Goal: Task Accomplishment & Management: Manage account settings

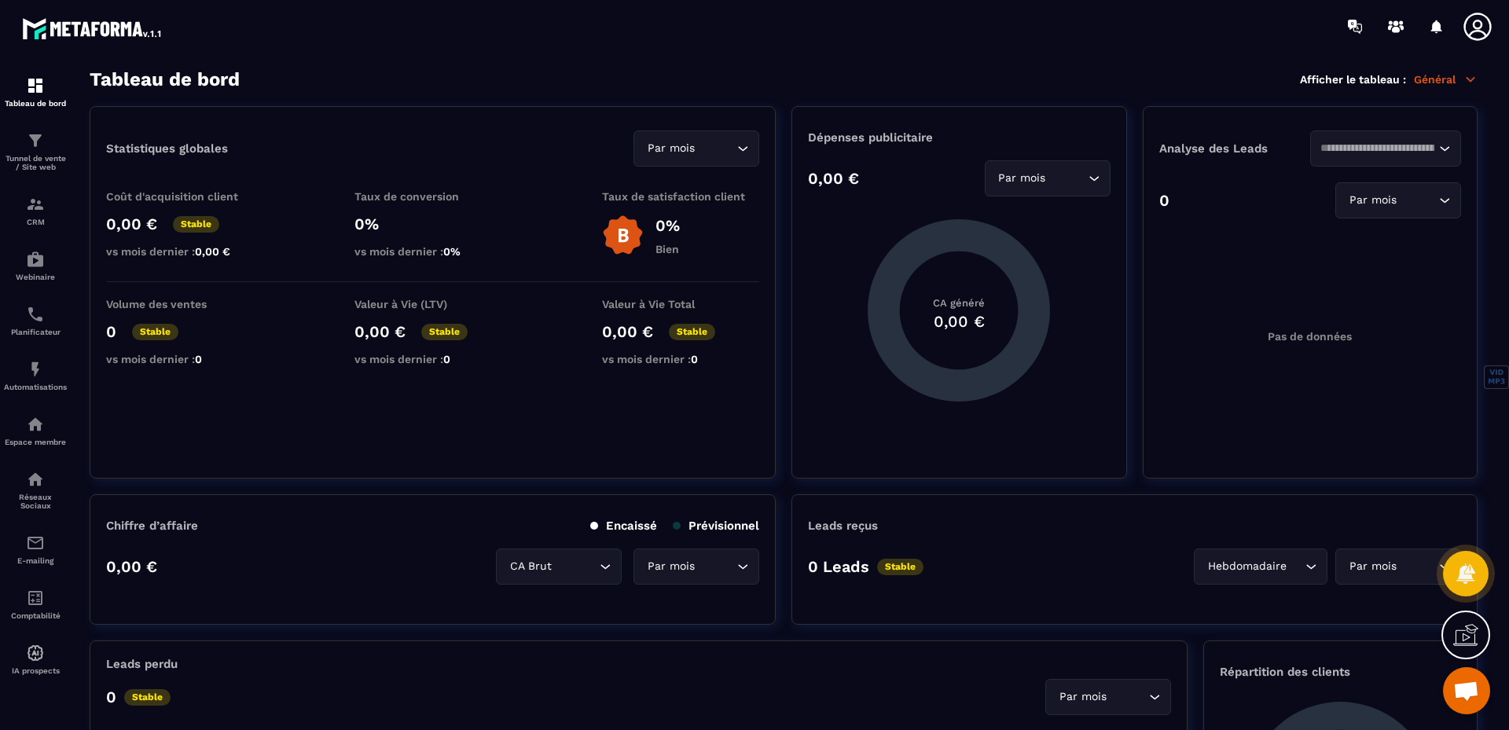
click at [1469, 74] on icon at bounding box center [1471, 79] width 14 height 14
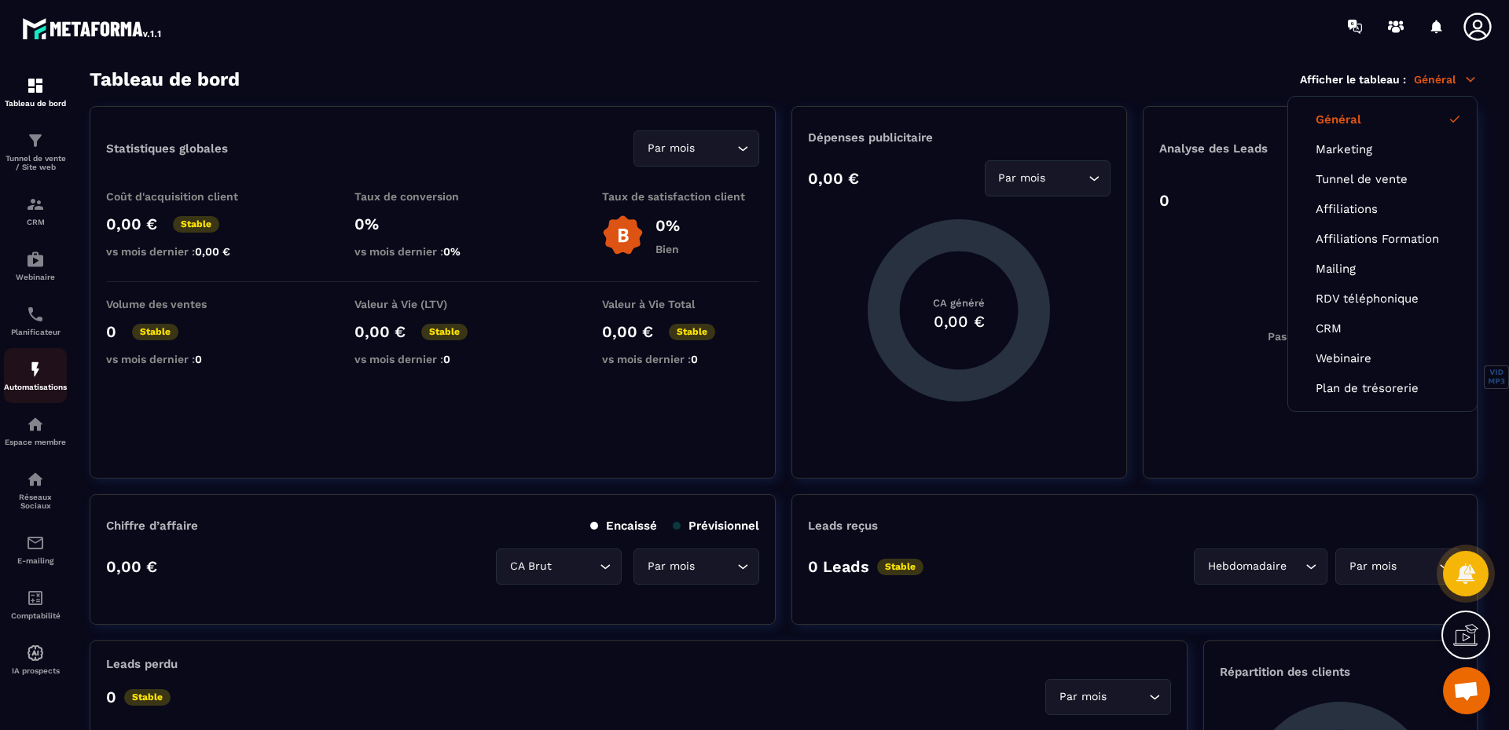
click at [31, 381] on div "Automatisations" at bounding box center [35, 375] width 63 height 31
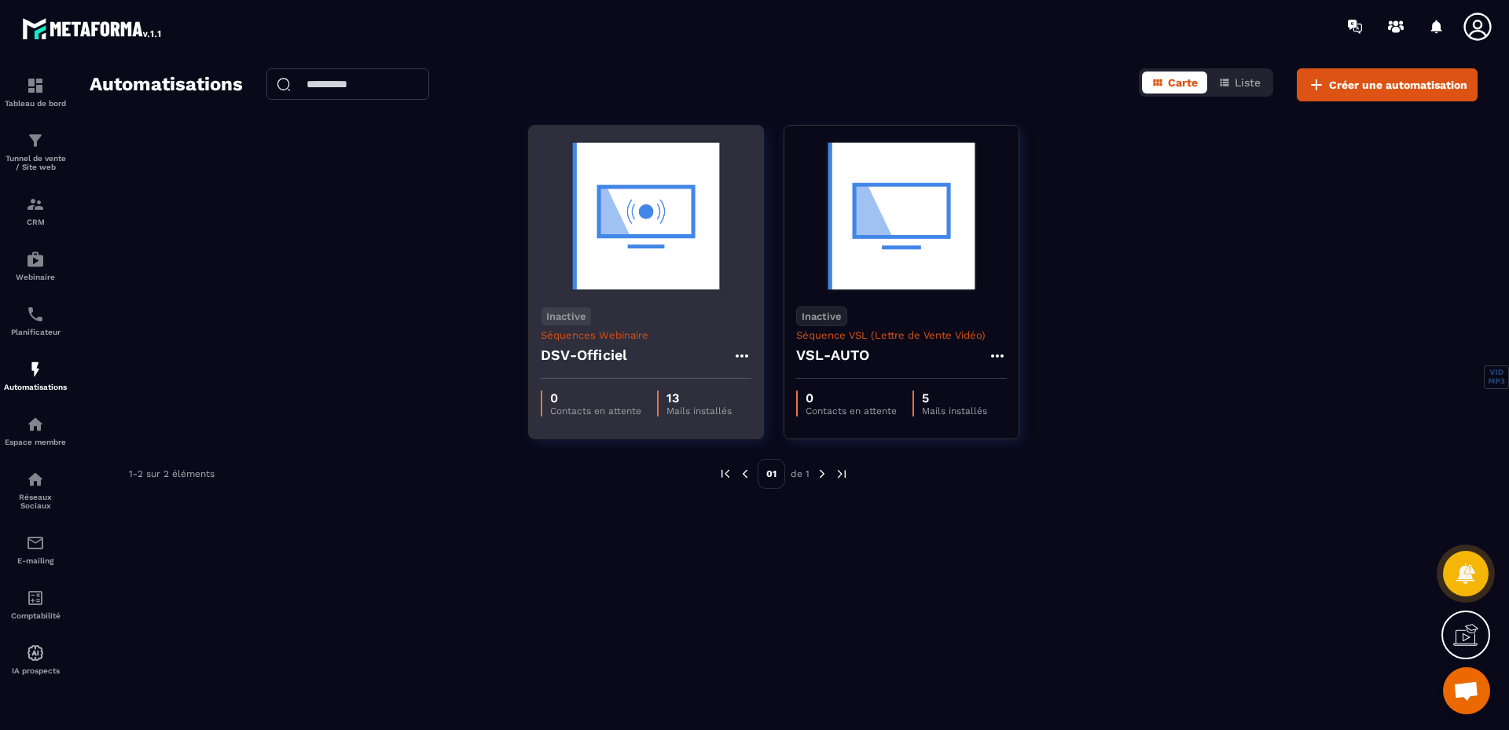
click at [682, 397] on p "13" at bounding box center [699, 398] width 65 height 15
click at [743, 351] on icon at bounding box center [742, 356] width 19 height 19
click at [700, 333] on p "Séquences Webinaire" at bounding box center [646, 335] width 211 height 12
click at [637, 282] on img at bounding box center [646, 216] width 211 height 157
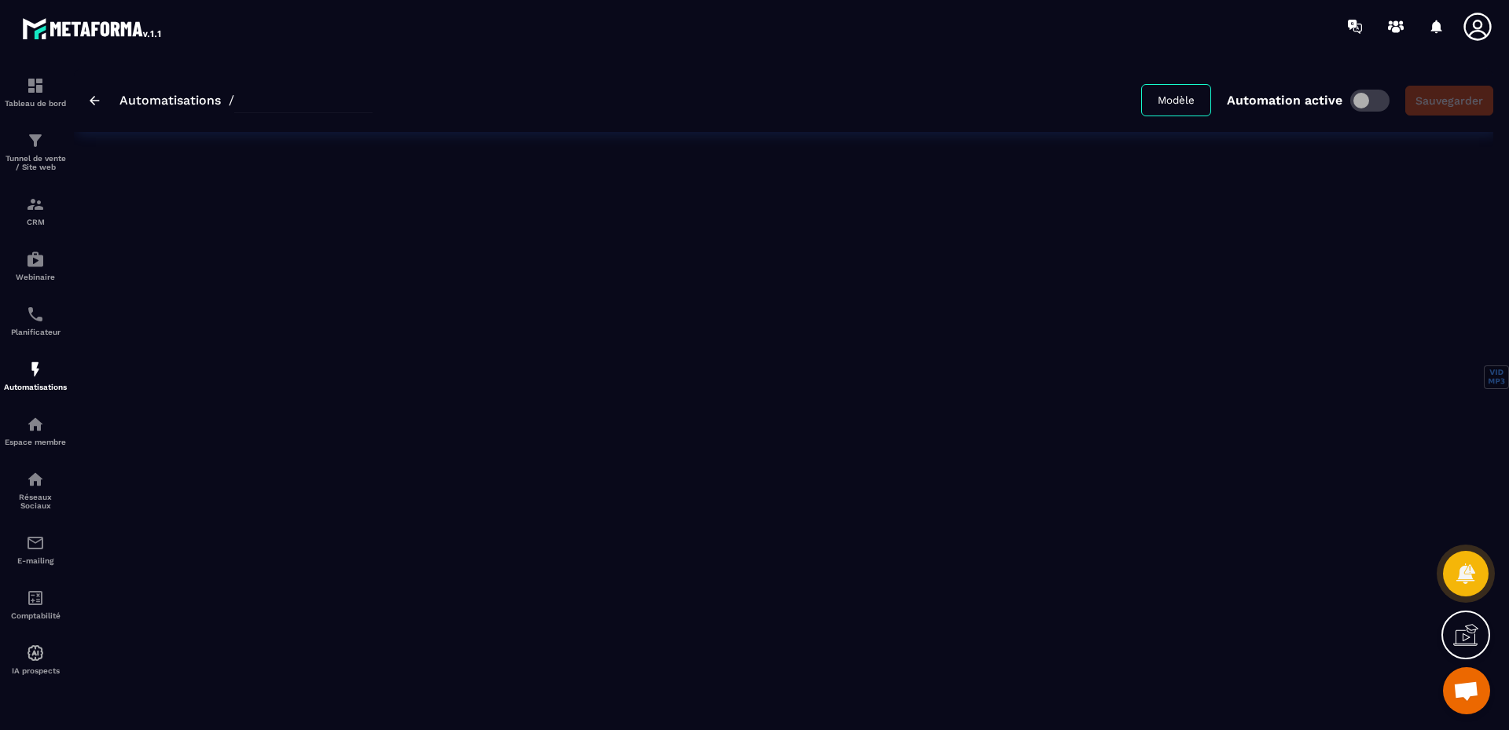
type input "**********"
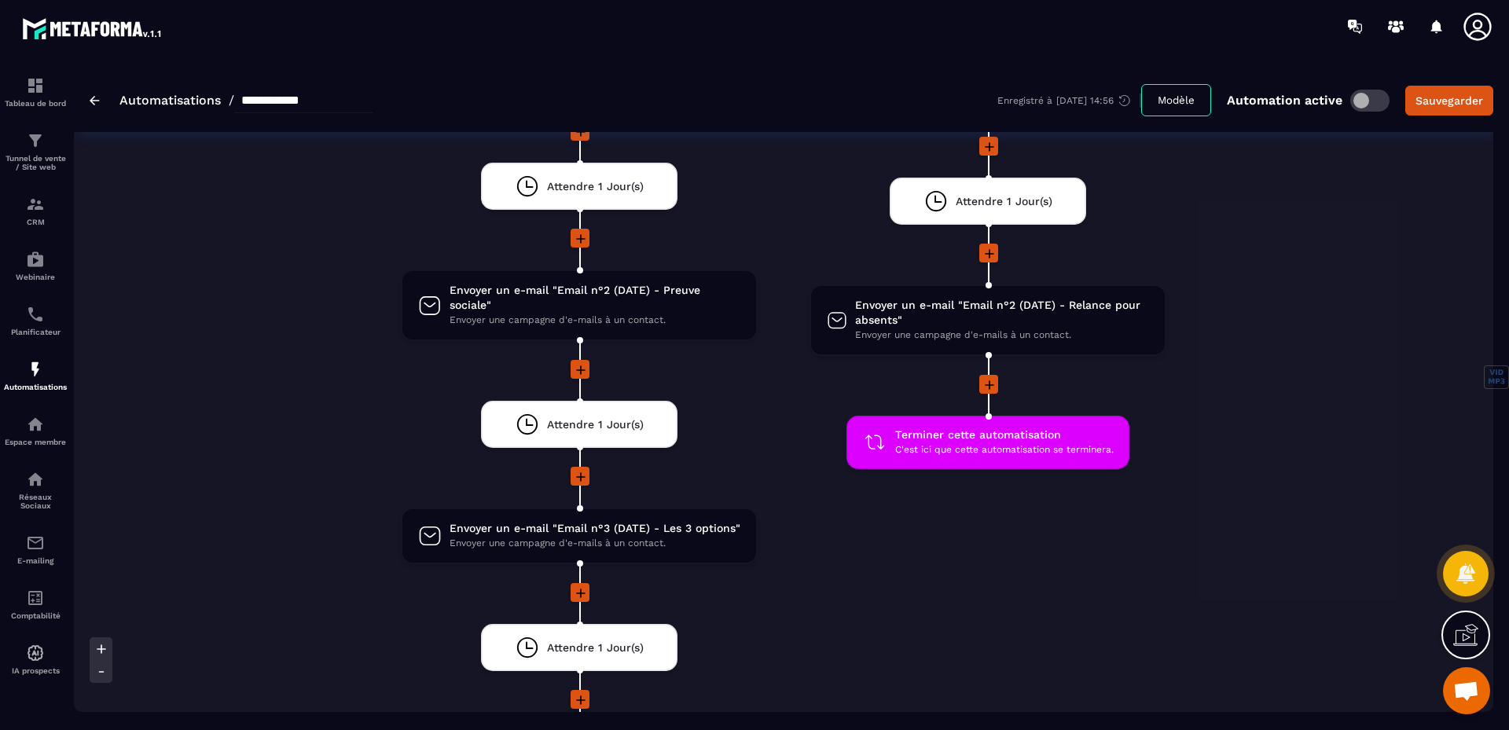
scroll to position [2280, 0]
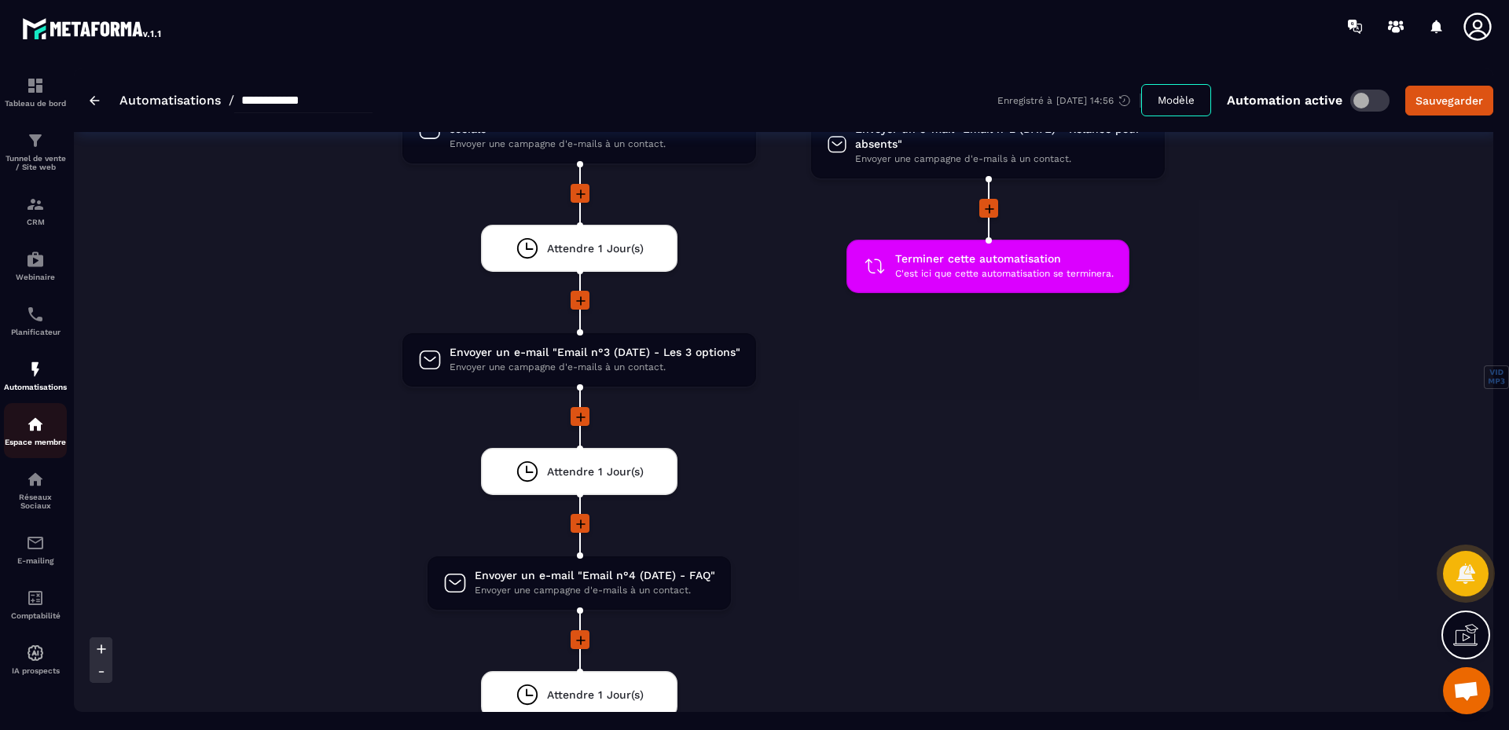
click at [30, 426] on img at bounding box center [35, 424] width 19 height 19
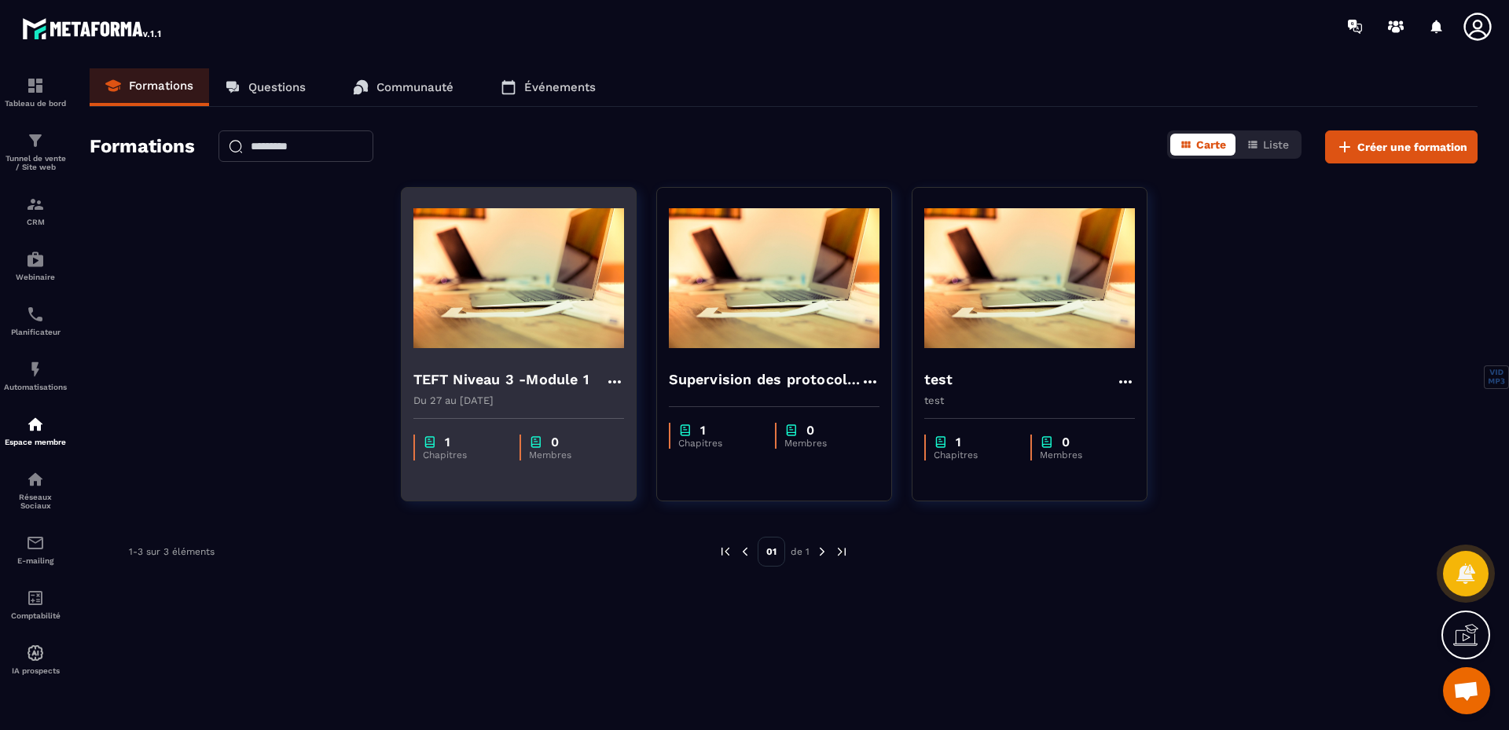
click at [483, 379] on h4 "TEFT Niveau 3 -Module 1" at bounding box center [502, 380] width 176 height 22
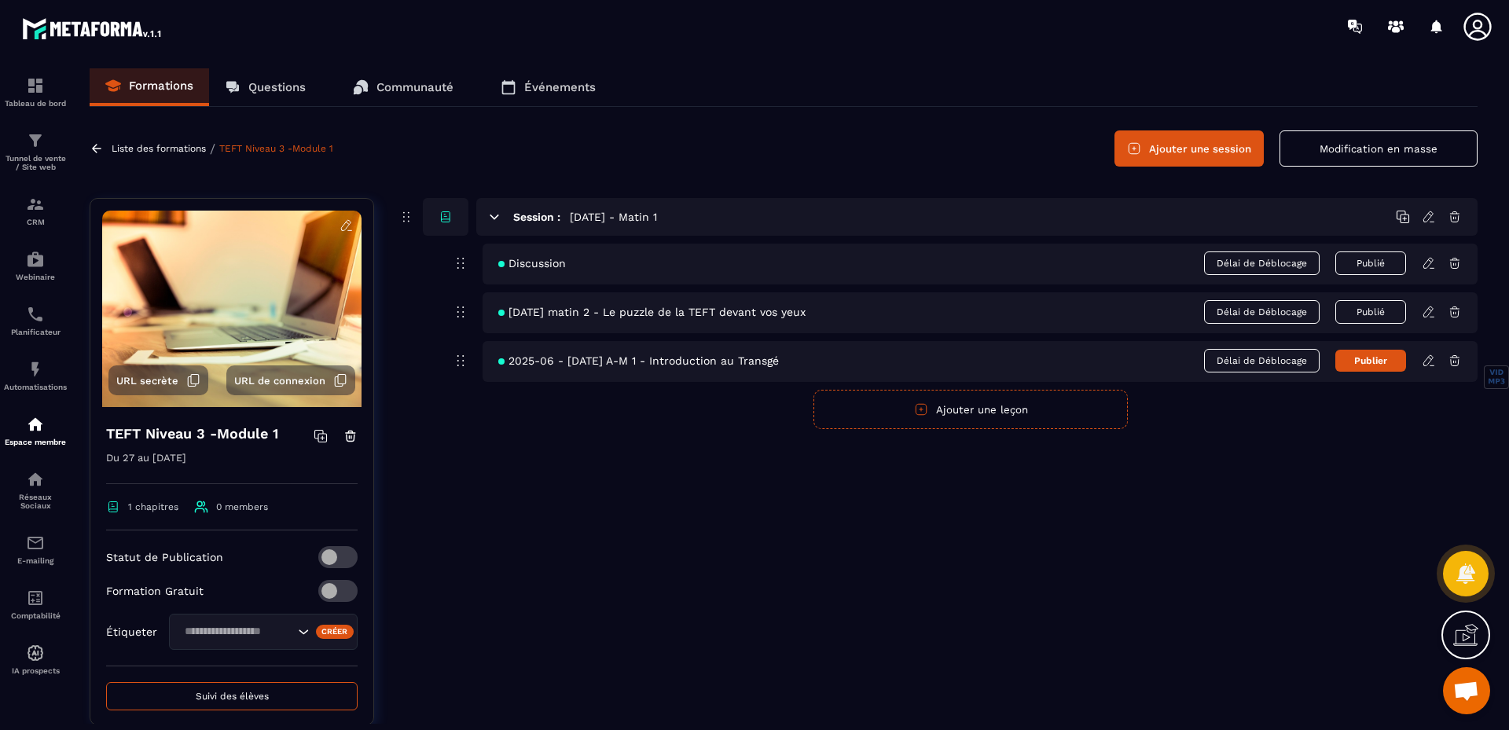
click at [496, 217] on icon at bounding box center [494, 217] width 9 height 4
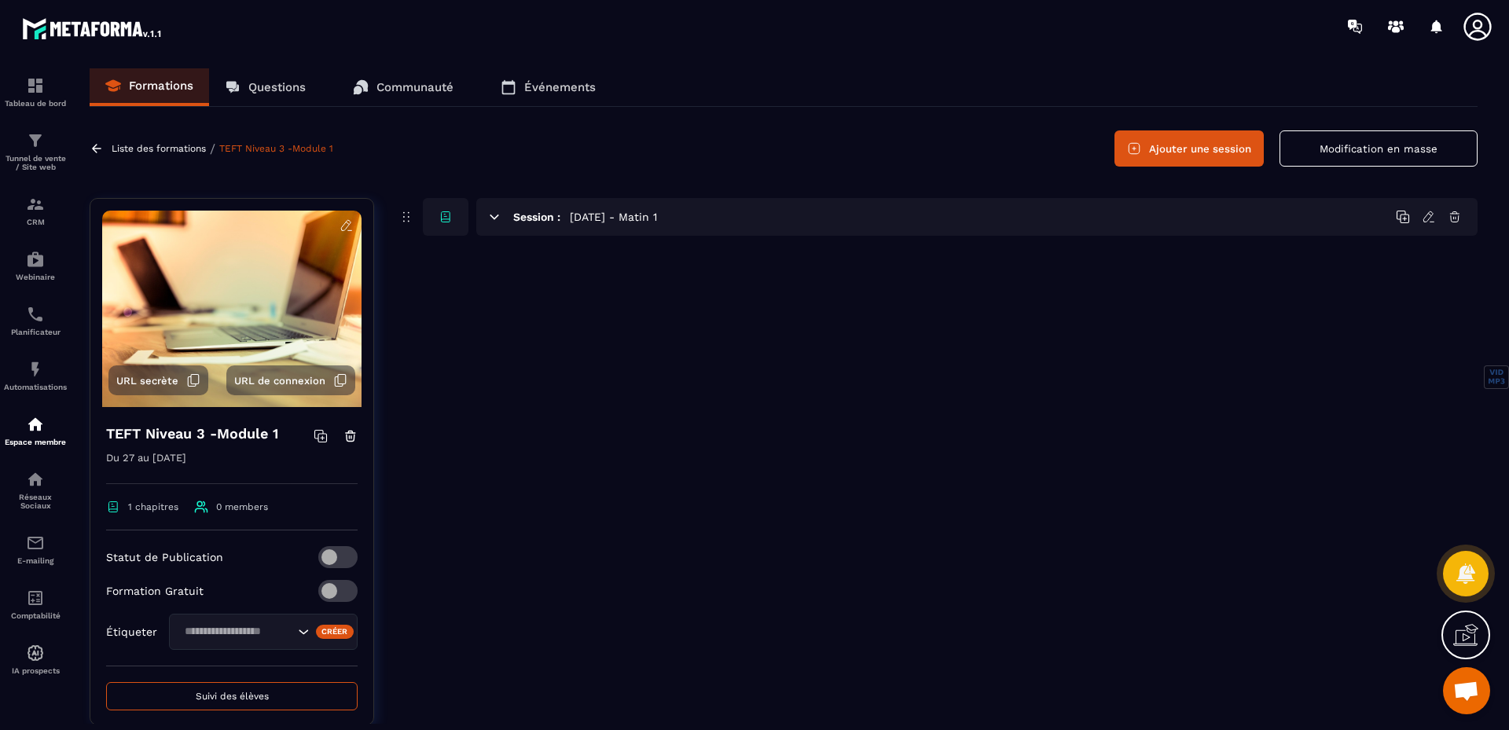
click at [490, 215] on icon at bounding box center [494, 217] width 9 height 4
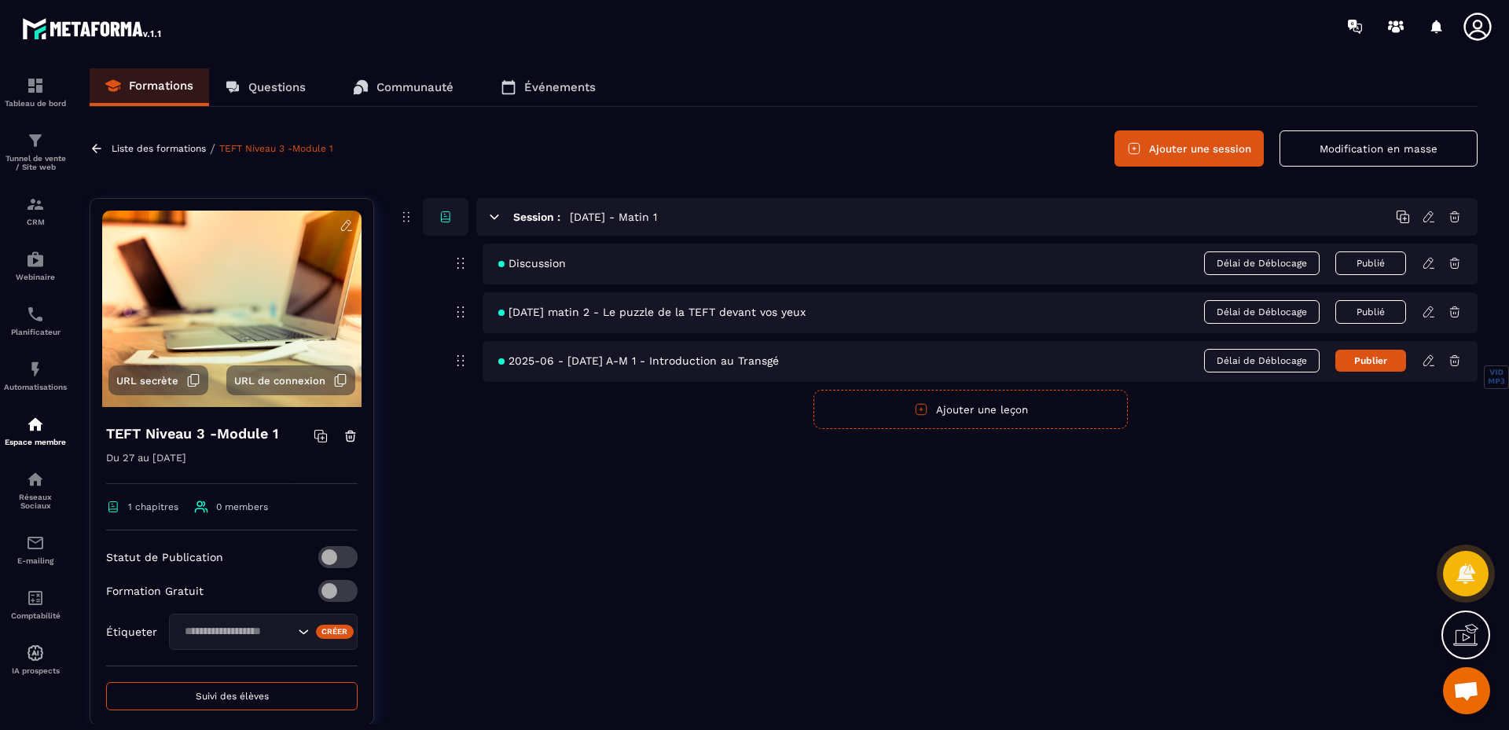
click at [550, 263] on span "Discussion" at bounding box center [532, 263] width 68 height 13
click at [460, 263] on icon at bounding box center [460, 263] width 19 height 19
click at [455, 263] on icon at bounding box center [460, 263] width 19 height 19
click at [502, 263] on circle at bounding box center [501, 264] width 6 height 6
click at [1428, 214] on icon at bounding box center [1429, 217] width 14 height 14
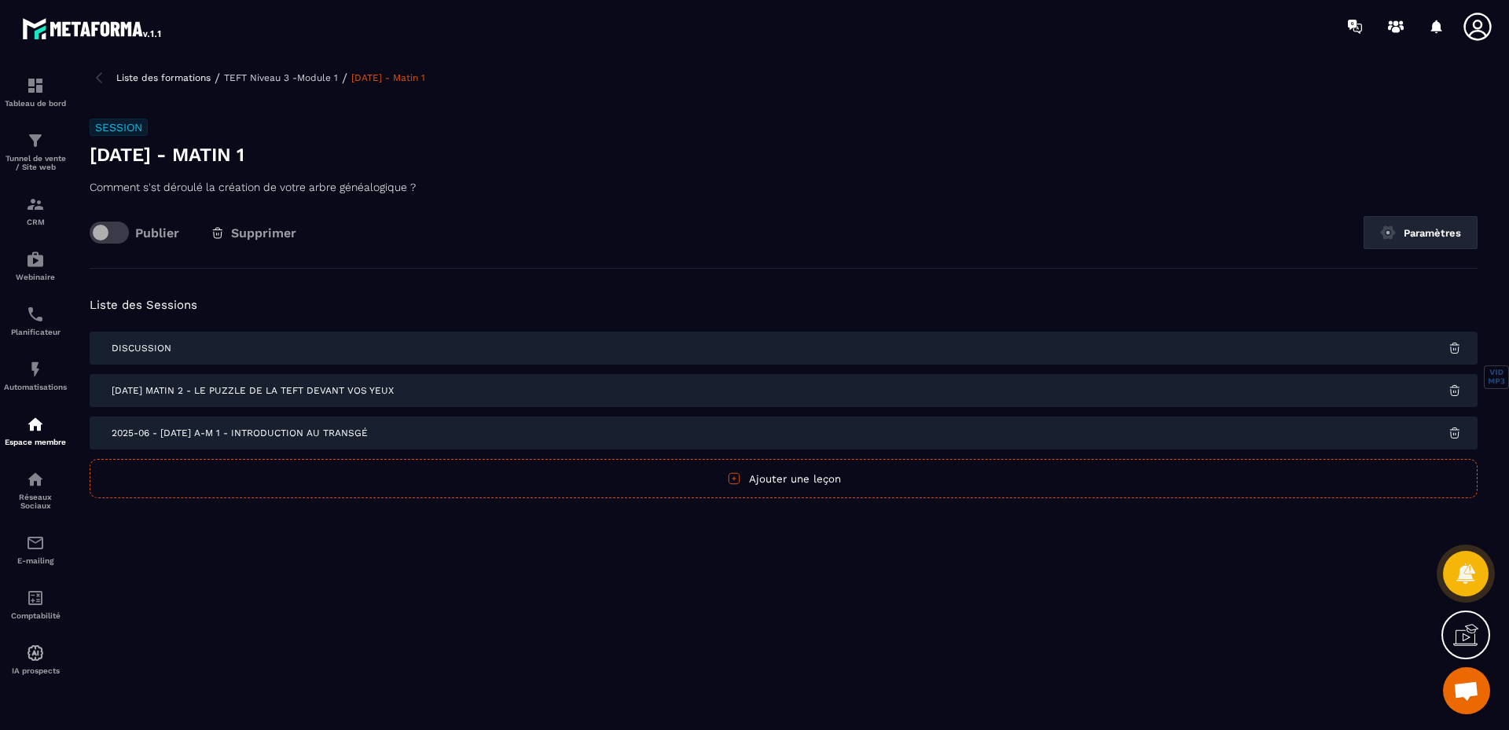
click at [268, 354] on div "Discussion" at bounding box center [784, 348] width 1388 height 33
click at [171, 392] on span "[DATE] matin 2 - Le puzzle de la TEFT devant vos yeux" at bounding box center [253, 390] width 282 height 11
click at [213, 436] on span "2025-06 - [DATE] A-M 1 - Introduction au Transgé" at bounding box center [240, 433] width 256 height 11
click at [95, 80] on img at bounding box center [99, 77] width 19 height 19
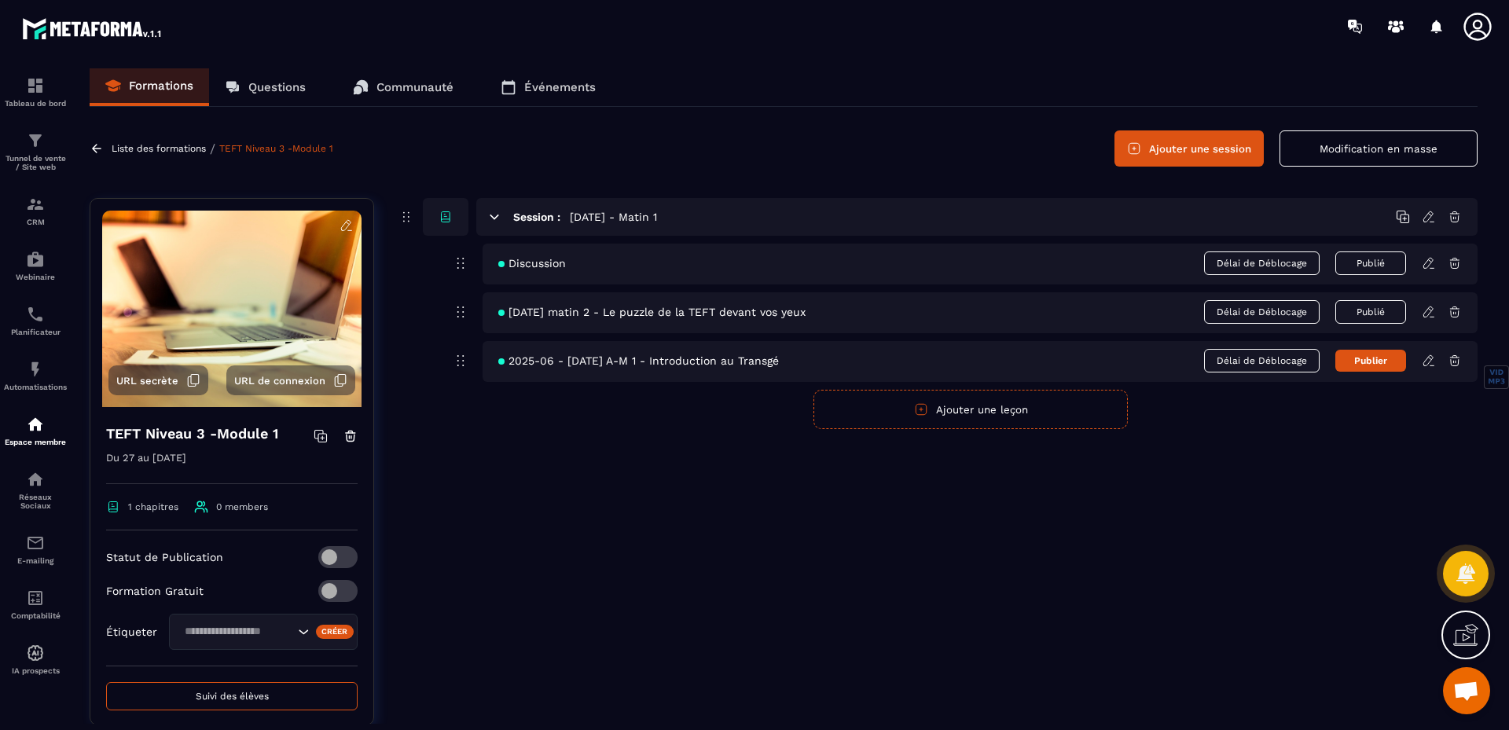
click at [1425, 266] on icon at bounding box center [1429, 263] width 14 height 14
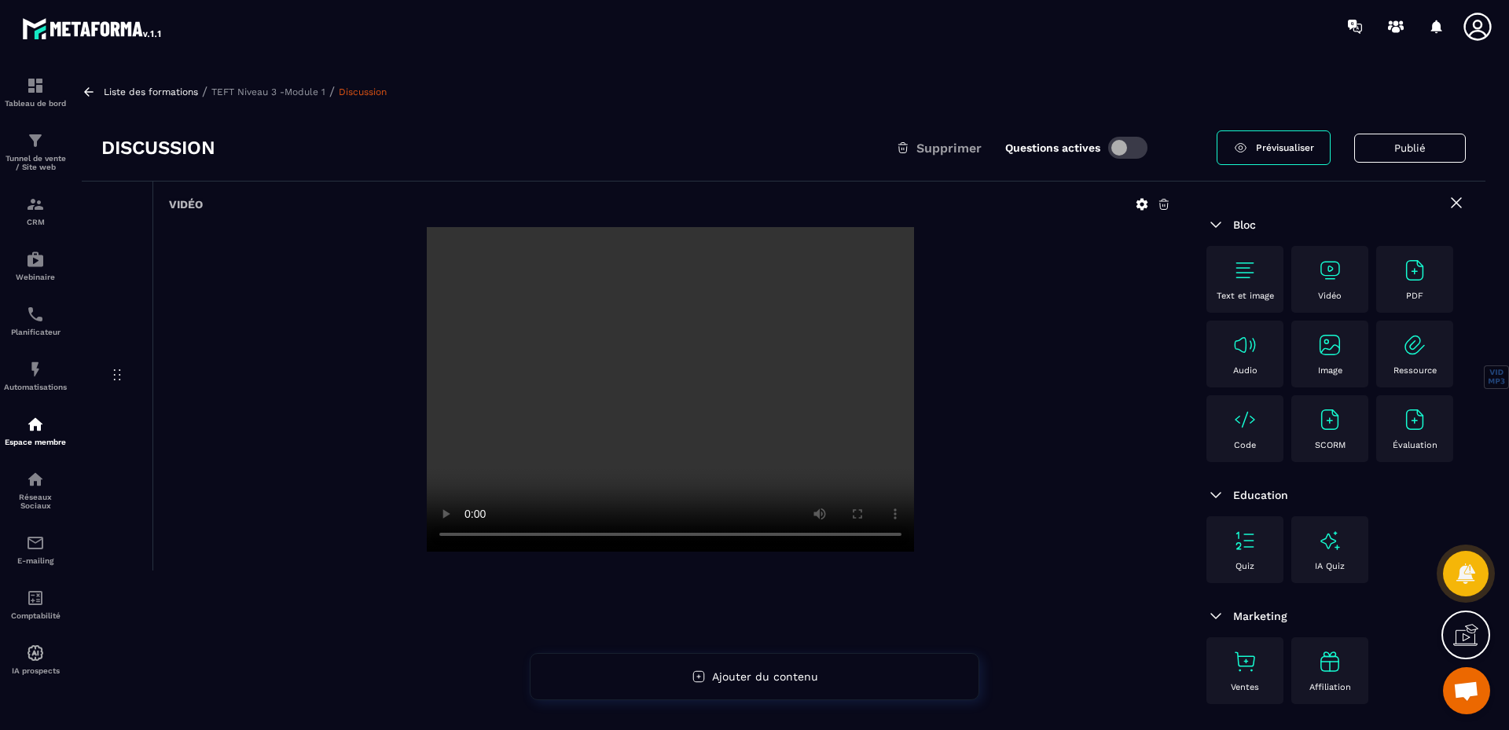
click at [1326, 285] on div "Vidéo" at bounding box center [1330, 279] width 61 height 43
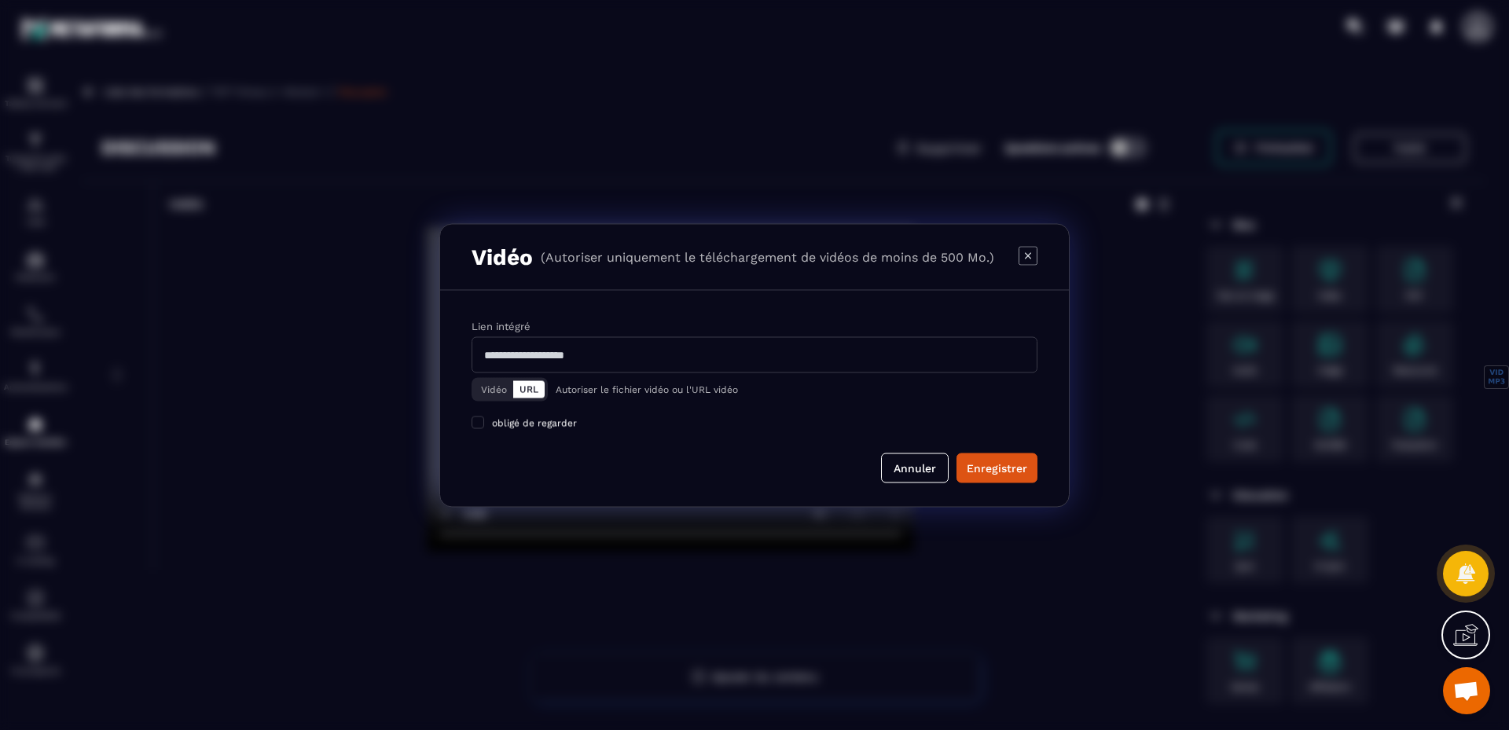
click at [636, 348] on input "Modal window" at bounding box center [755, 354] width 566 height 36
paste input "**********"
type input "**********"
click at [480, 421] on span "Modal window" at bounding box center [478, 422] width 13 height 13
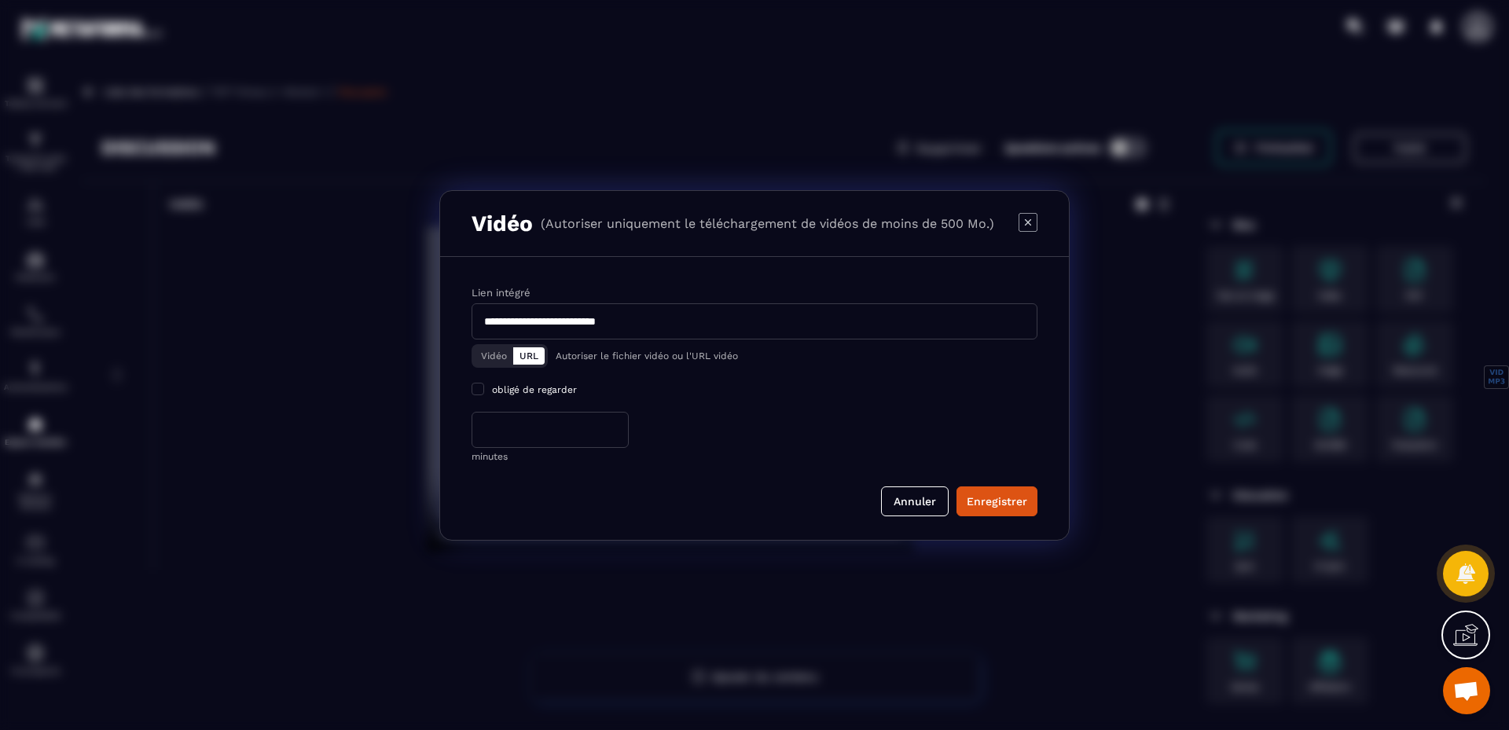
click at [546, 429] on input "*" at bounding box center [550, 430] width 157 height 36
drag, startPoint x: 508, startPoint y: 432, endPoint x: 469, endPoint y: 432, distance: 38.5
click at [469, 432] on div "**********" at bounding box center [754, 398] width 629 height 283
type input "**"
click at [1001, 497] on div "Enregistrer" at bounding box center [997, 502] width 61 height 16
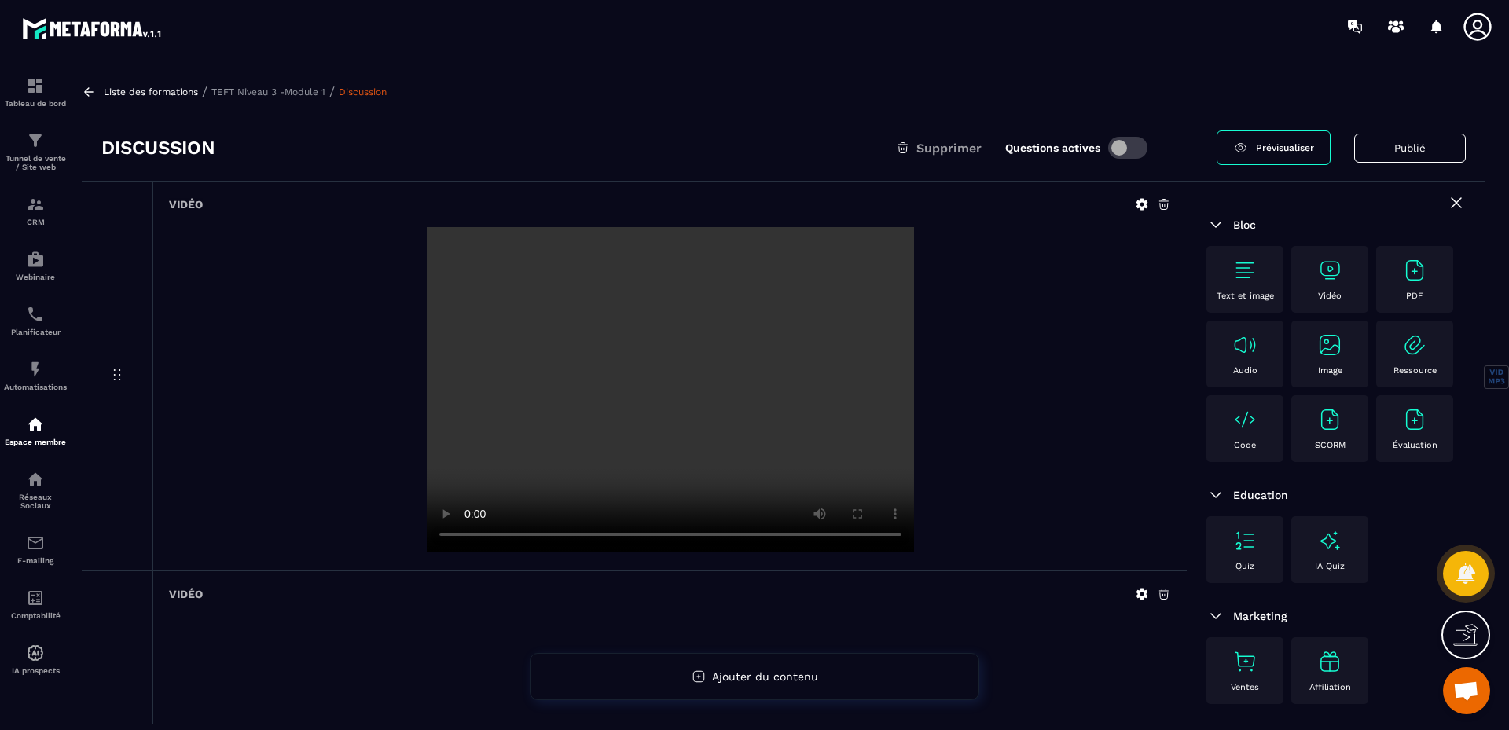
click at [1116, 142] on span at bounding box center [1128, 148] width 39 height 22
click at [1160, 200] on icon at bounding box center [1164, 204] width 14 height 14
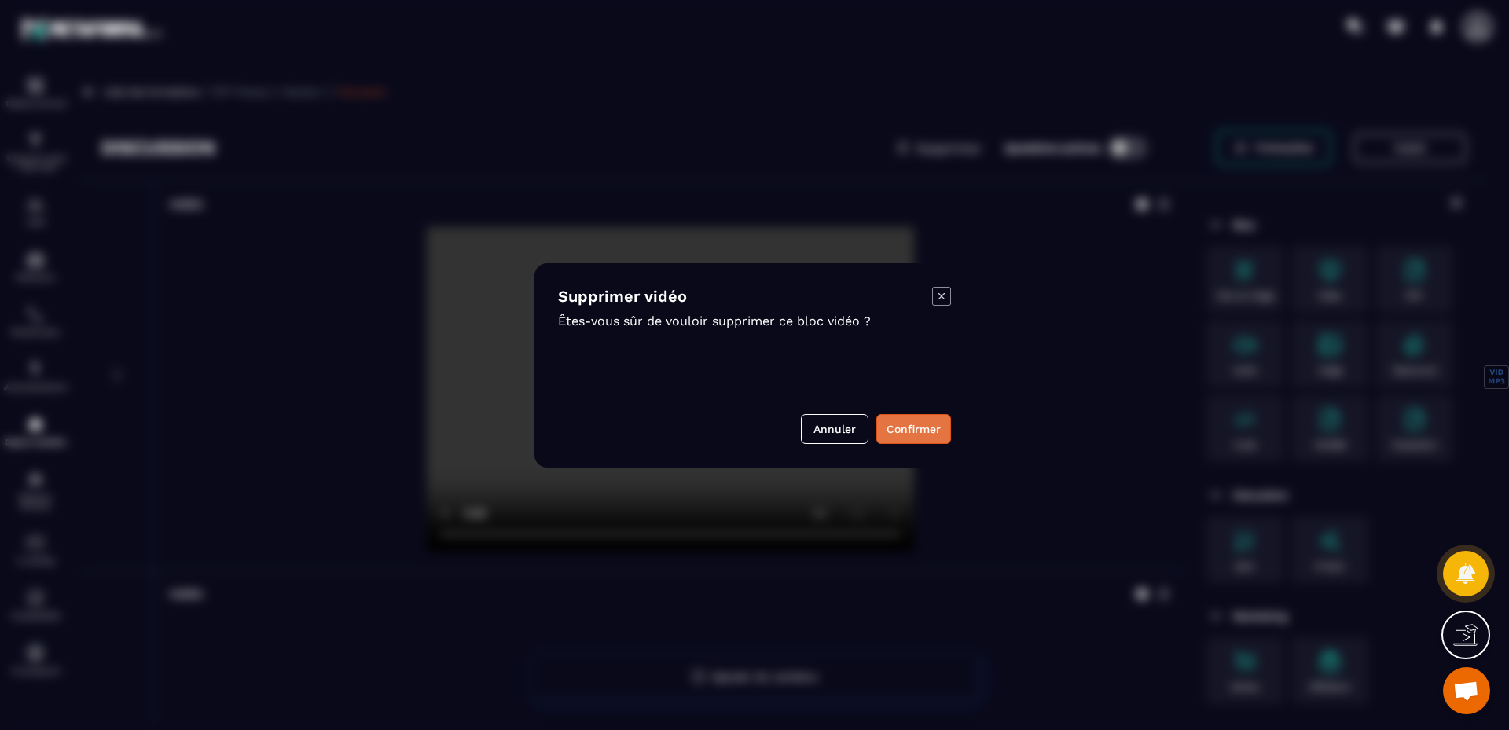
click at [898, 428] on button "Confirmer" at bounding box center [914, 429] width 75 height 30
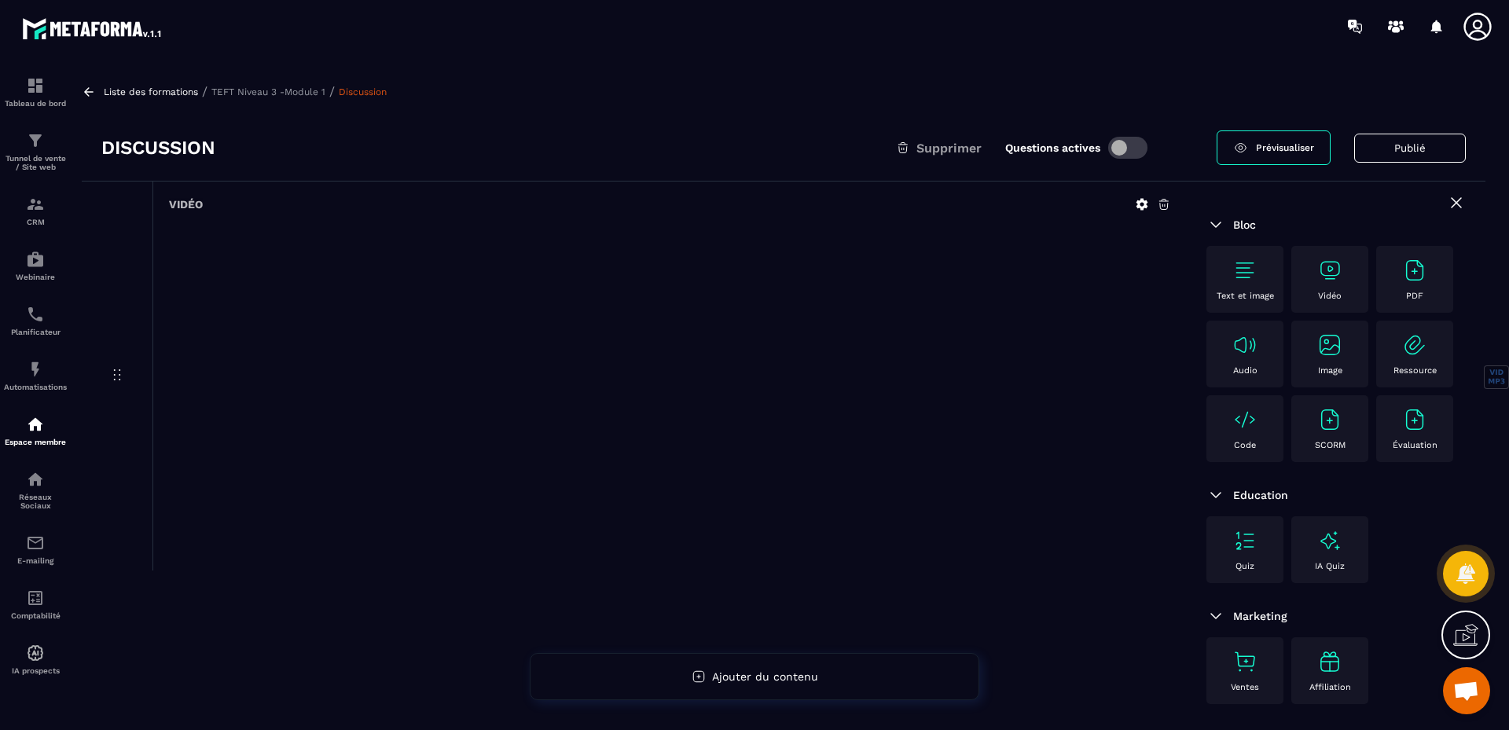
click at [1383, 148] on button "Publié" at bounding box center [1411, 148] width 112 height 29
click at [1425, 150] on button "Publier" at bounding box center [1435, 148] width 62 height 34
click at [292, 92] on p "TEFT Niveau 3 -Module 1" at bounding box center [268, 91] width 114 height 11
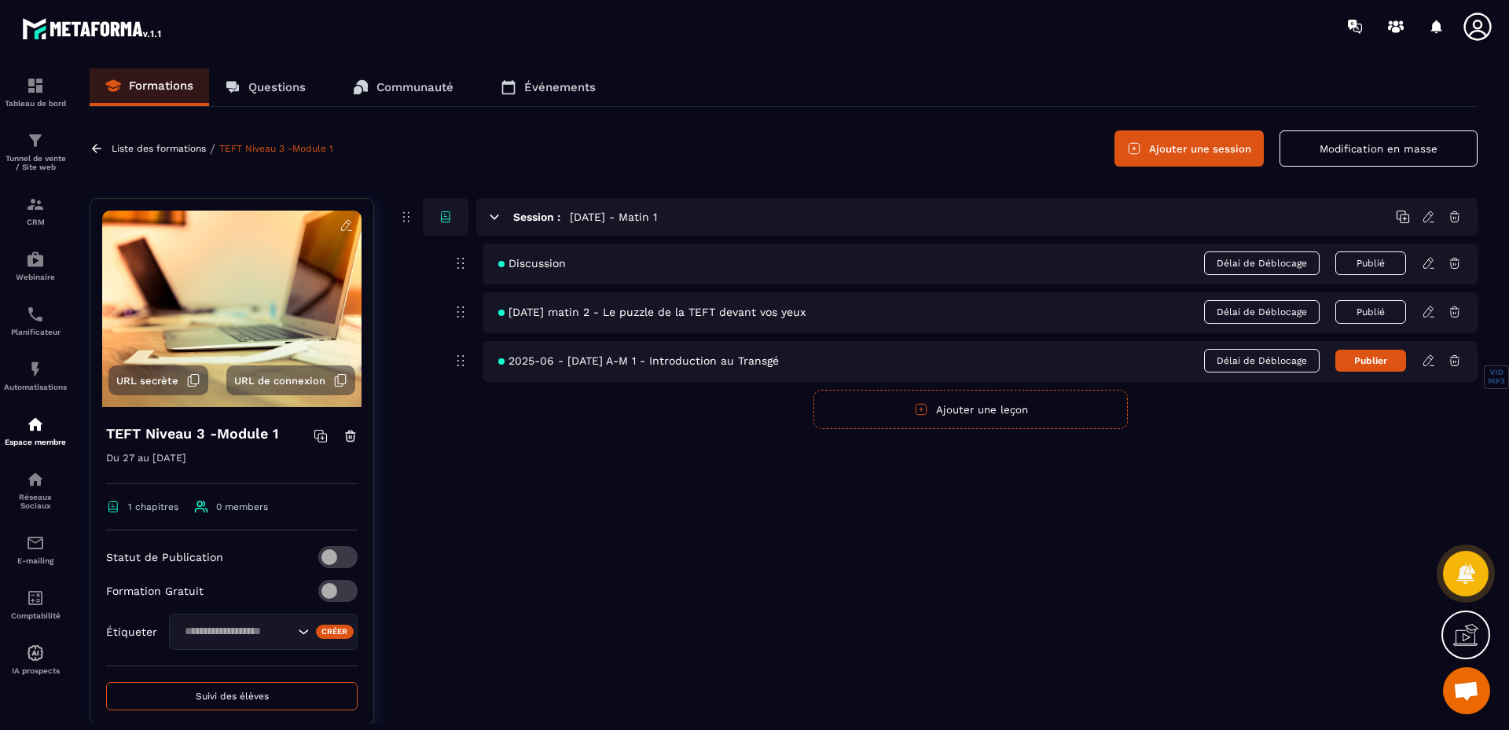
click at [1429, 307] on icon at bounding box center [1429, 312] width 14 height 14
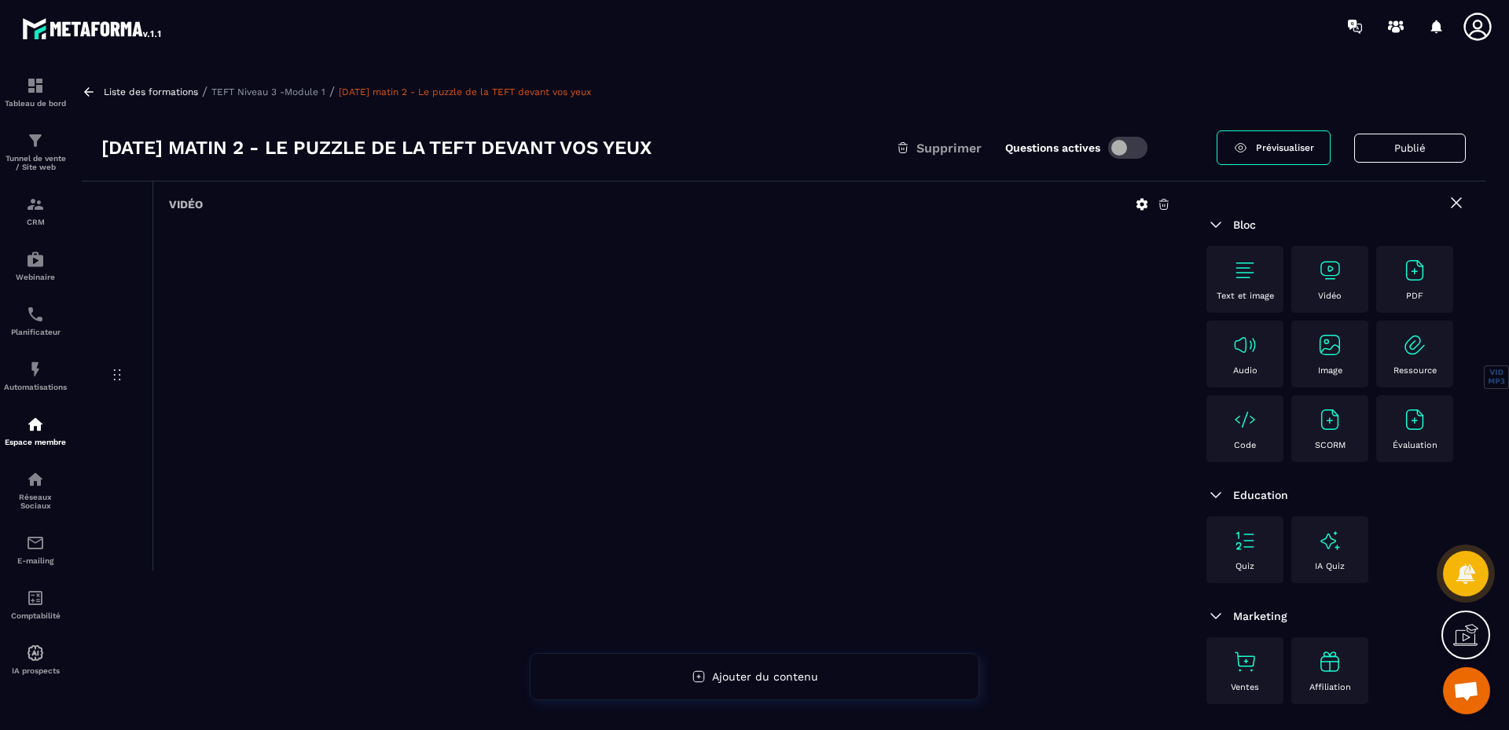
click at [299, 90] on p "TEFT Niveau 3 -Module 1" at bounding box center [268, 91] width 114 height 11
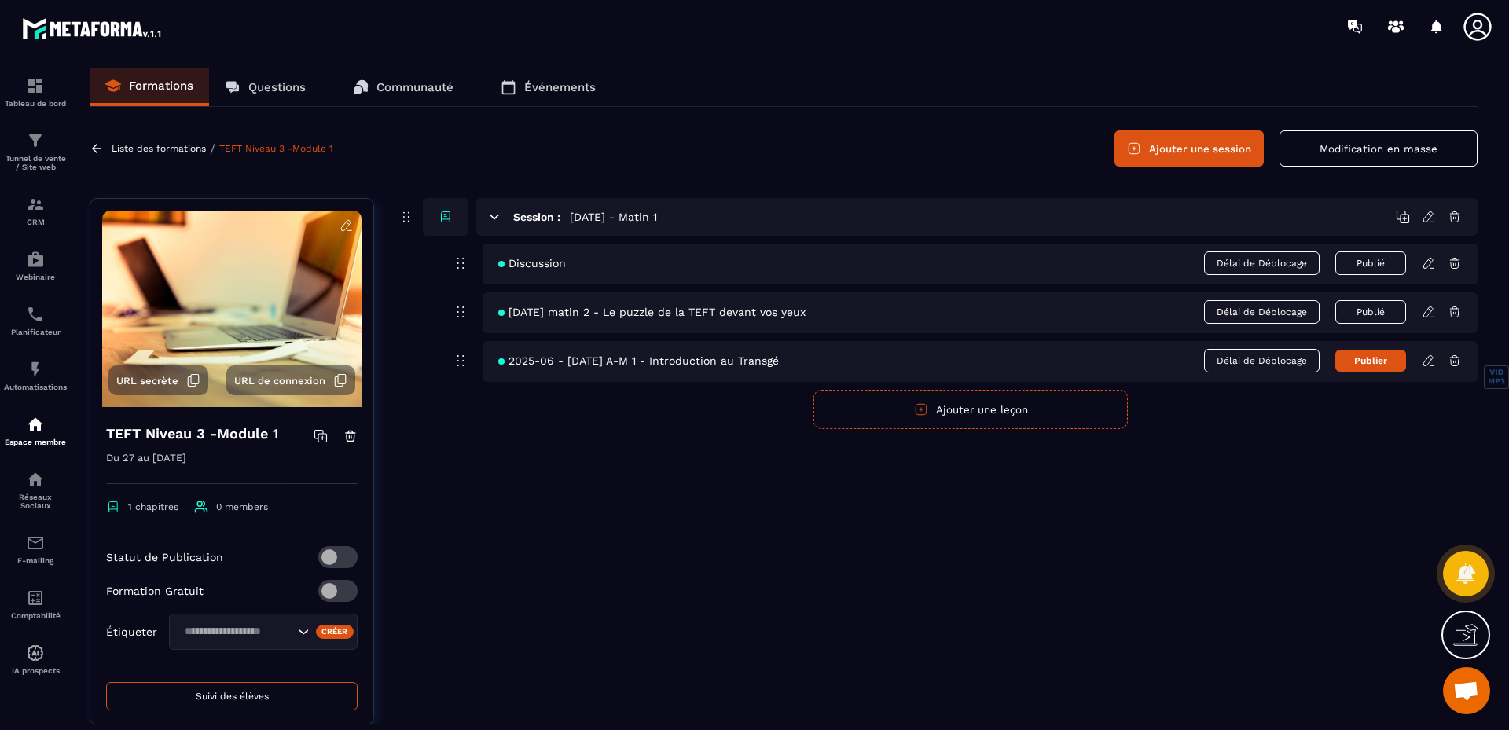
click at [1427, 264] on icon at bounding box center [1429, 263] width 14 height 14
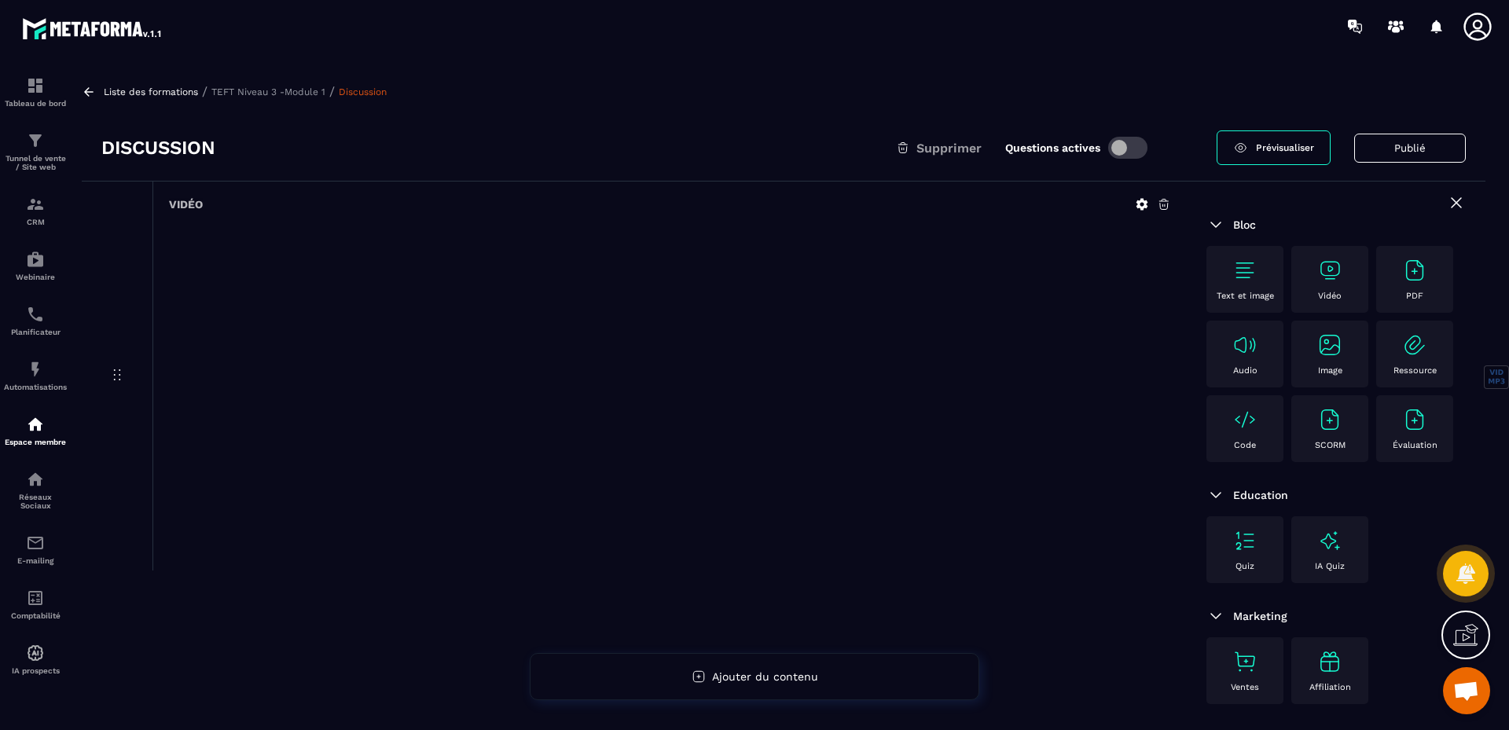
click at [1161, 206] on icon at bounding box center [1164, 204] width 14 height 14
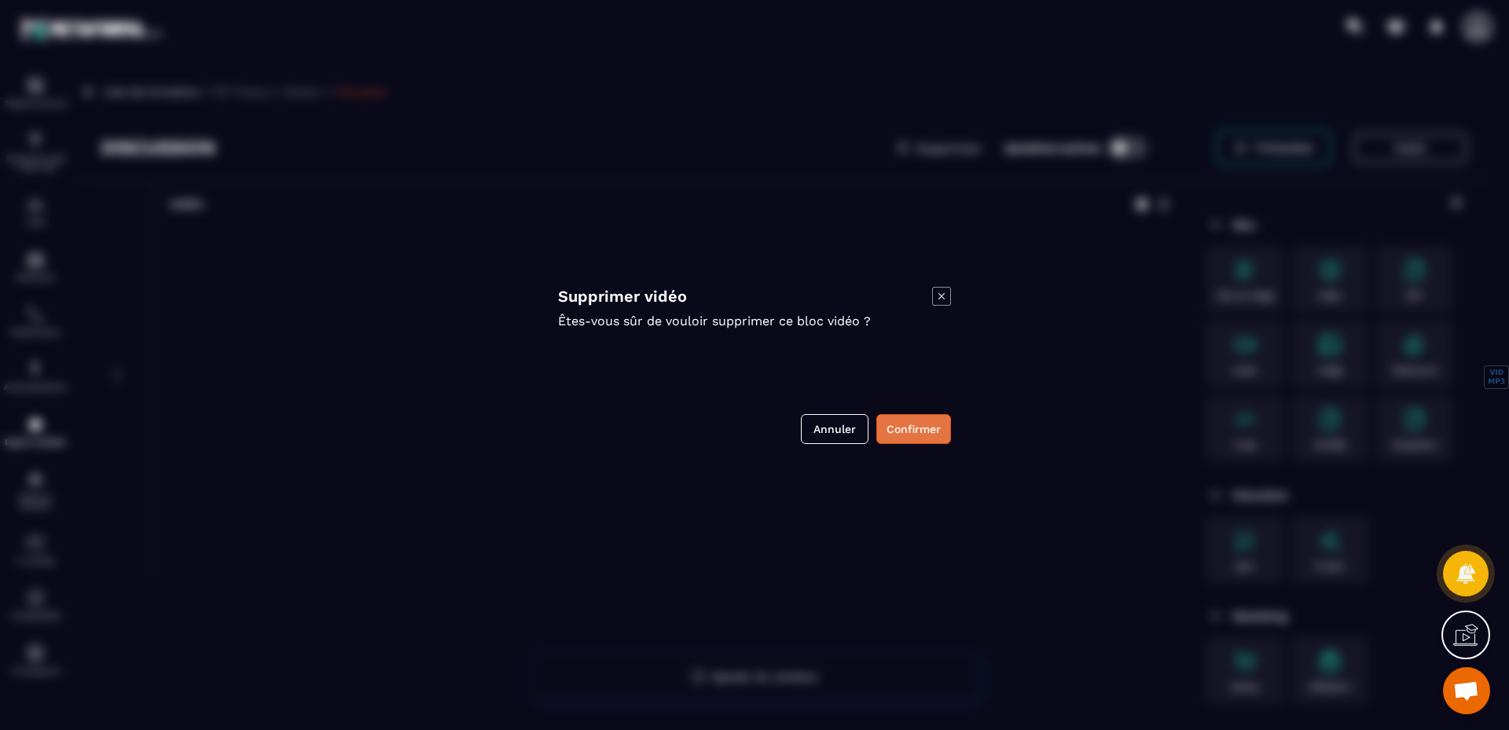
click at [895, 433] on button "Confirmer" at bounding box center [914, 429] width 75 height 30
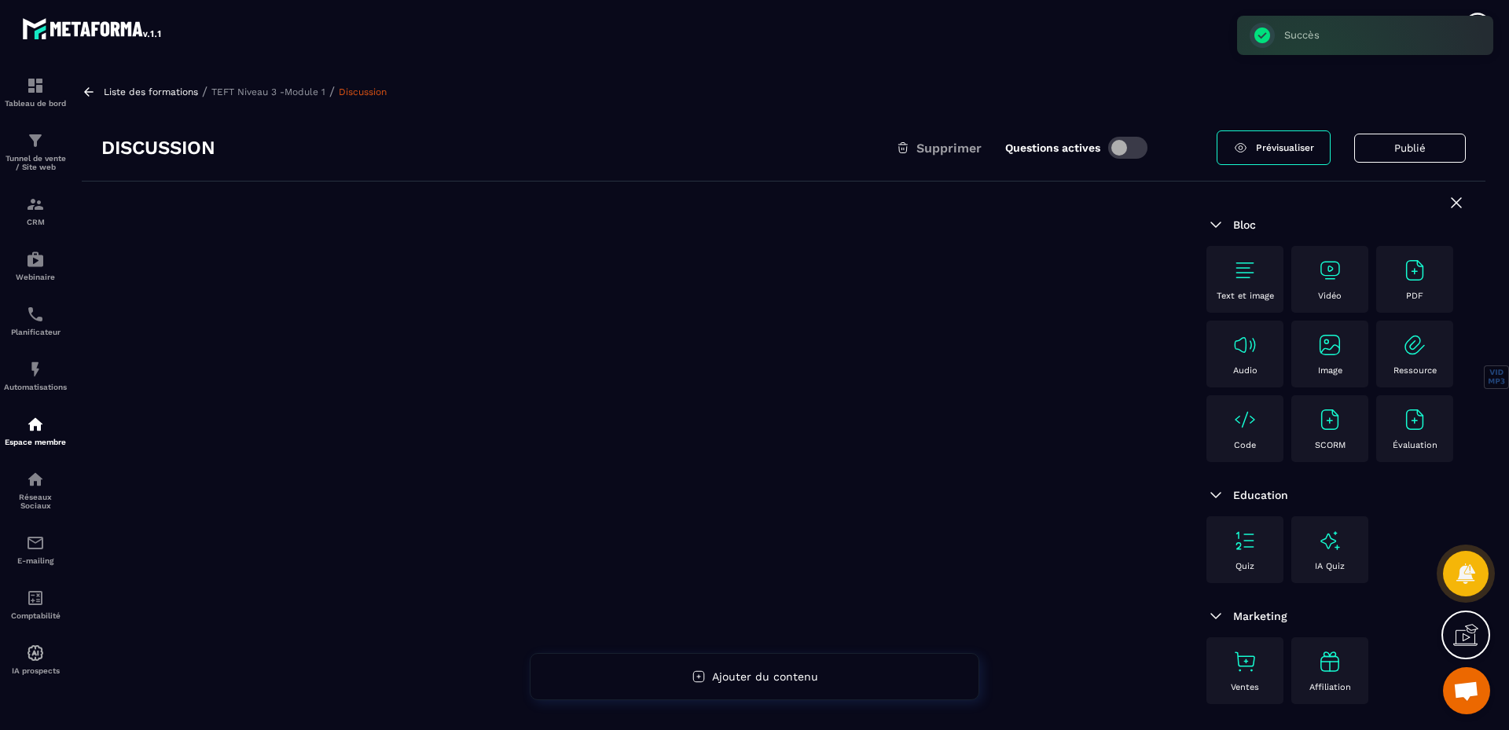
click at [1329, 281] on img at bounding box center [1330, 270] width 25 height 25
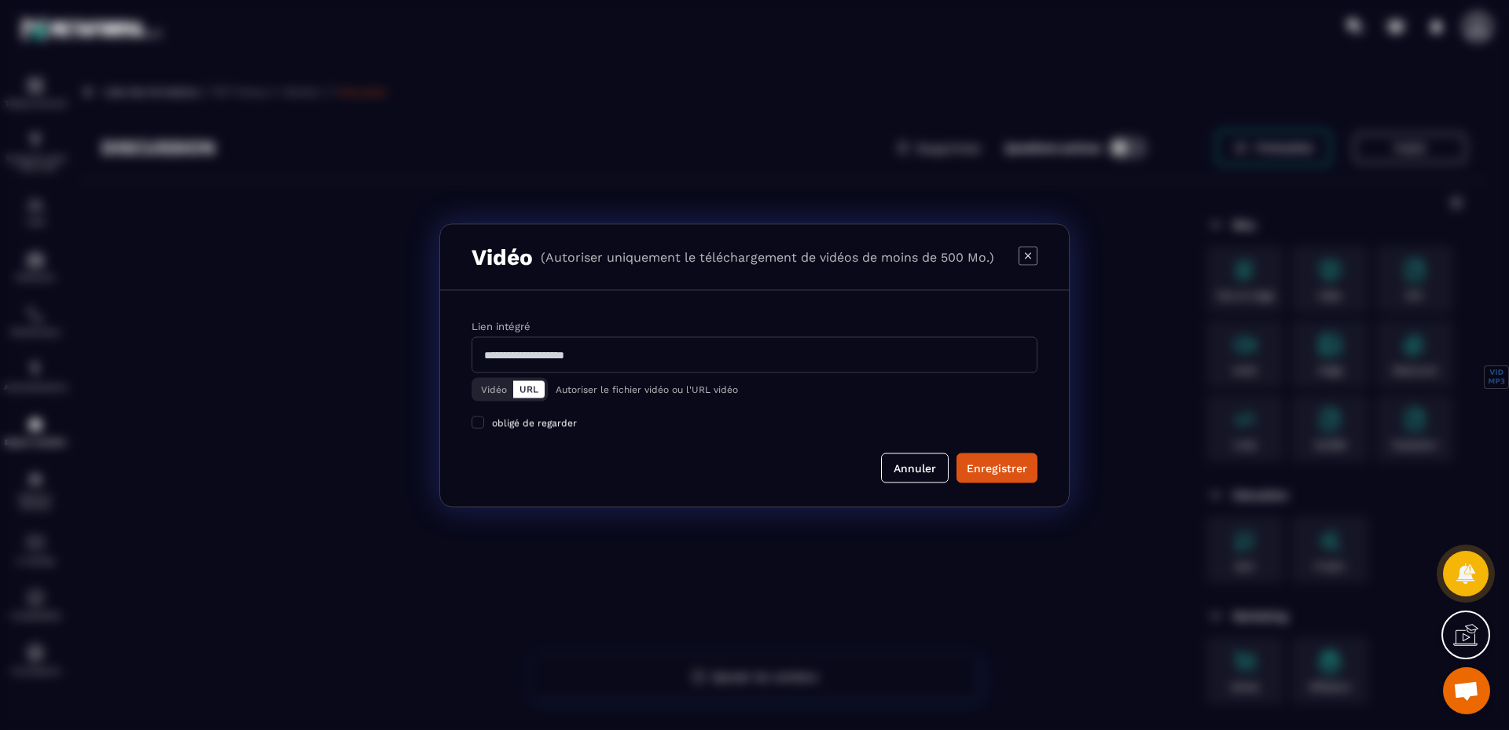
click at [595, 356] on input "Modal window" at bounding box center [755, 354] width 566 height 36
paste input "**********"
type input "**********"
click at [989, 469] on div "Enregistrer" at bounding box center [997, 468] width 61 height 16
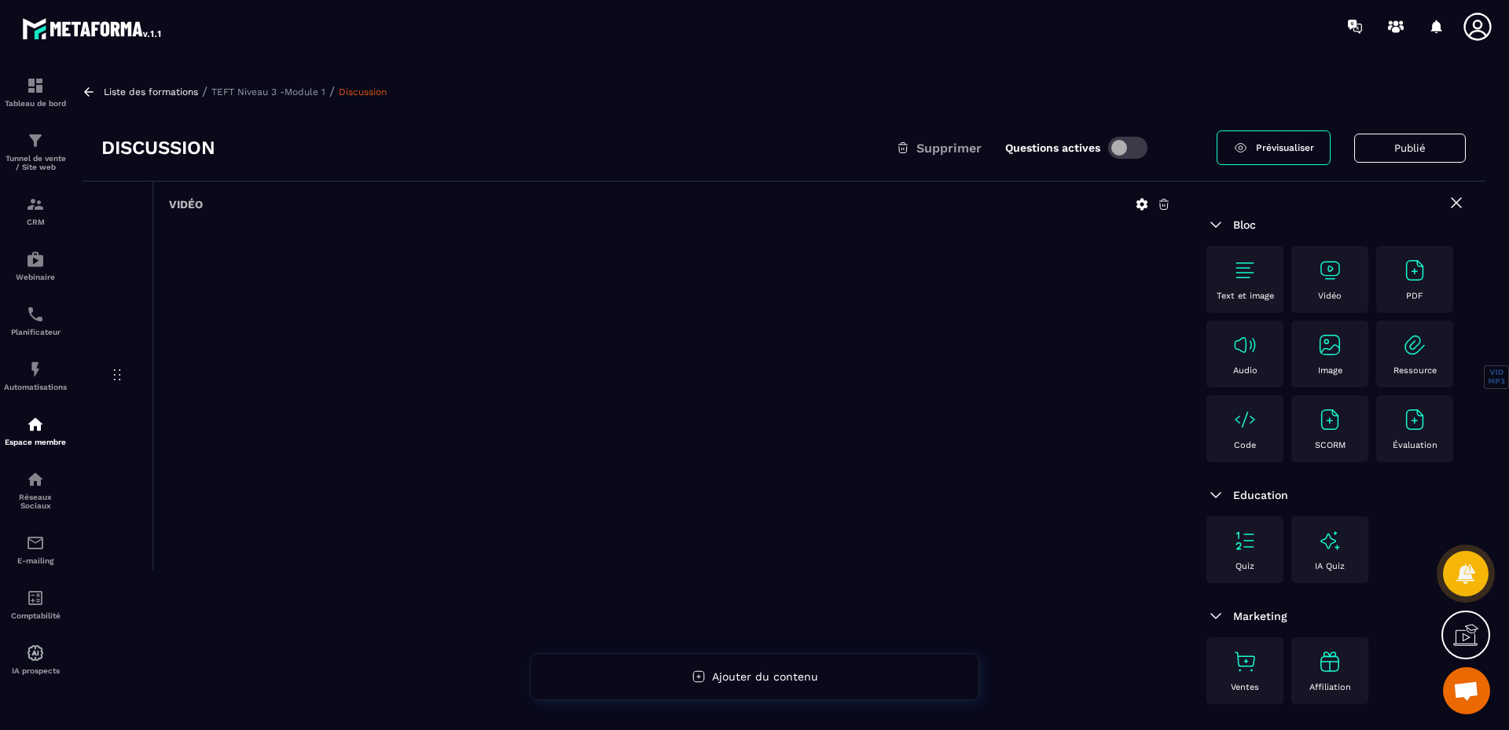
click at [1393, 145] on button "Publié" at bounding box center [1411, 148] width 112 height 29
click at [1430, 155] on button "Publier" at bounding box center [1435, 148] width 62 height 34
click at [289, 85] on div "Liste des formations / TEFT Niveau 3 -Module 1 / Discussion" at bounding box center [784, 91] width 1404 height 15
click at [309, 89] on p "TEFT Niveau 3 -Module 1" at bounding box center [268, 91] width 114 height 11
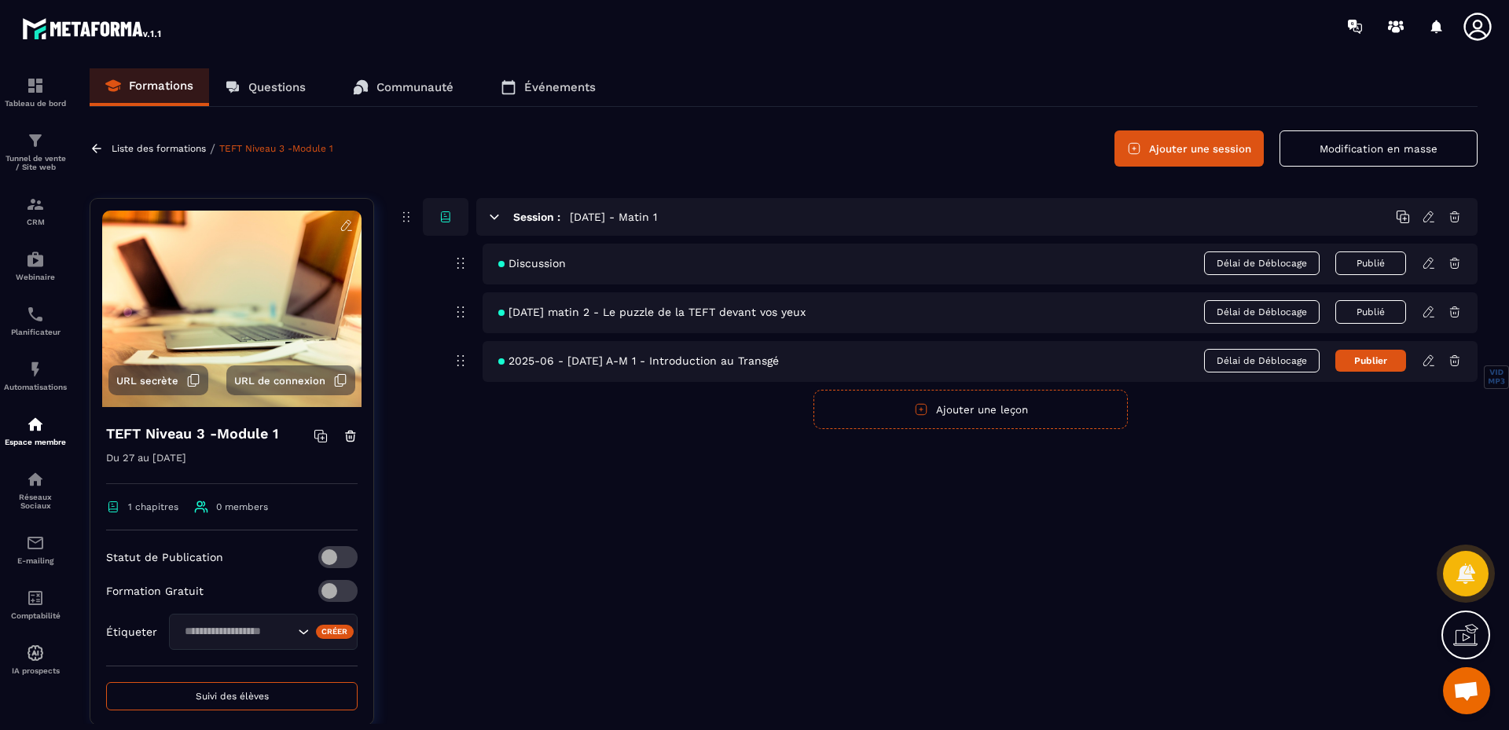
click at [1429, 261] on icon at bounding box center [1429, 263] width 14 height 14
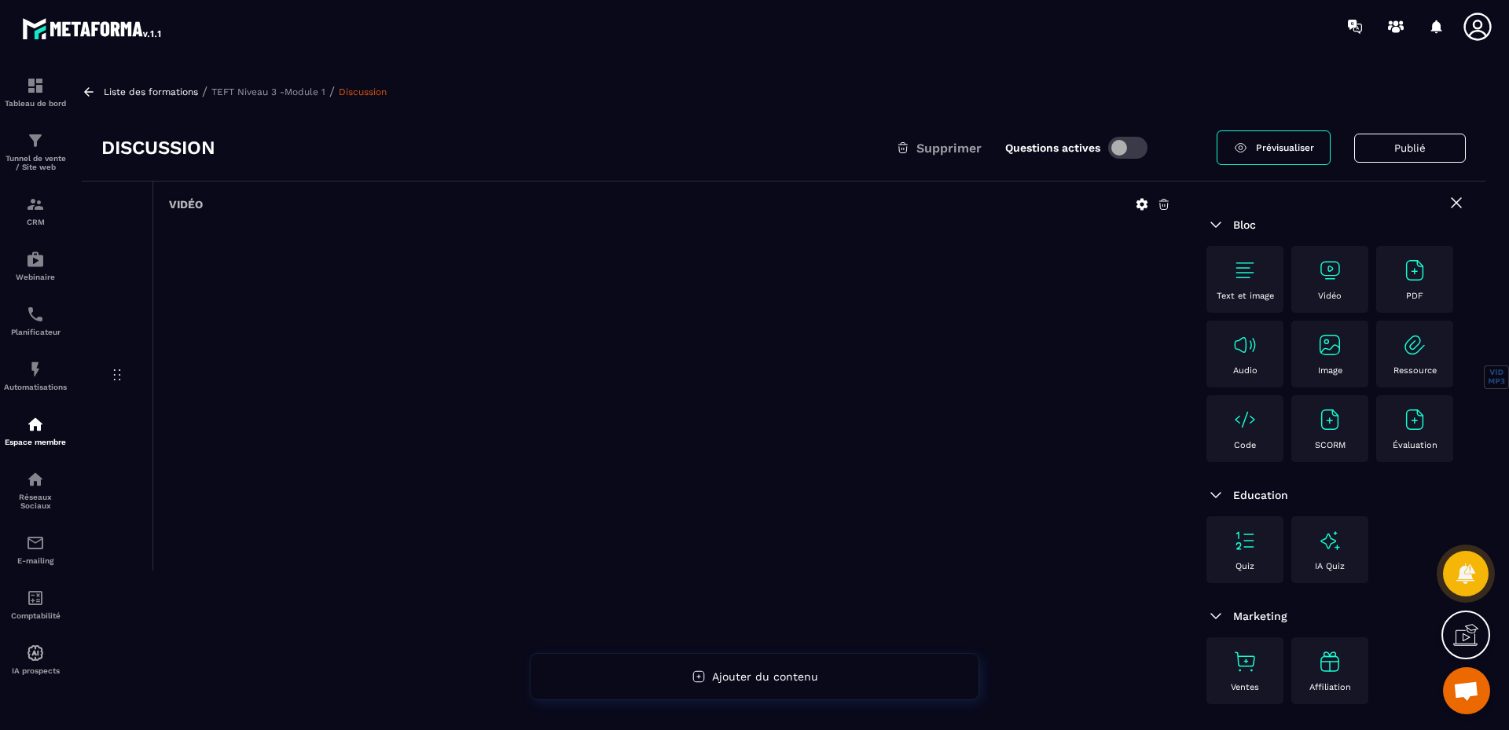
click at [167, 156] on h3 "Discussion" at bounding box center [158, 147] width 114 height 25
click at [167, 155] on h3 "Discussion" at bounding box center [158, 147] width 114 height 25
click at [119, 374] on icon at bounding box center [117, 375] width 19 height 19
click at [1138, 201] on icon at bounding box center [1143, 205] width 12 height 12
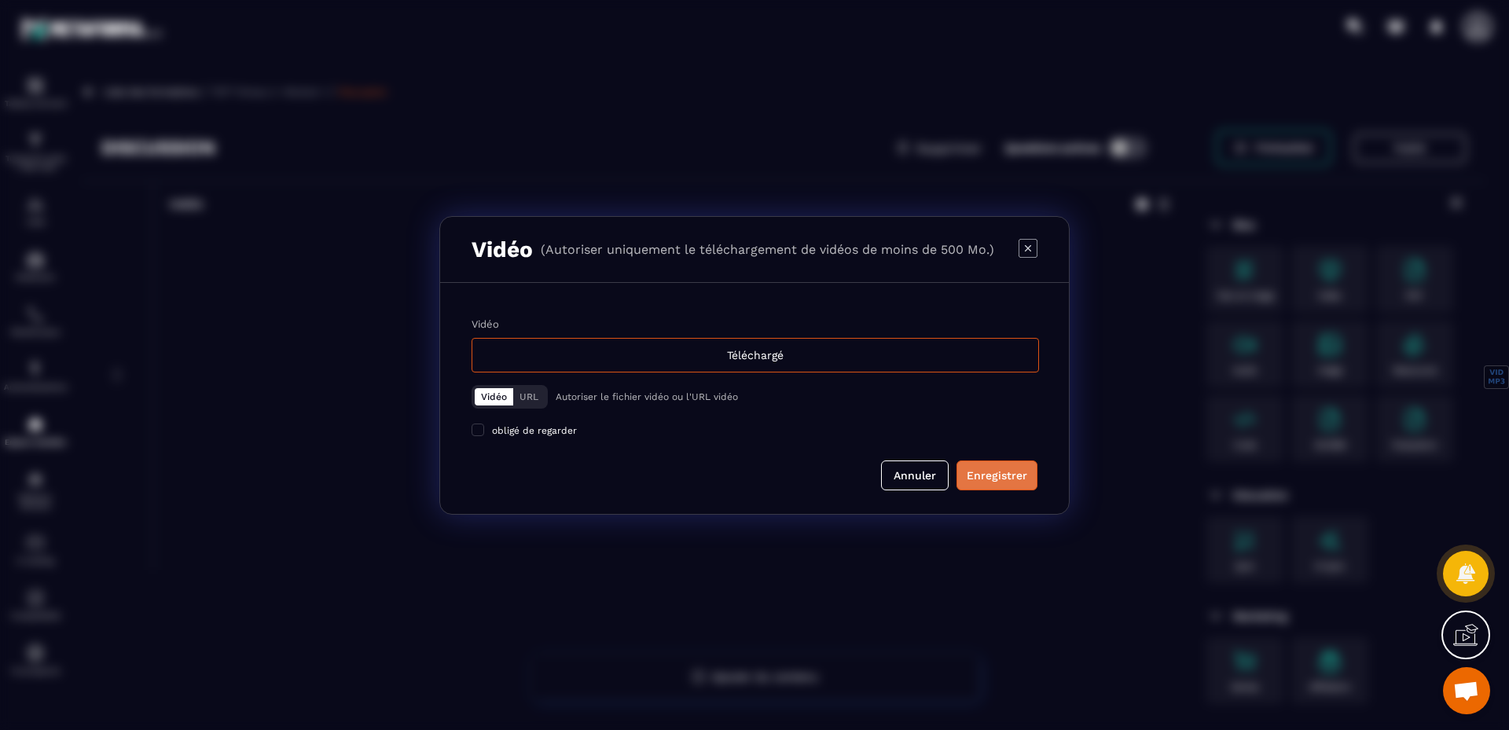
click at [998, 480] on div "Enregistrer" at bounding box center [997, 476] width 61 height 16
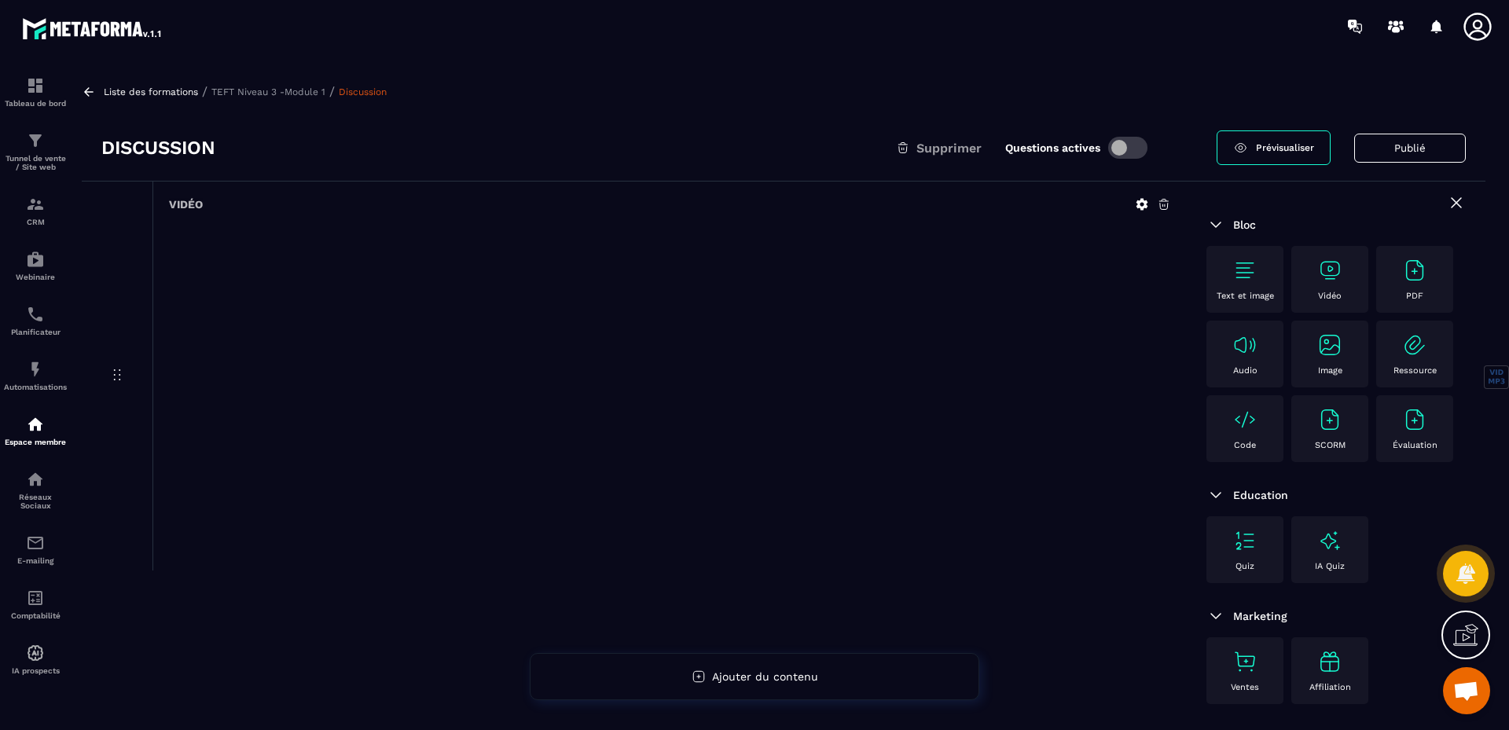
click at [156, 142] on h3 "Discussion" at bounding box center [158, 147] width 114 height 25
click at [316, 87] on p "TEFT Niveau 3 -Module 1" at bounding box center [268, 91] width 114 height 11
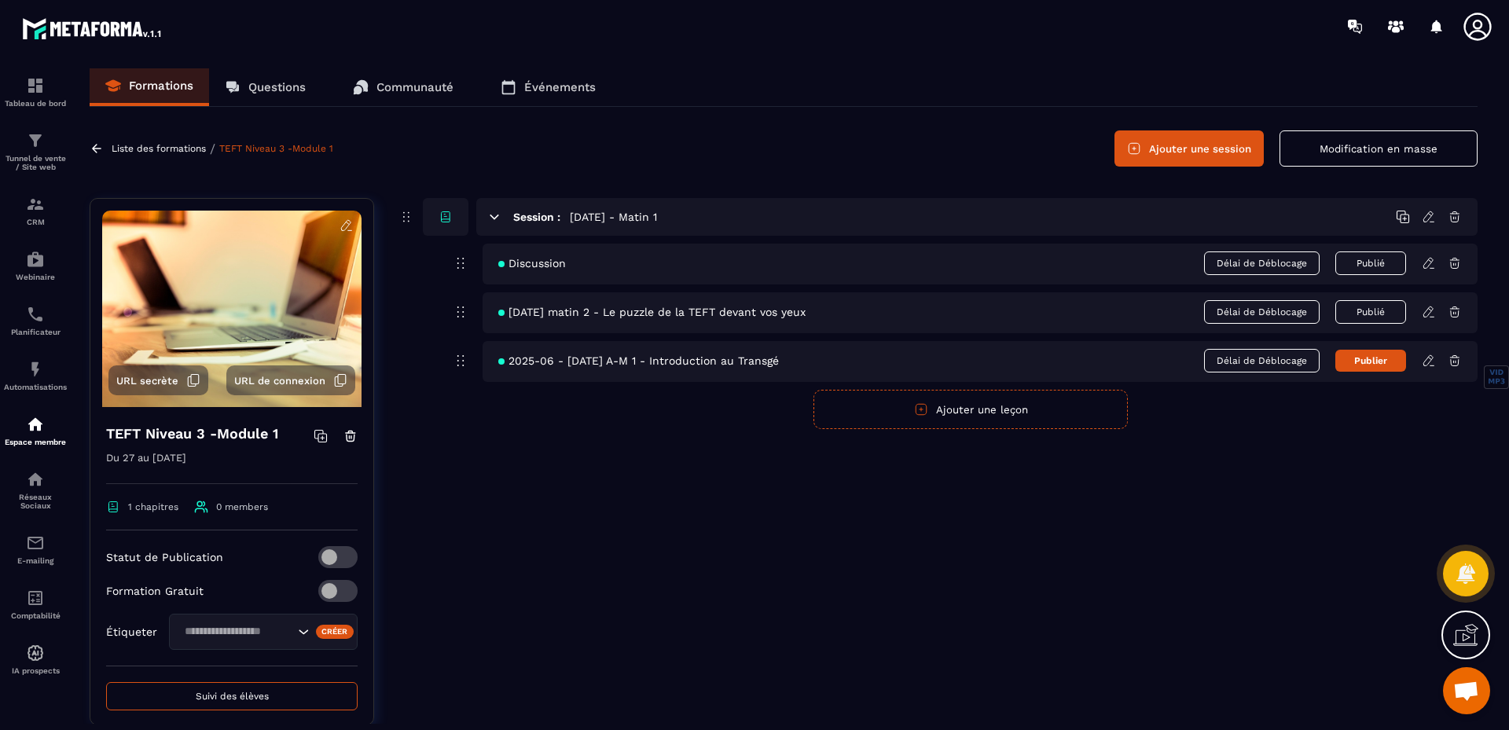
click at [1425, 213] on icon at bounding box center [1429, 217] width 14 height 14
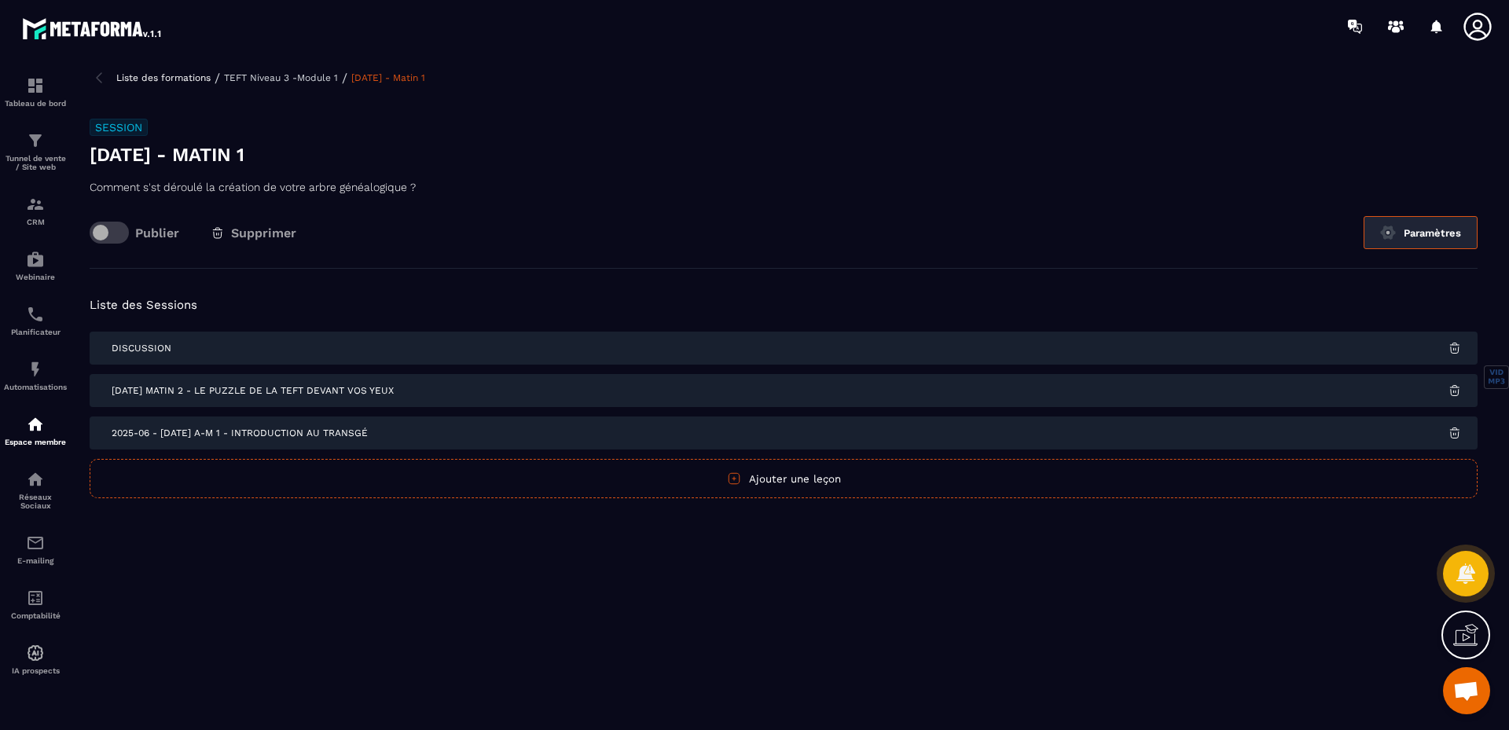
click at [1404, 230] on button "Paramètres" at bounding box center [1421, 232] width 114 height 33
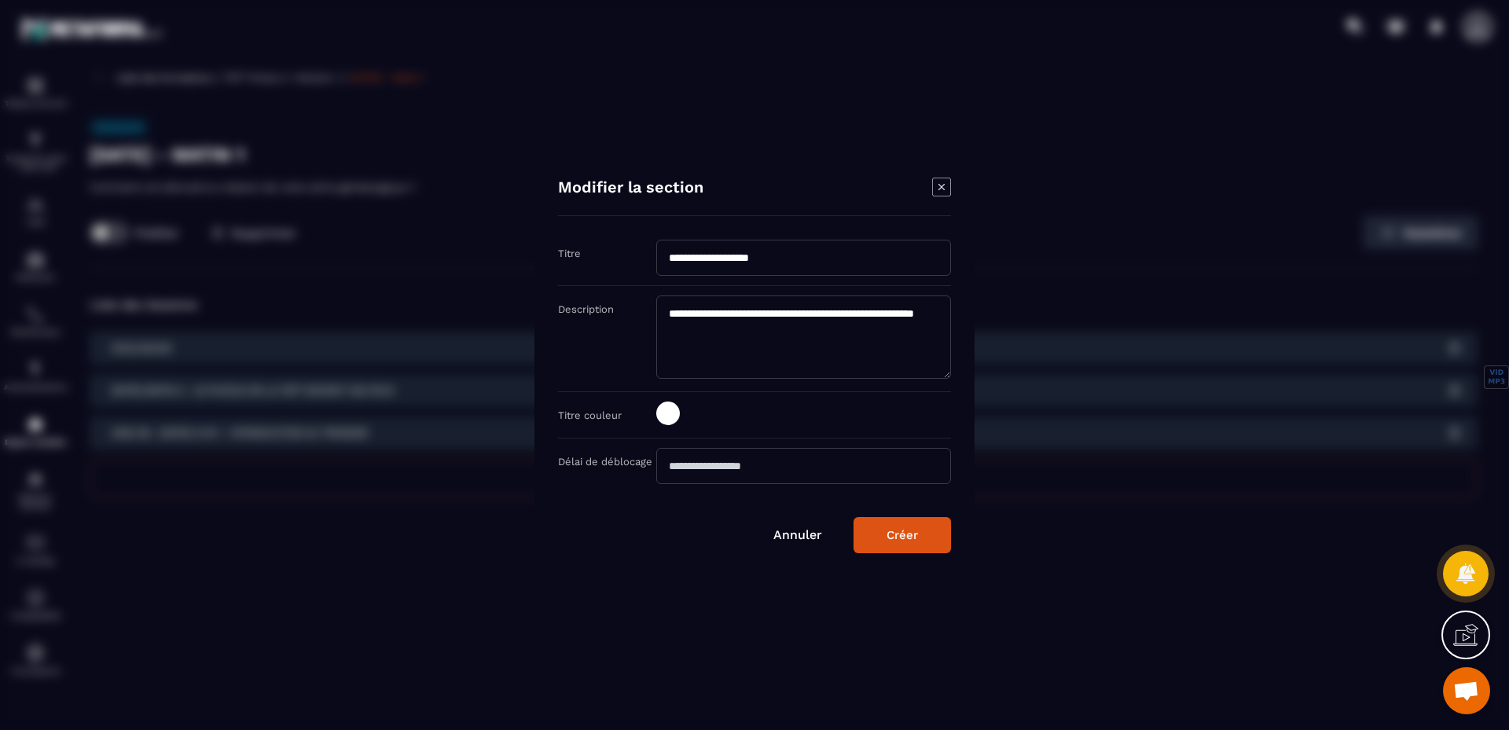
drag, startPoint x: 899, startPoint y: 531, endPoint x: 894, endPoint y: 524, distance: 8.5
click at [899, 529] on div "Créer" at bounding box center [902, 535] width 31 height 14
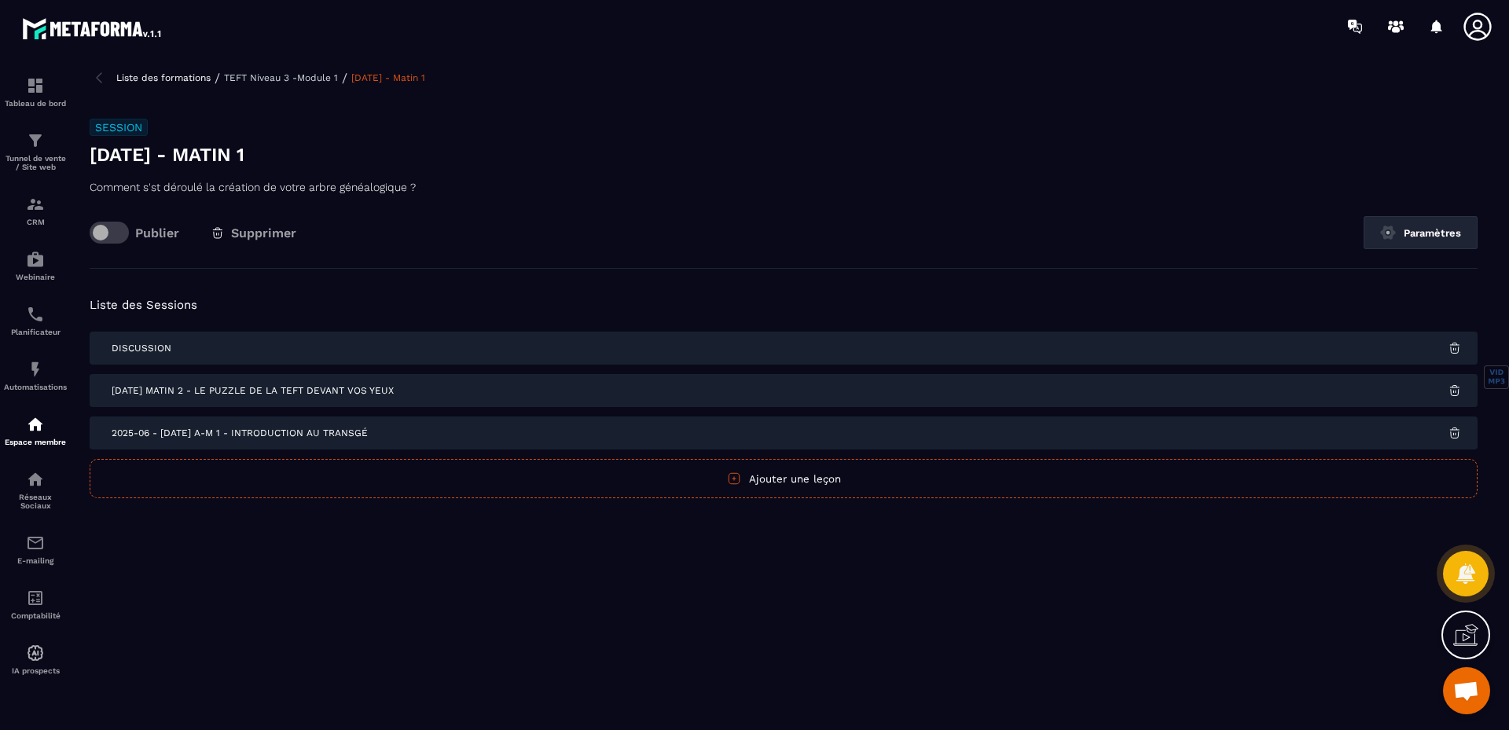
click at [153, 186] on p "Comment s'st déroulé la création de votre arbre généalogique ?" at bounding box center [784, 187] width 1388 height 19
drag, startPoint x: 167, startPoint y: 149, endPoint x: 205, endPoint y: 158, distance: 39.5
click at [167, 149] on h3 "[DATE] - Matin 1" at bounding box center [784, 154] width 1388 height 25
click at [311, 72] on div "Liste des formations / TEFT Niveau 3 -Module 1 / [DATE] - Matin 1" at bounding box center [784, 77] width 1388 height 19
click at [316, 76] on p "TEFT Niveau 3 -Module 1" at bounding box center [281, 77] width 114 height 11
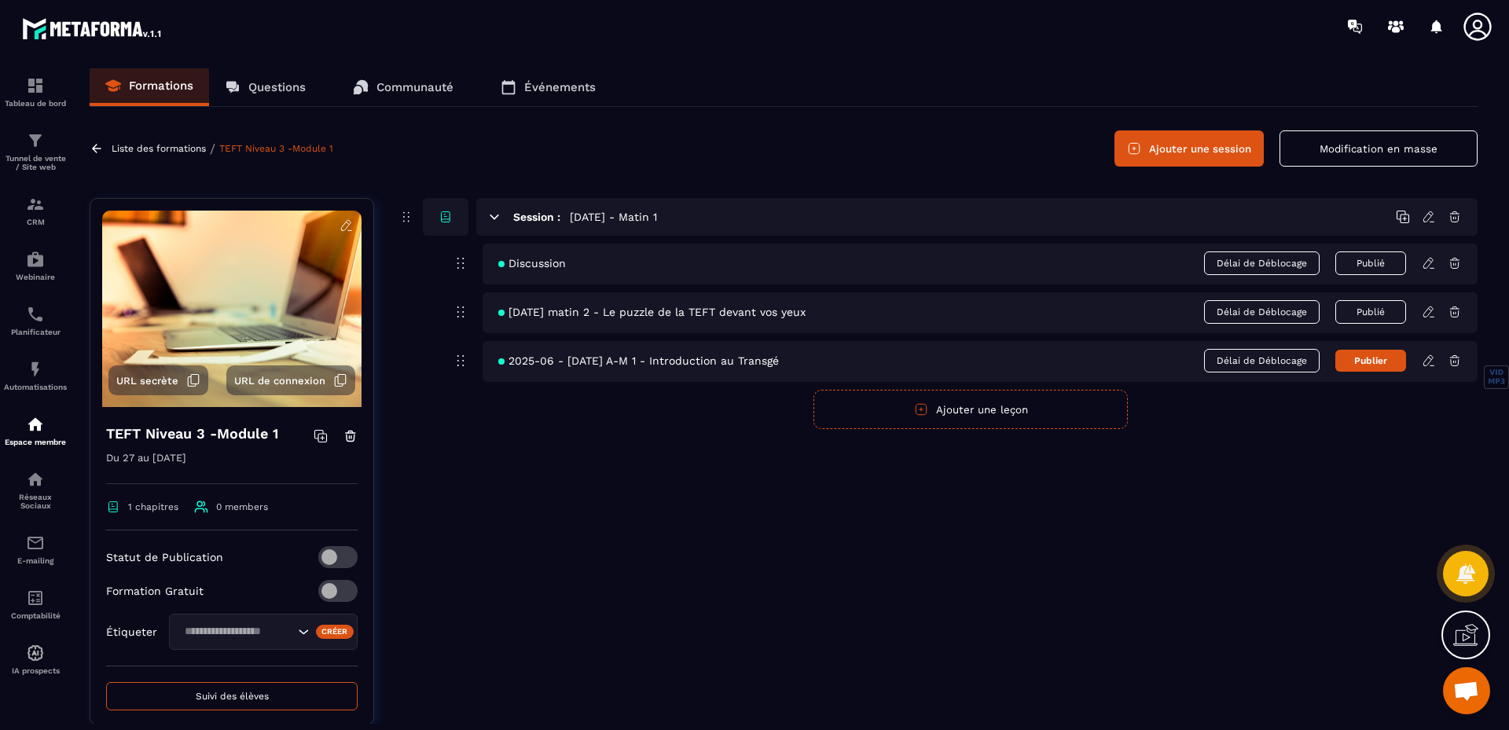
click at [1428, 311] on icon at bounding box center [1429, 312] width 14 height 14
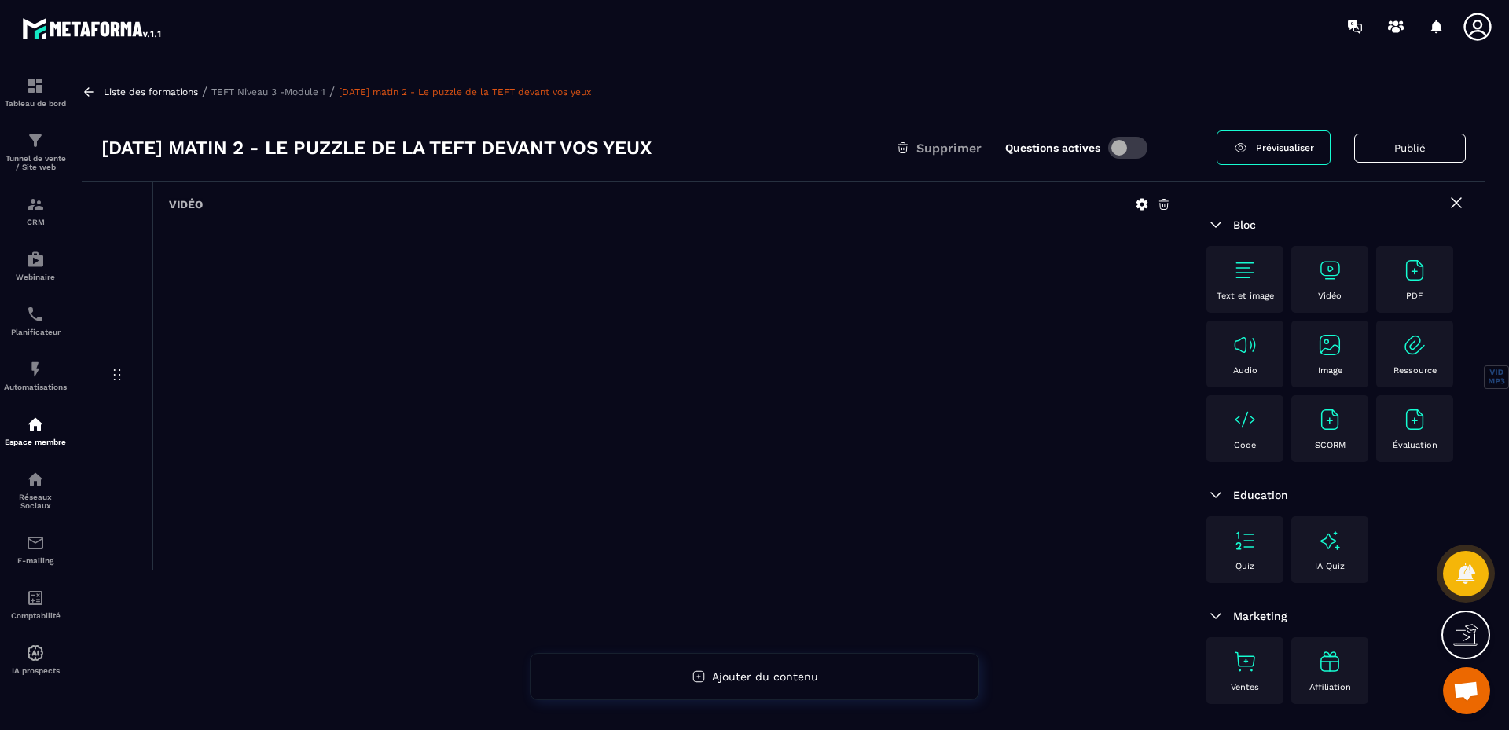
click at [1425, 143] on button "Publié" at bounding box center [1411, 148] width 112 height 29
click at [1446, 140] on button "Publier" at bounding box center [1435, 148] width 62 height 34
click at [293, 90] on p "TEFT Niveau 3 -Module 1" at bounding box center [268, 91] width 114 height 11
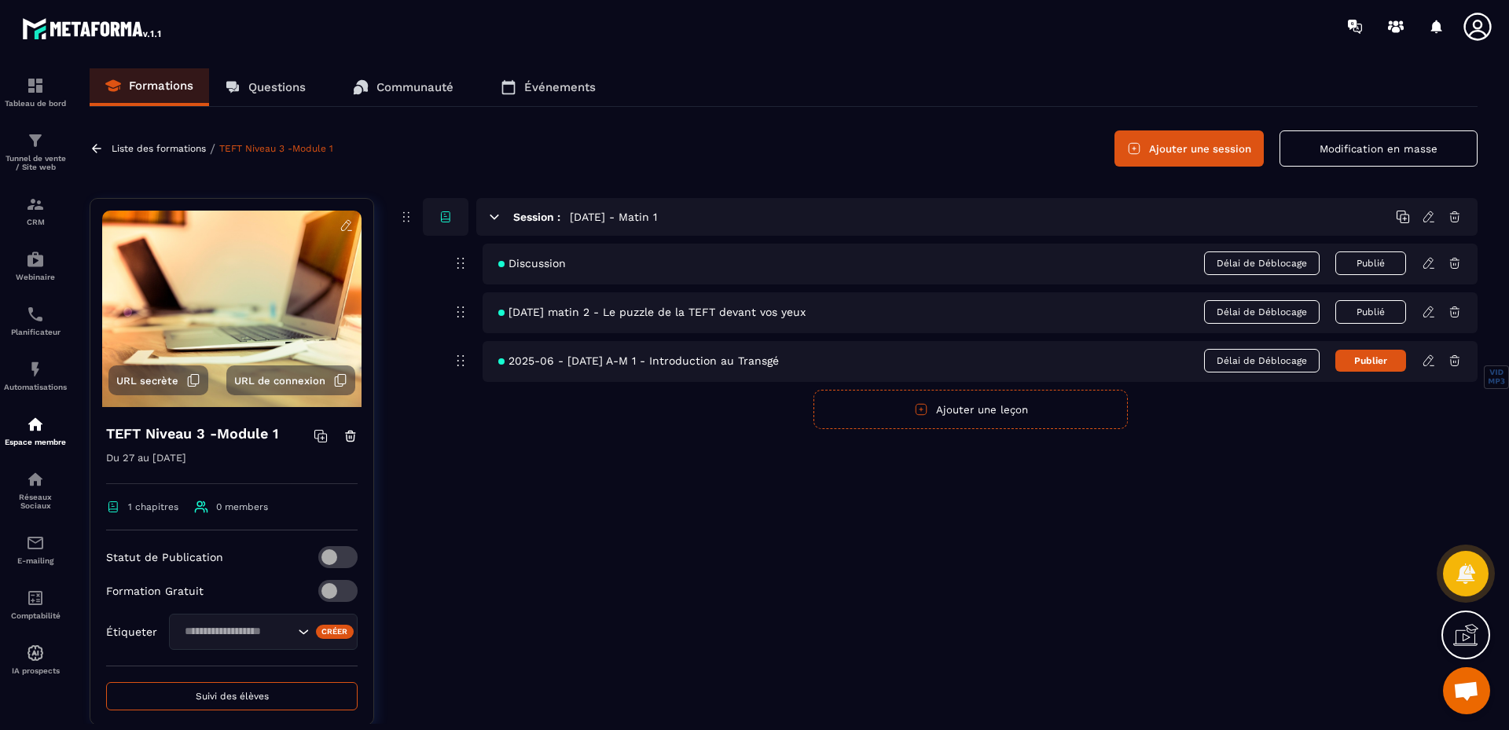
click at [1377, 314] on button "Publié" at bounding box center [1371, 312] width 71 height 24
click at [1366, 261] on button "Publié" at bounding box center [1371, 264] width 71 height 24
click at [1427, 262] on icon at bounding box center [1428, 263] width 9 height 10
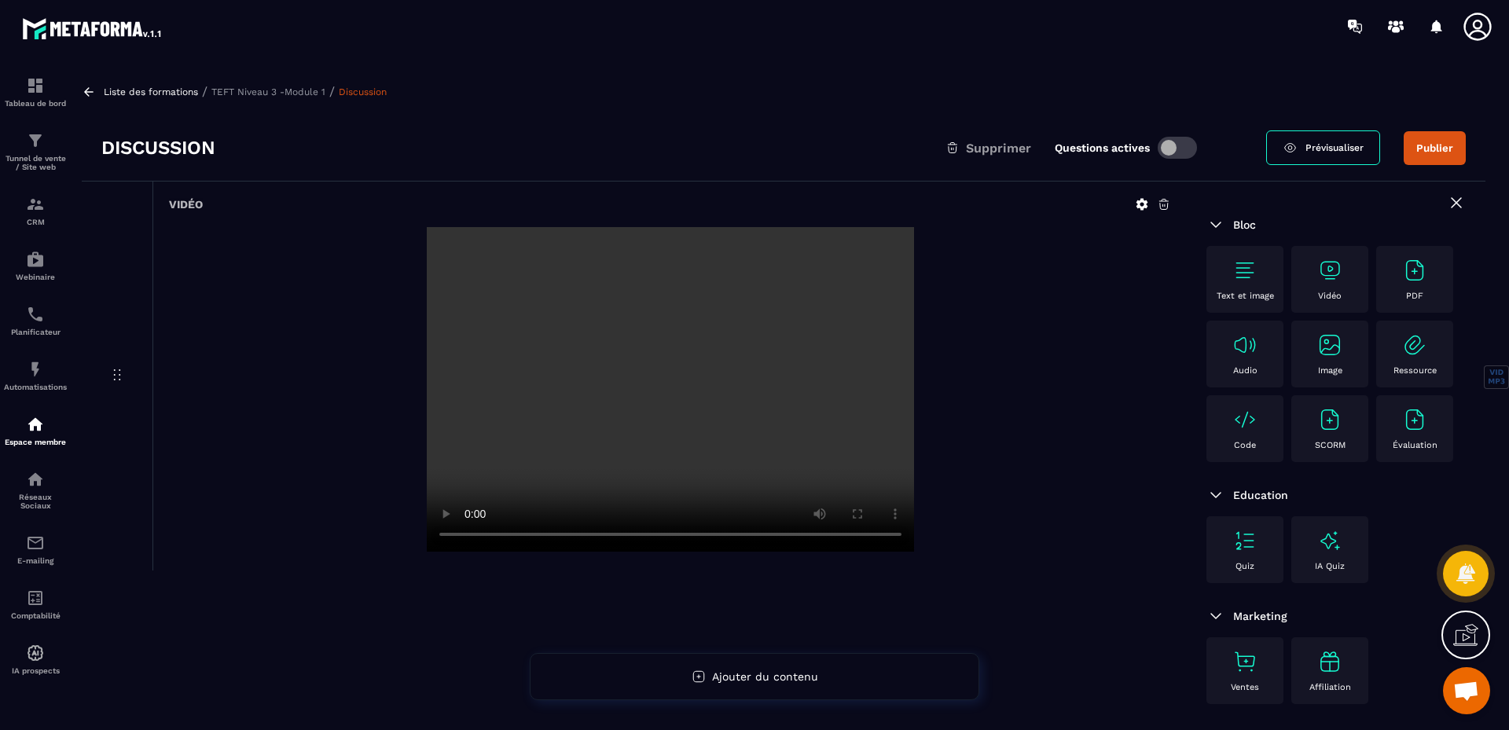
click at [155, 155] on h3 "Discussion" at bounding box center [158, 147] width 114 height 25
click at [153, 153] on h3 "Discussion" at bounding box center [158, 147] width 114 height 25
click at [171, 145] on h3 "Discussion" at bounding box center [158, 147] width 114 height 25
click at [253, 95] on p "TEFT Niveau 3 -Module 1" at bounding box center [268, 91] width 114 height 11
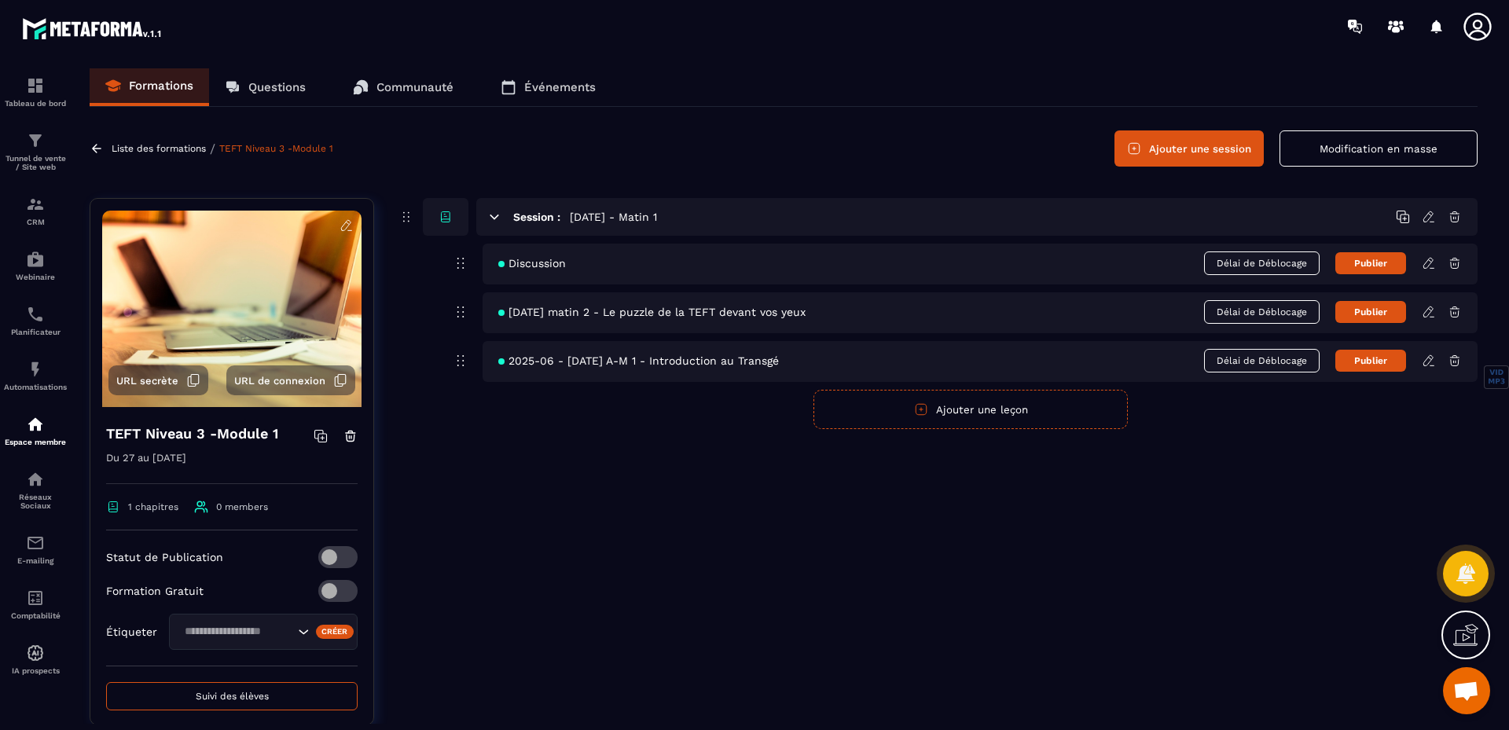
click at [1427, 213] on icon at bounding box center [1429, 217] width 14 height 14
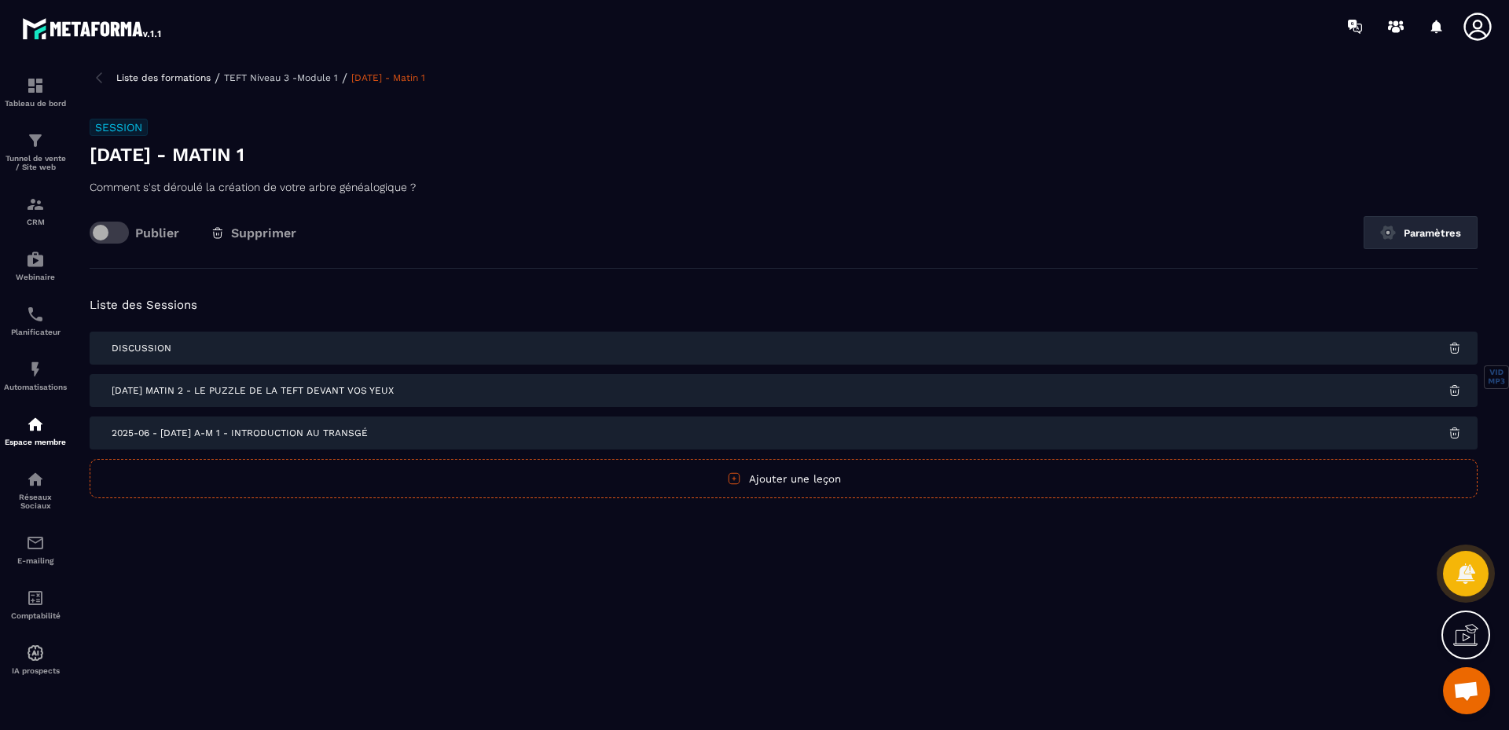
click at [737, 481] on icon "button" at bounding box center [734, 479] width 14 height 14
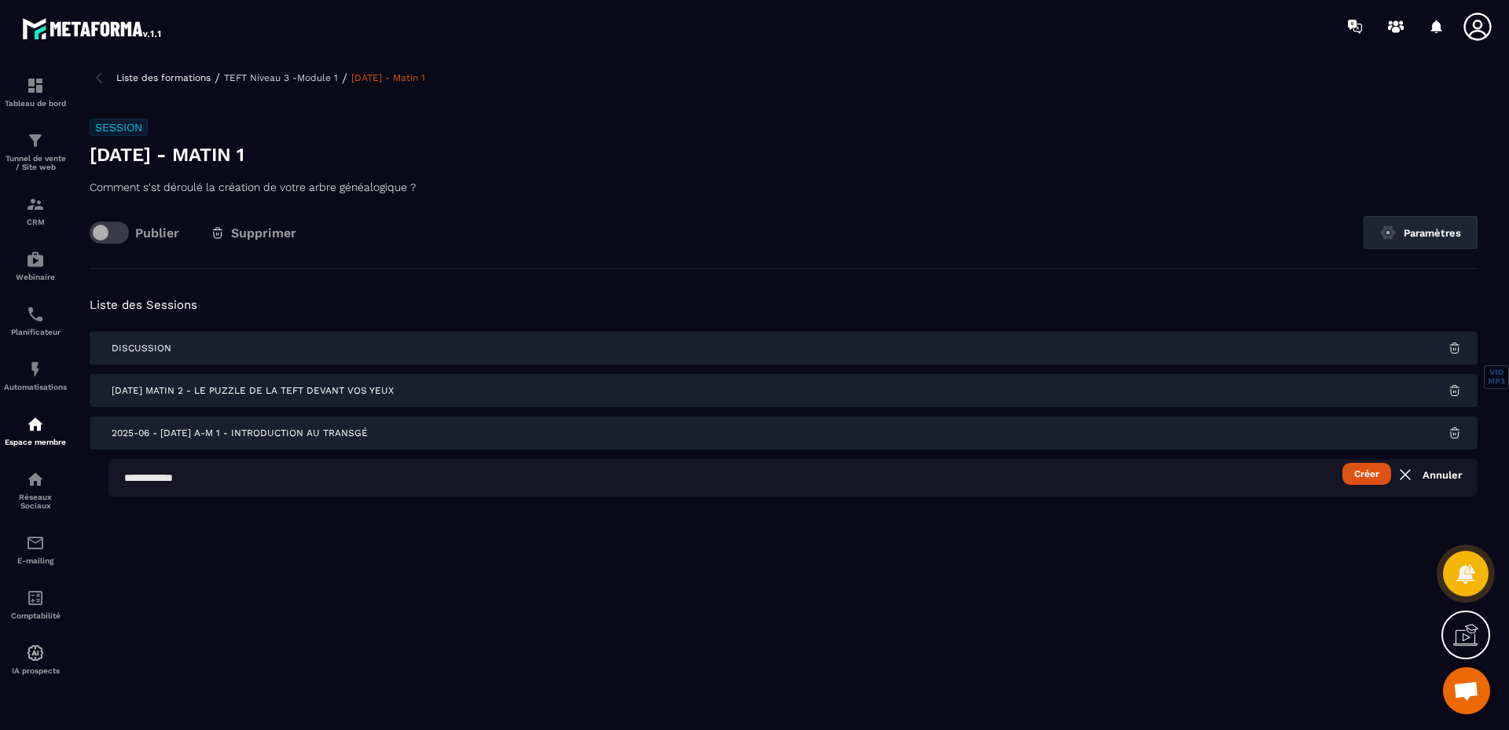
click at [212, 478] on input "text" at bounding box center [793, 478] width 1370 height 38
click at [116, 388] on span "[DATE] matin 2 - Le puzzle de la TEFT devant vos yeux" at bounding box center [253, 390] width 282 height 11
click at [211, 476] on input "text" at bounding box center [793, 478] width 1370 height 38
click at [366, 475] on input "**********" at bounding box center [793, 478] width 1370 height 38
click at [419, 480] on input "**********" at bounding box center [793, 478] width 1370 height 38
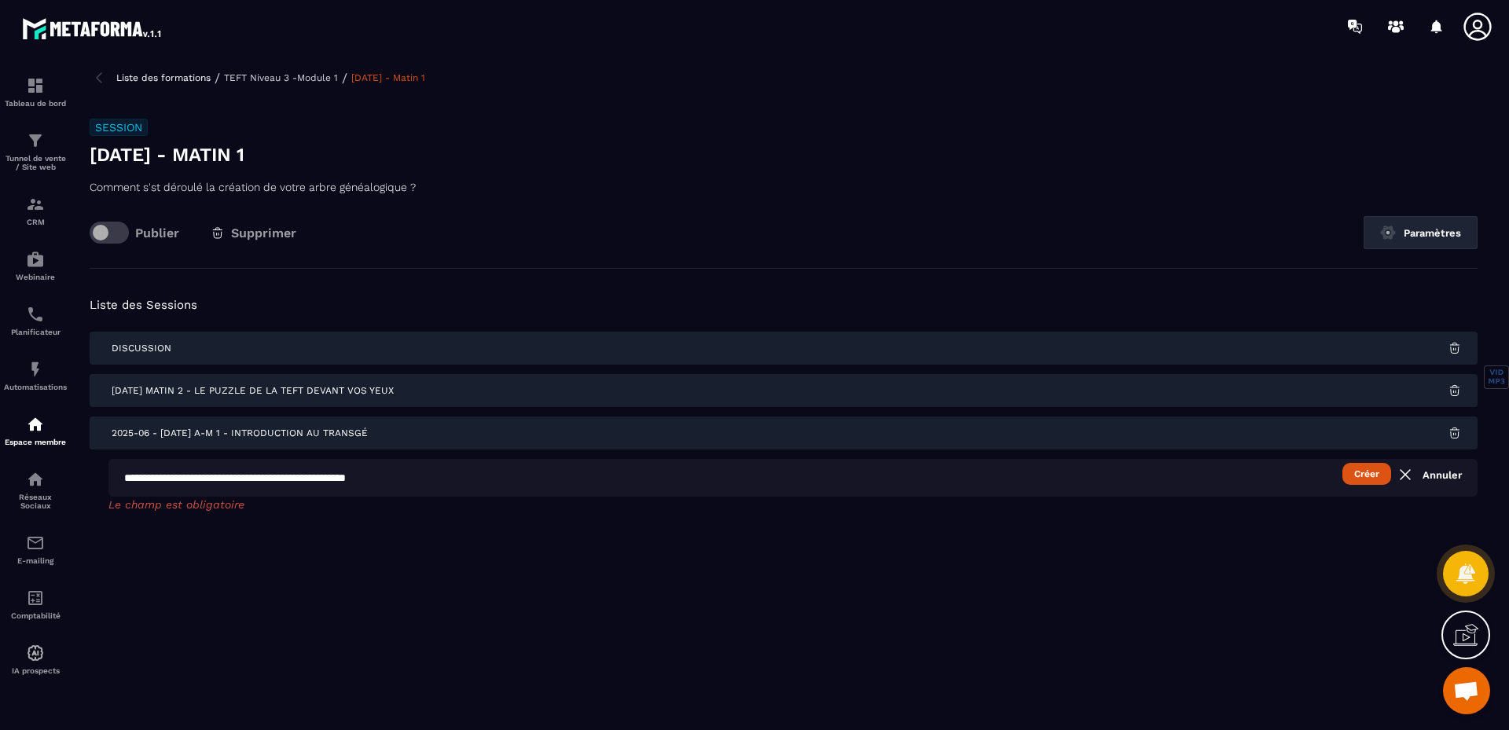
click at [414, 480] on input "**********" at bounding box center [793, 478] width 1370 height 38
click at [502, 484] on input "**********" at bounding box center [793, 478] width 1370 height 38
click at [232, 470] on input "**********" at bounding box center [793, 478] width 1370 height 38
click at [474, 480] on input "**********" at bounding box center [793, 478] width 1370 height 38
drag, startPoint x: 289, startPoint y: 478, endPoint x: 548, endPoint y: 491, distance: 259.7
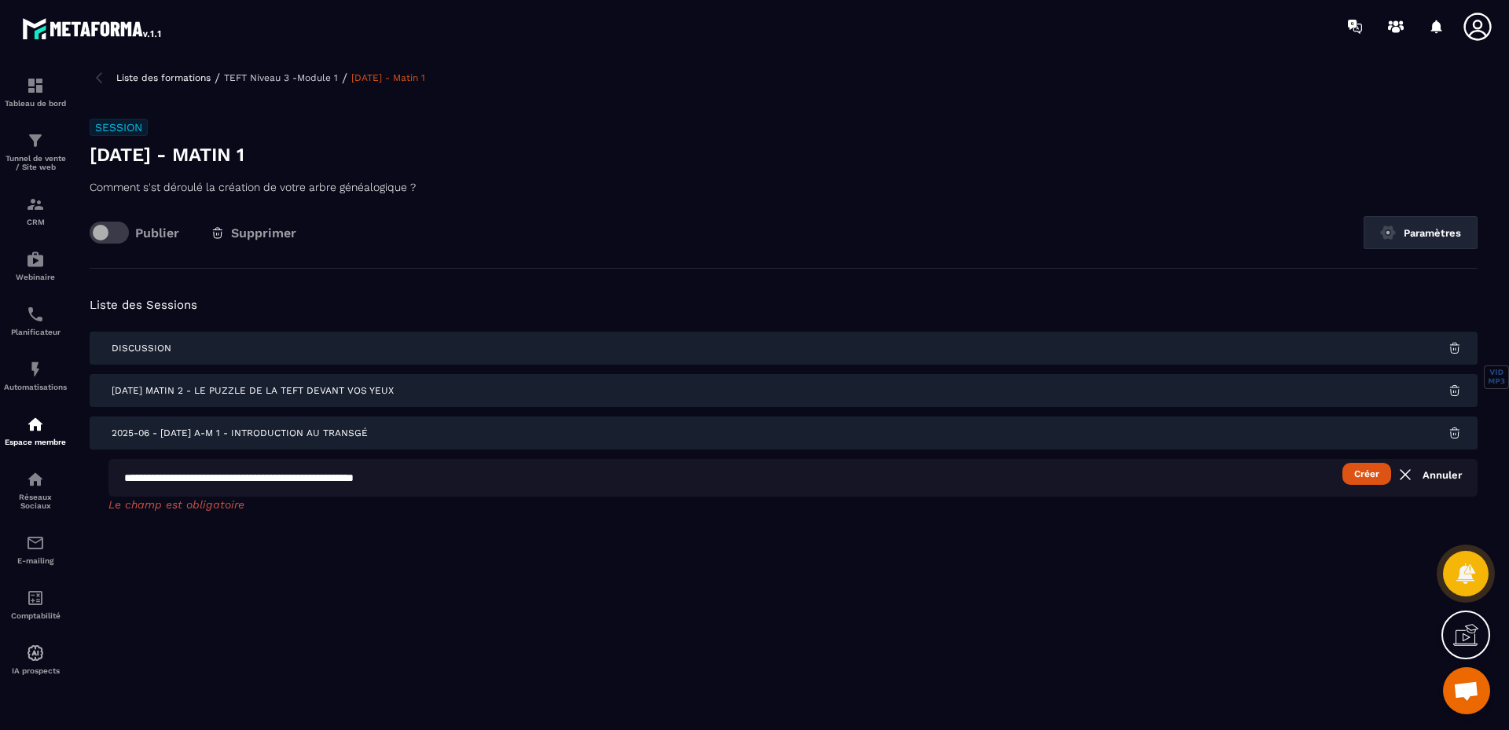
click at [548, 491] on input "**********" at bounding box center [793, 478] width 1370 height 38
type input "**********"
click at [1366, 480] on button "Créer" at bounding box center [1367, 474] width 49 height 22
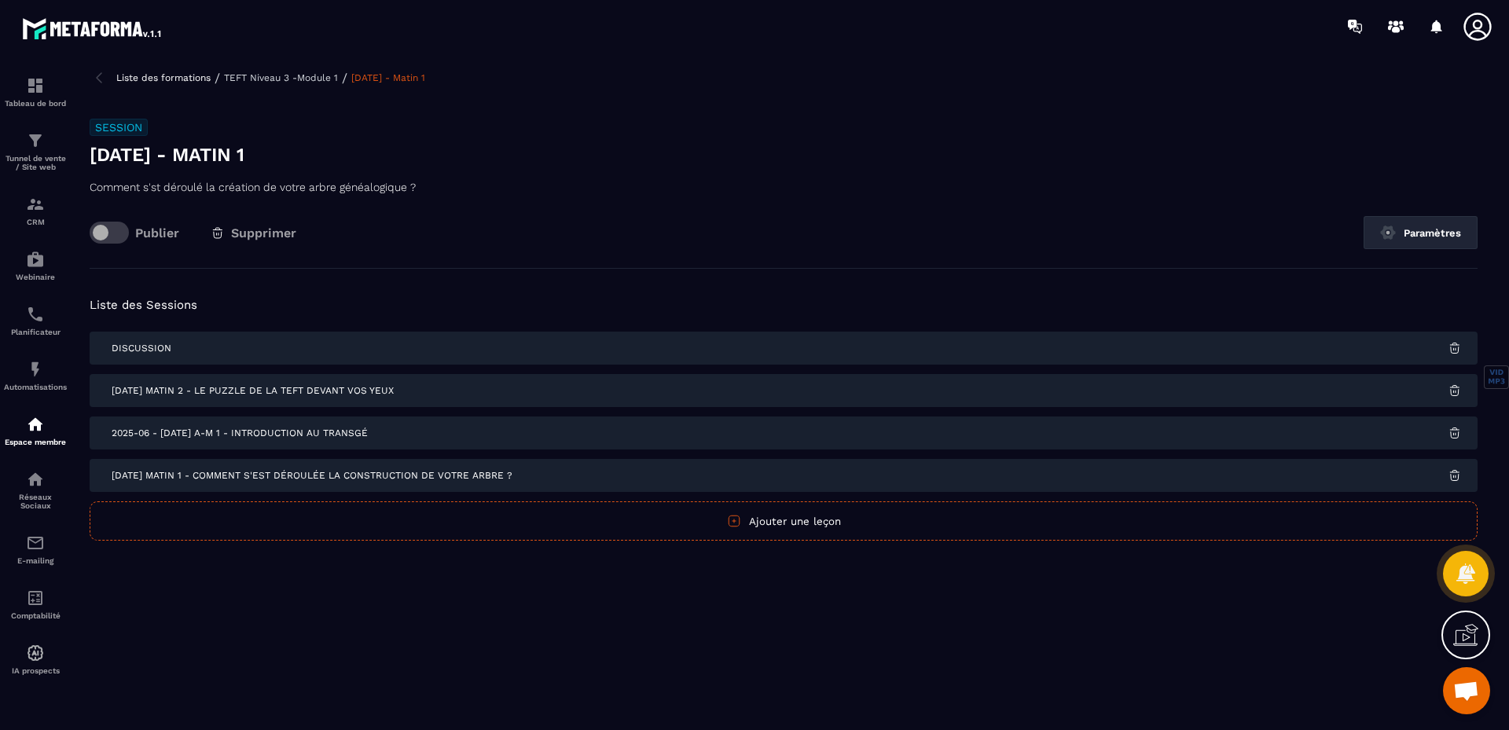
click at [321, 78] on p "TEFT Niveau 3 -Module 1" at bounding box center [281, 77] width 114 height 11
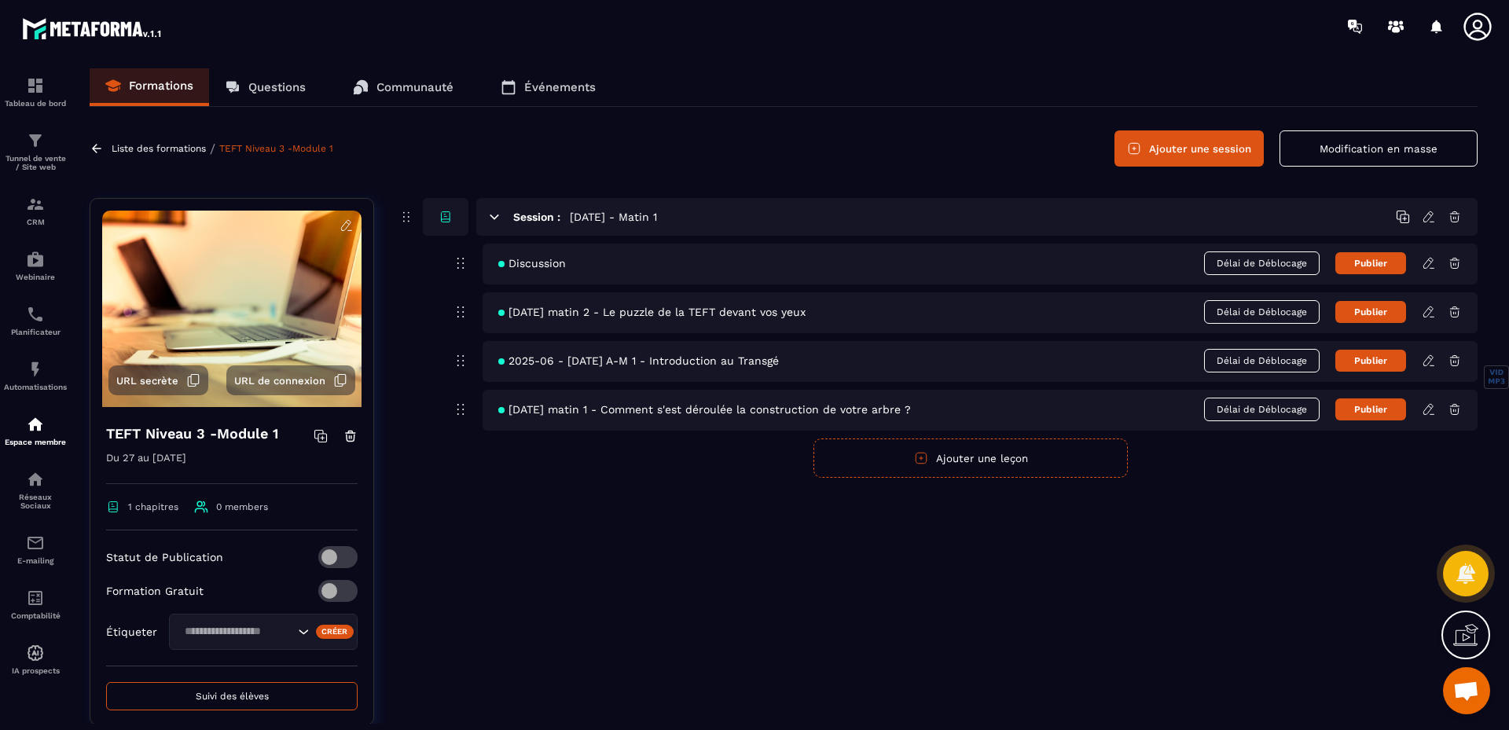
click at [1430, 412] on icon at bounding box center [1429, 410] width 14 height 14
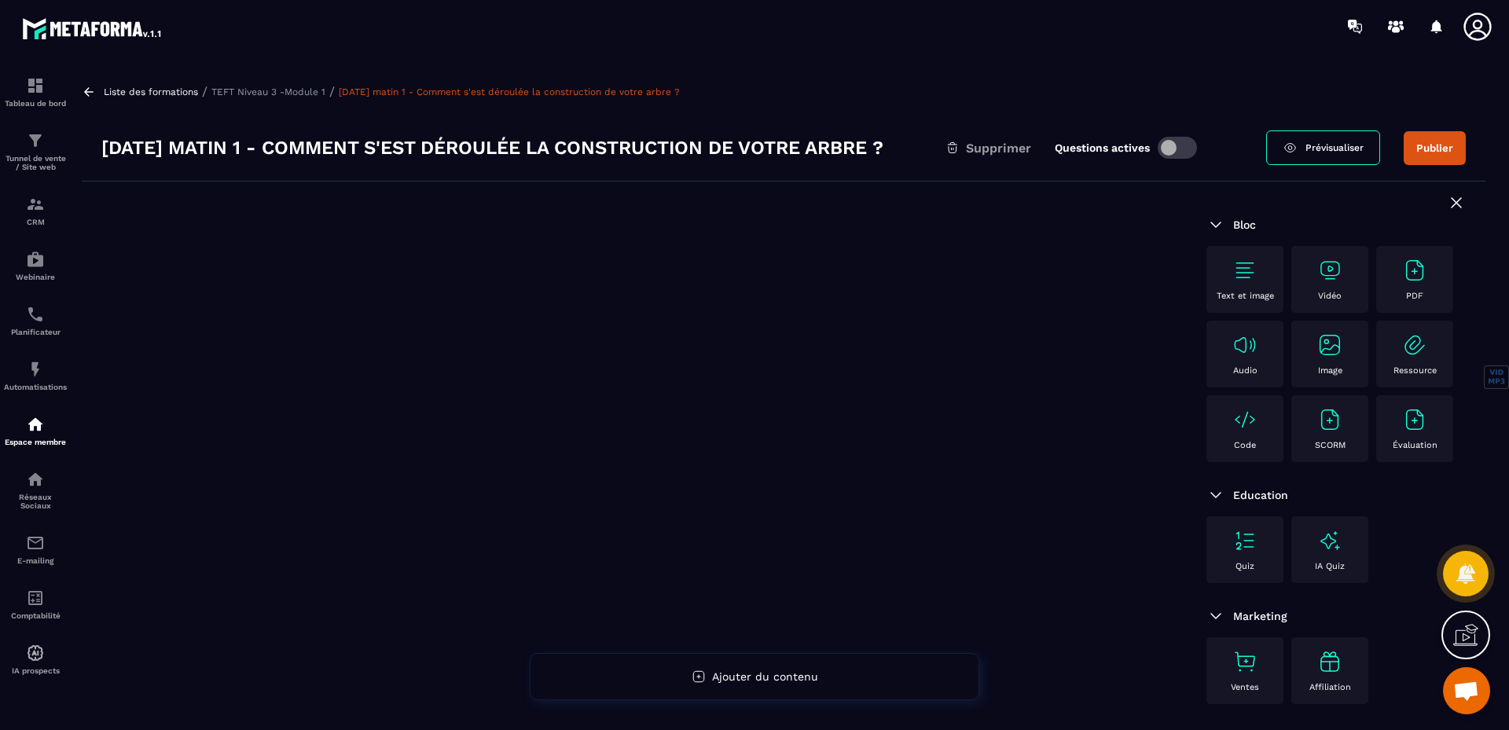
click at [1329, 289] on div "Vidéo" at bounding box center [1330, 279] width 61 height 43
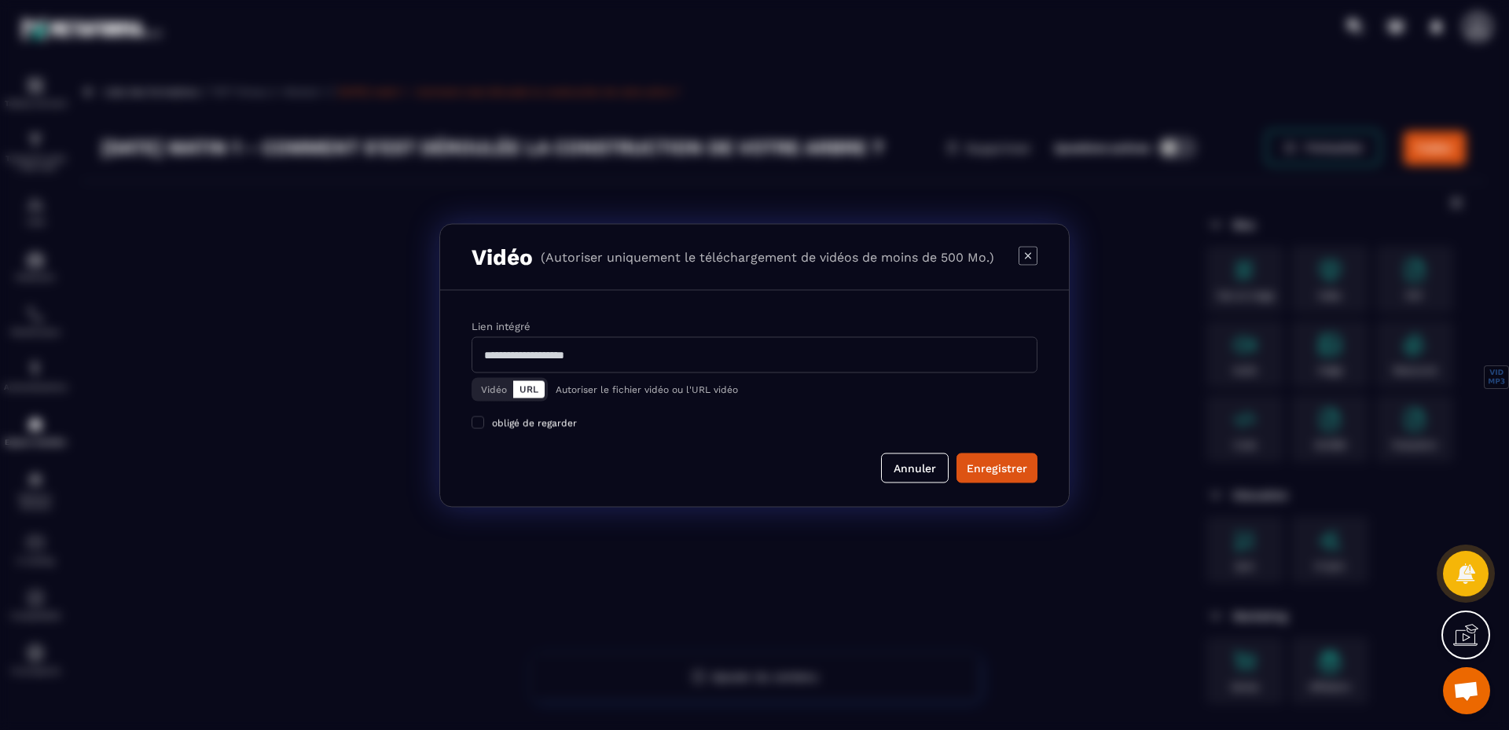
click at [548, 349] on input "Modal window" at bounding box center [755, 354] width 566 height 36
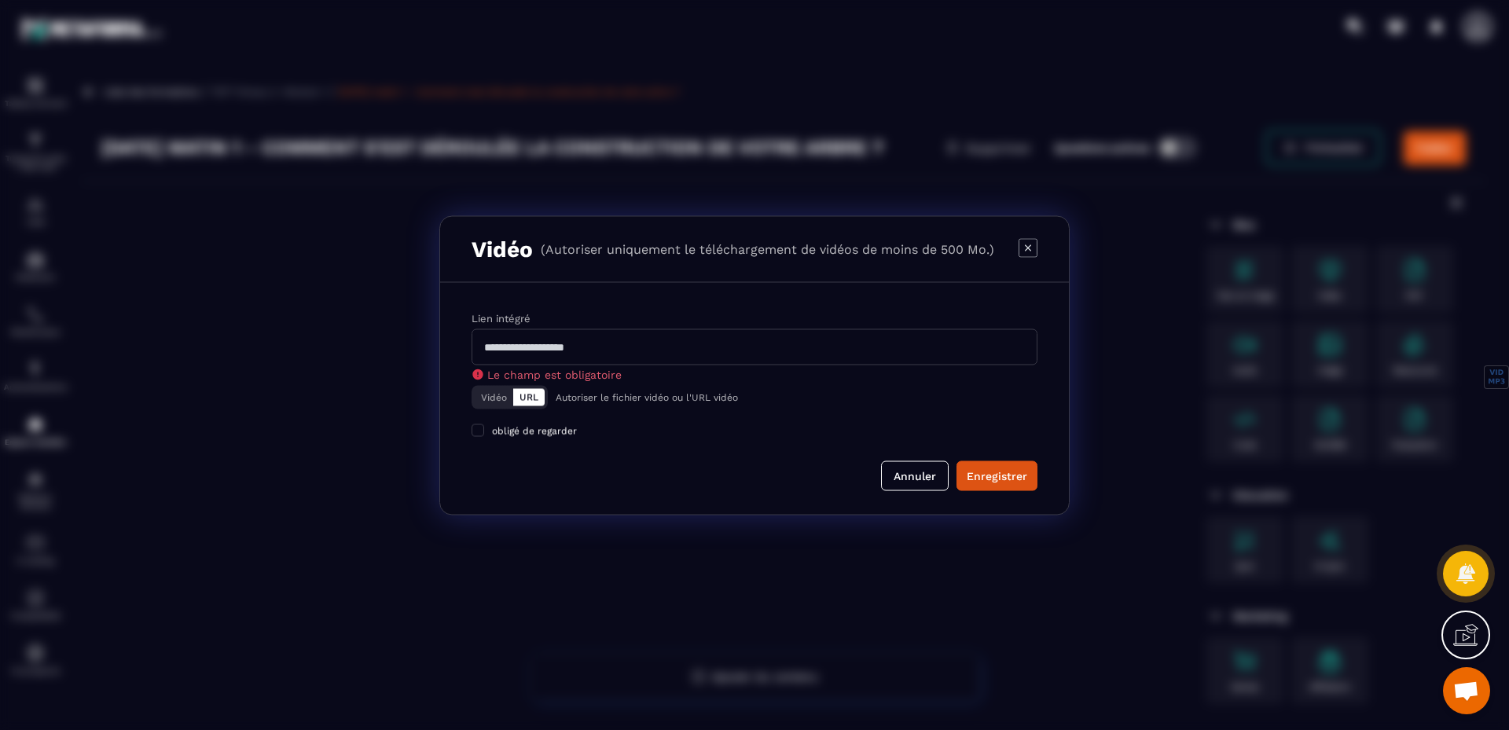
click at [581, 348] on input "Modal window" at bounding box center [755, 347] width 566 height 36
paste input "**********"
type input "**********"
click at [475, 432] on form "**********" at bounding box center [755, 400] width 566 height 181
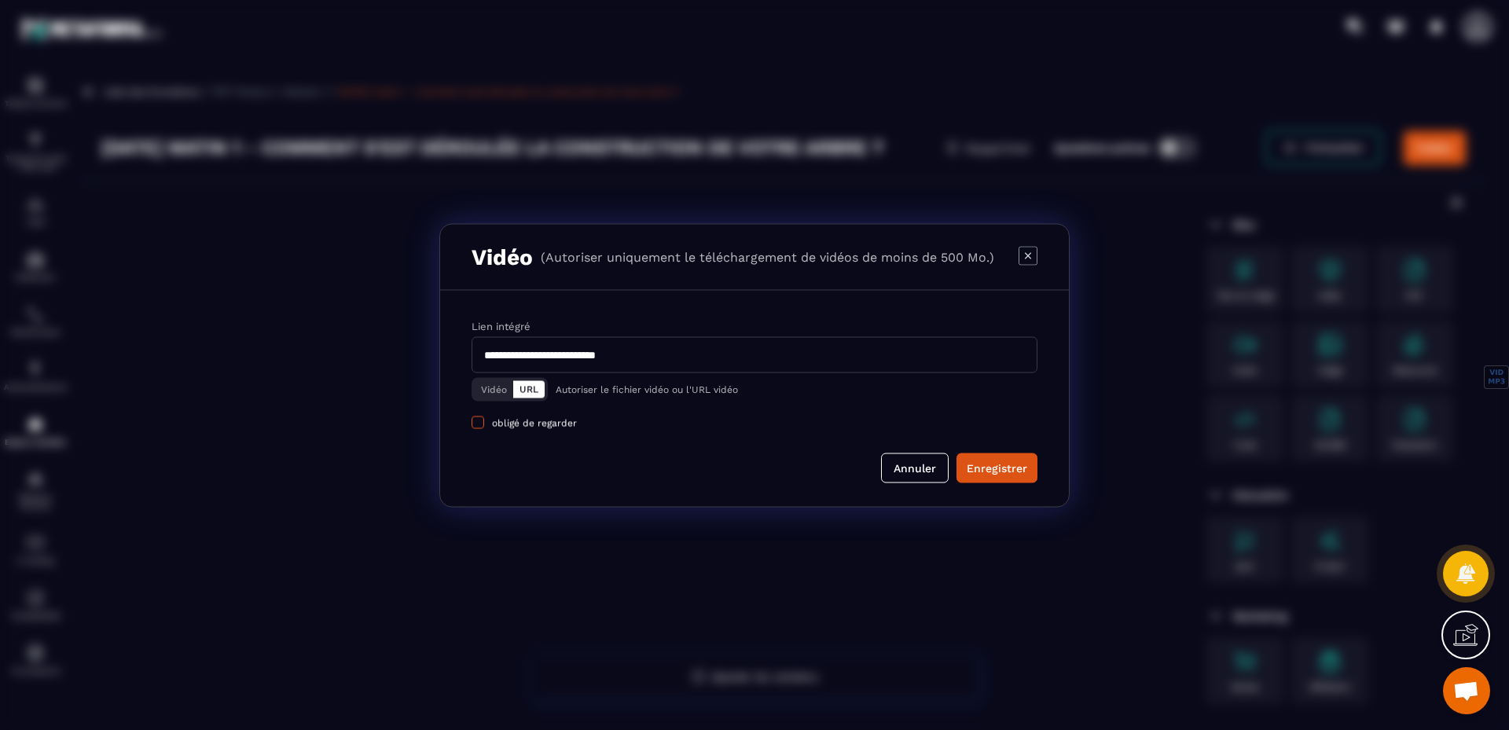
click at [477, 425] on span "Modal window" at bounding box center [478, 422] width 13 height 13
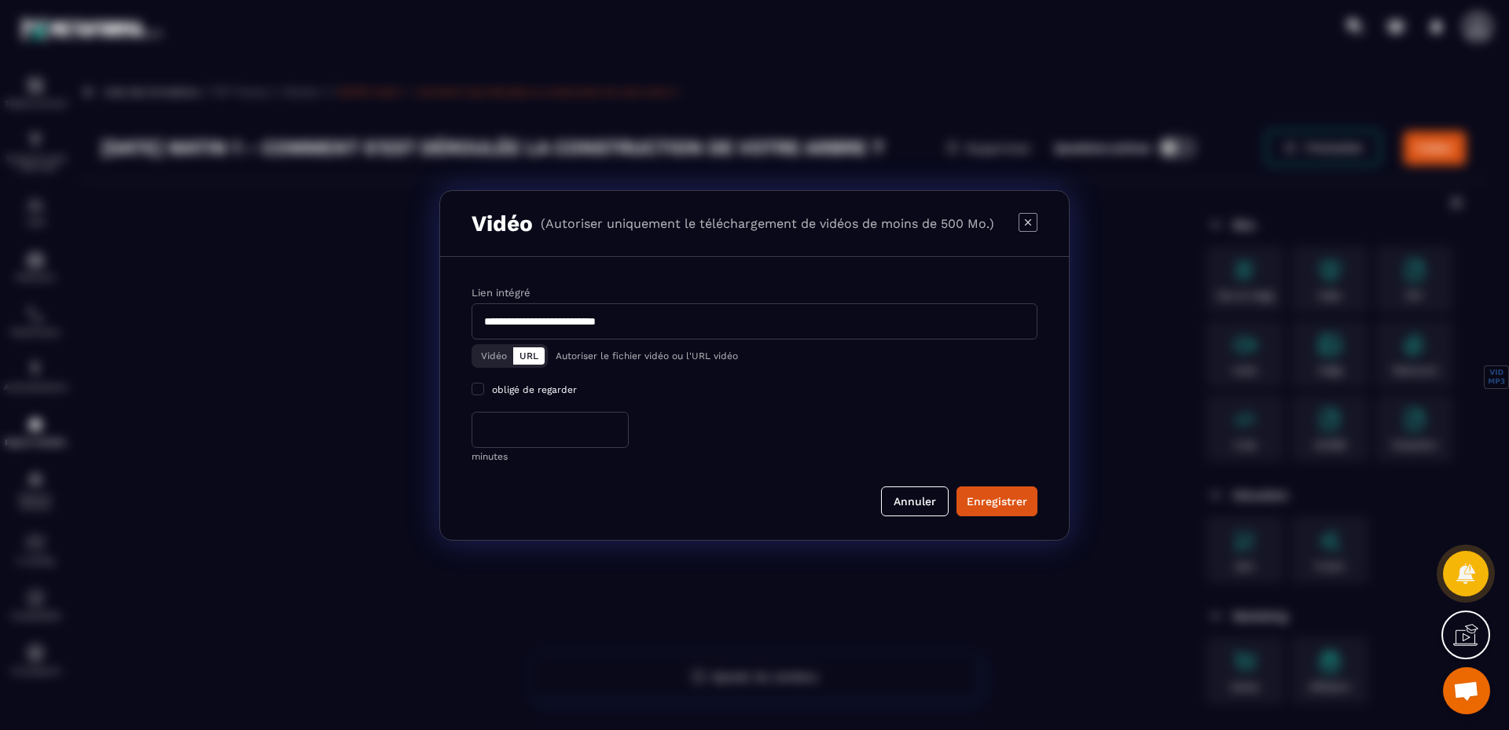
drag, startPoint x: 458, startPoint y: 425, endPoint x: 432, endPoint y: 426, distance: 26.0
click at [432, 425] on section "**********" at bounding box center [754, 365] width 1509 height 730
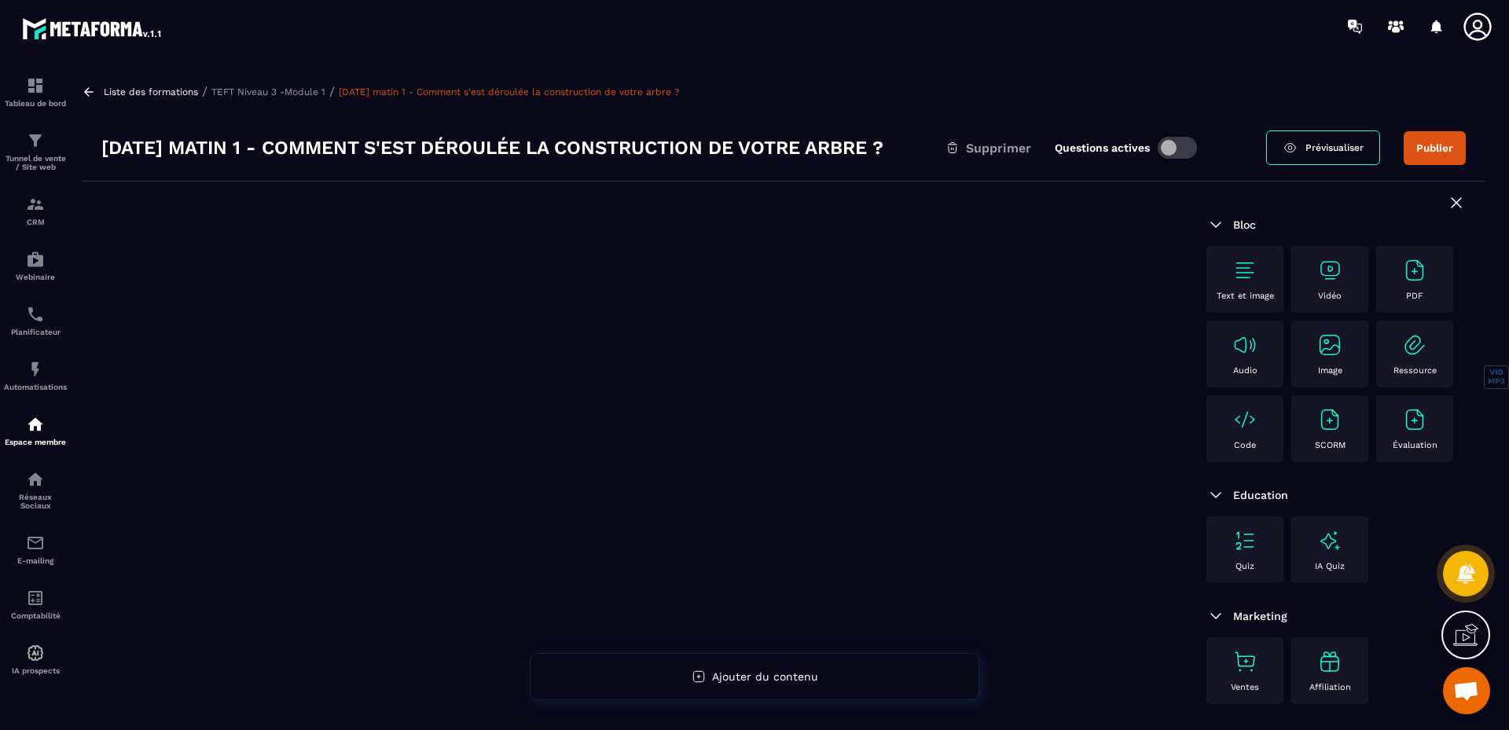
drag, startPoint x: 295, startPoint y: 439, endPoint x: 276, endPoint y: 439, distance: 18.9
drag, startPoint x: 276, startPoint y: 439, endPoint x: 186, endPoint y: 398, distance: 98.5
click at [186, 398] on div at bounding box center [634, 496] width 1105 height 628
click at [1325, 278] on img at bounding box center [1330, 270] width 25 height 25
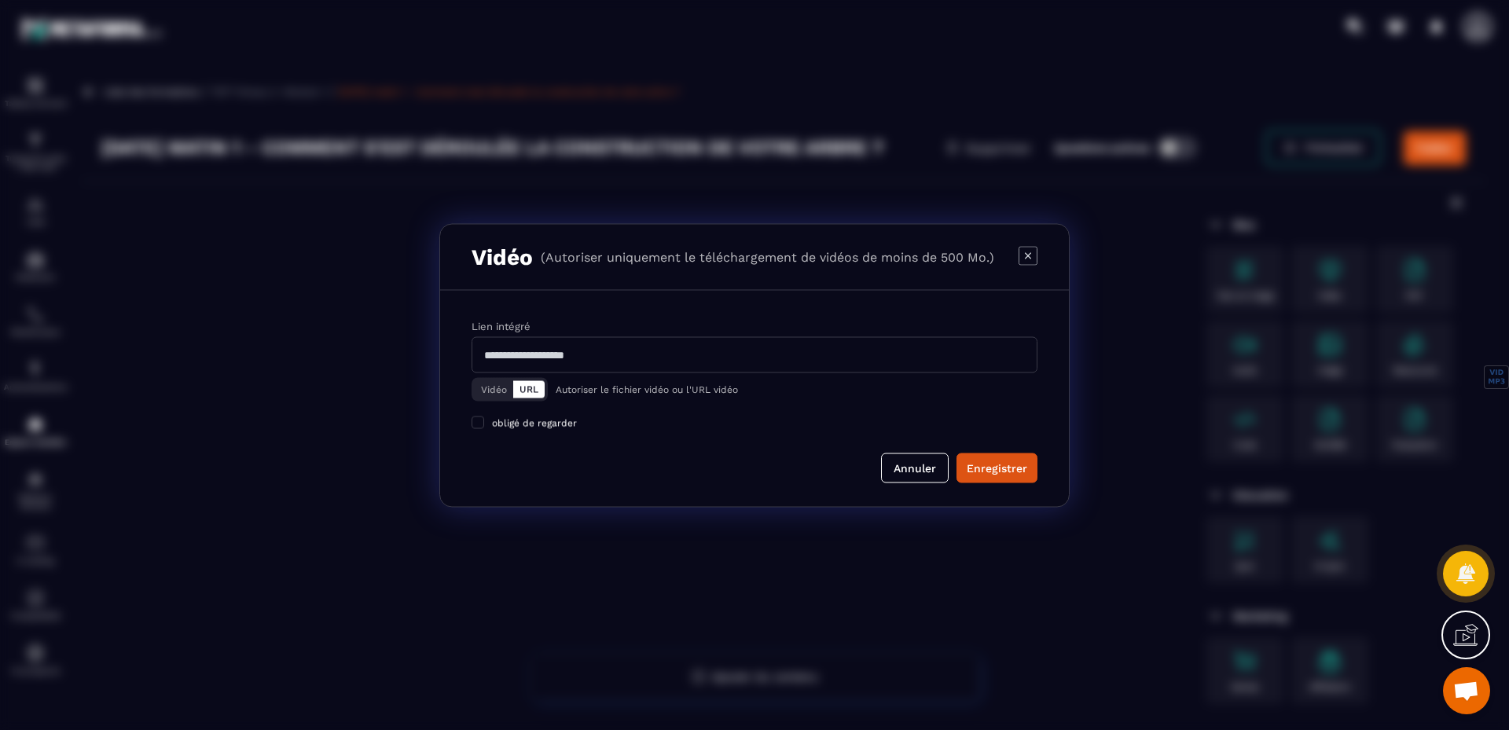
click at [590, 358] on input "Modal window" at bounding box center [755, 354] width 566 height 36
paste input "**********"
type input "**********"
click at [989, 466] on div "Enregistrer" at bounding box center [997, 468] width 61 height 16
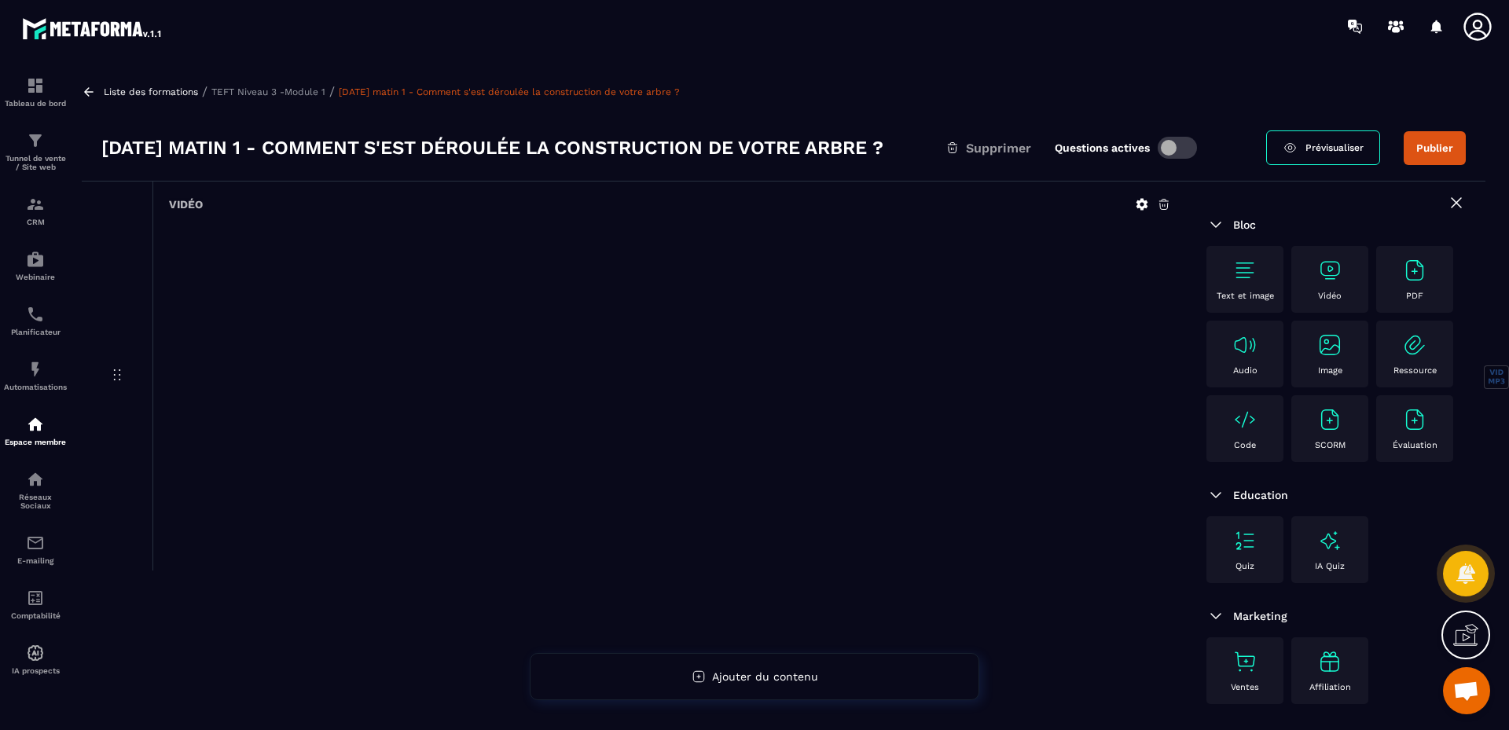
click at [1431, 151] on button "Publier" at bounding box center [1435, 148] width 62 height 34
click at [293, 91] on p "TEFT Niveau 3 -Module 1" at bounding box center [268, 91] width 114 height 11
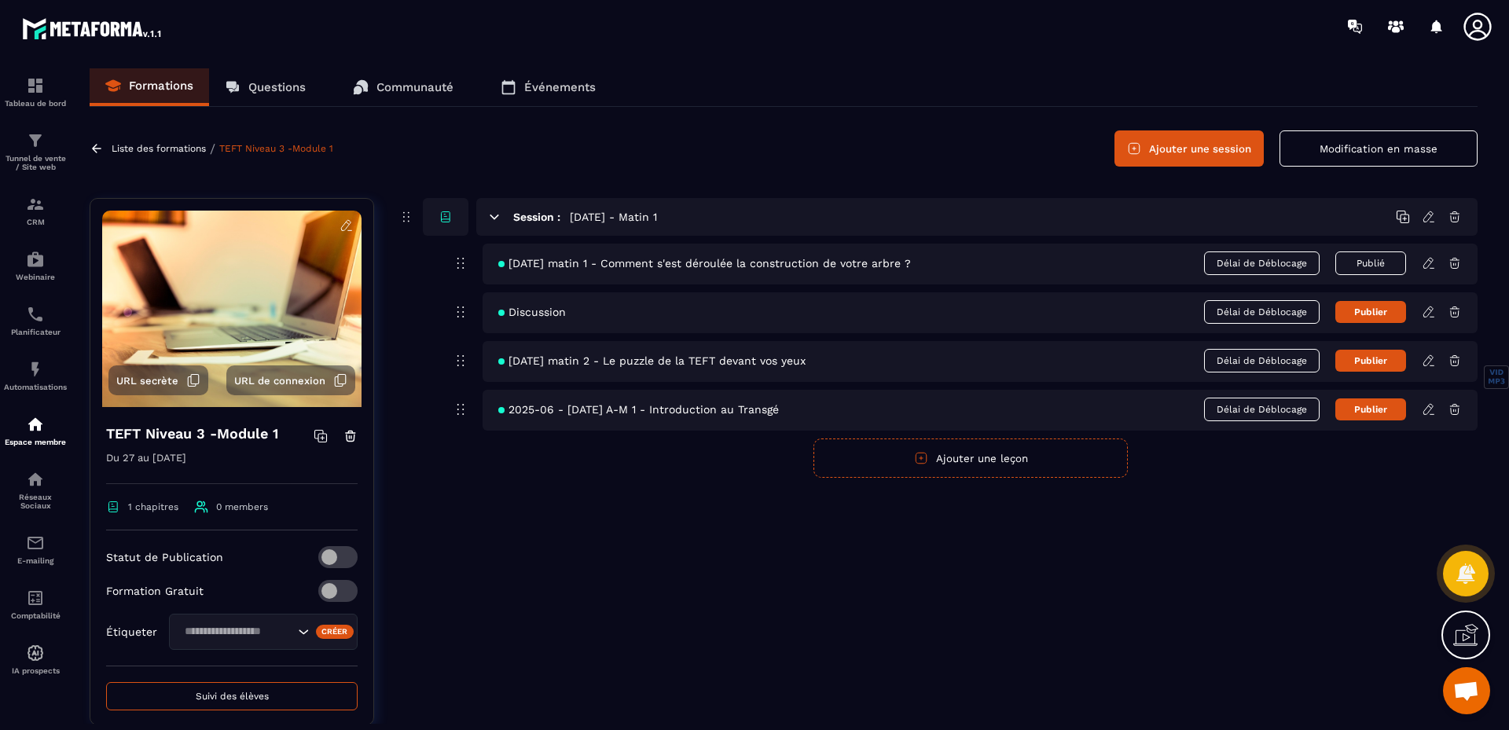
click at [1431, 315] on icon at bounding box center [1429, 312] width 14 height 14
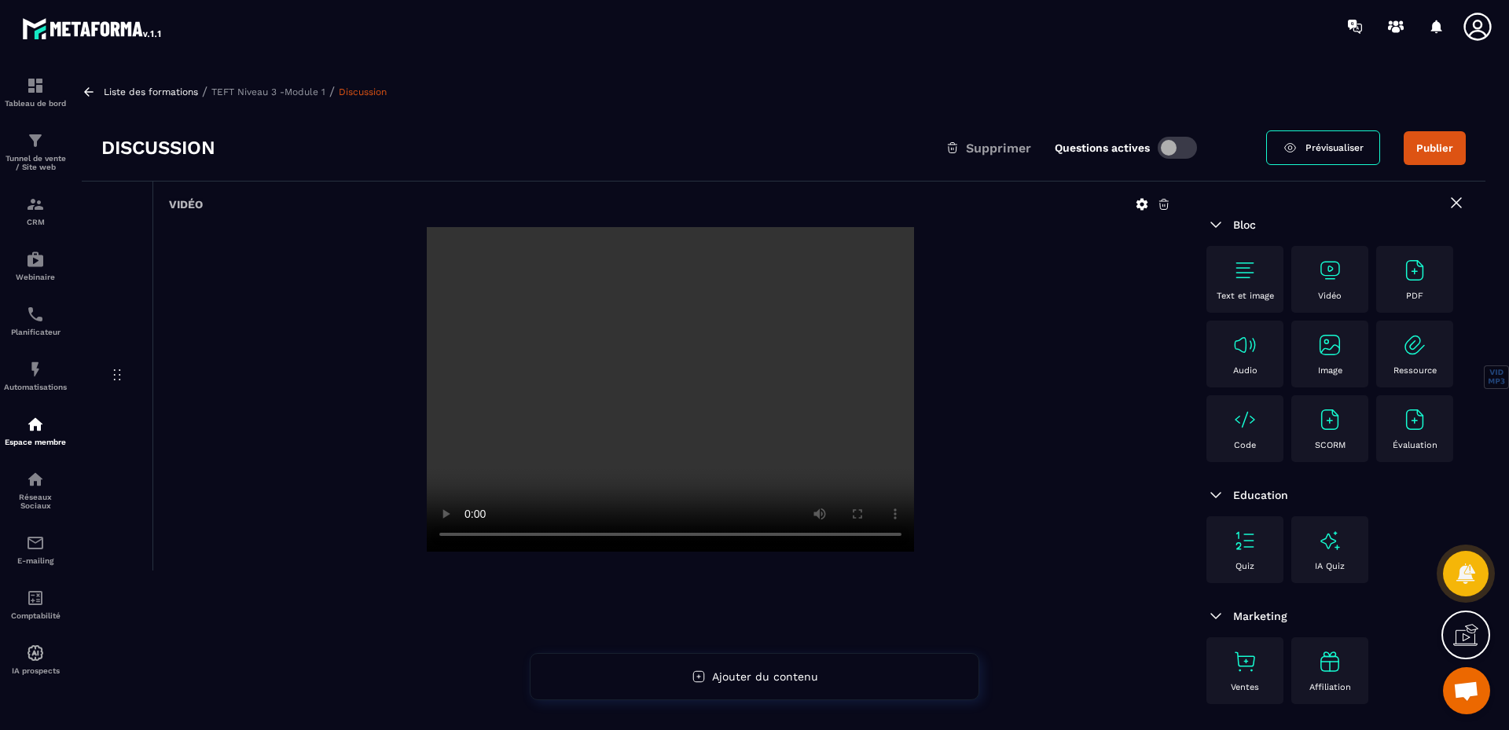
click at [1003, 149] on span "Supprimer" at bounding box center [998, 148] width 65 height 15
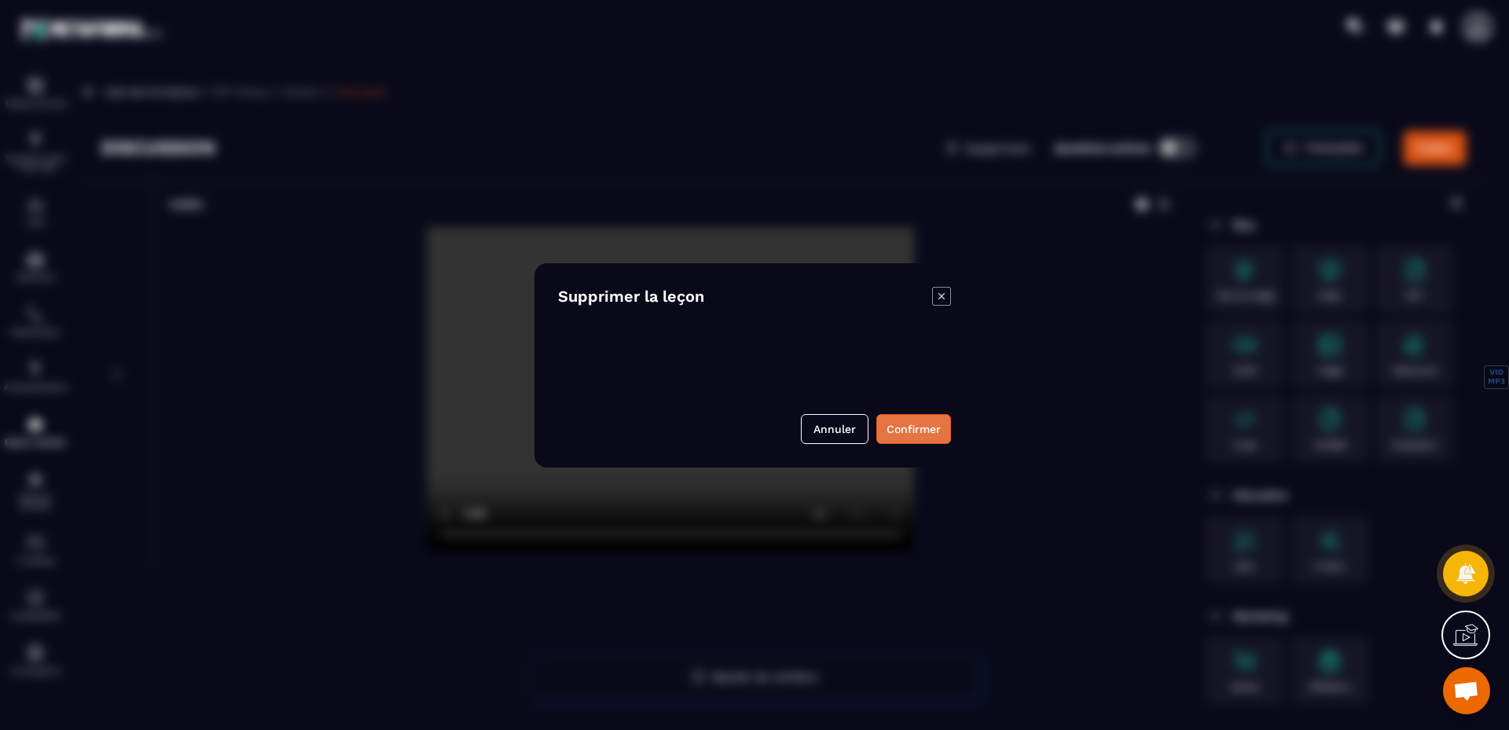
click at [915, 421] on button "Confirmer" at bounding box center [914, 429] width 75 height 30
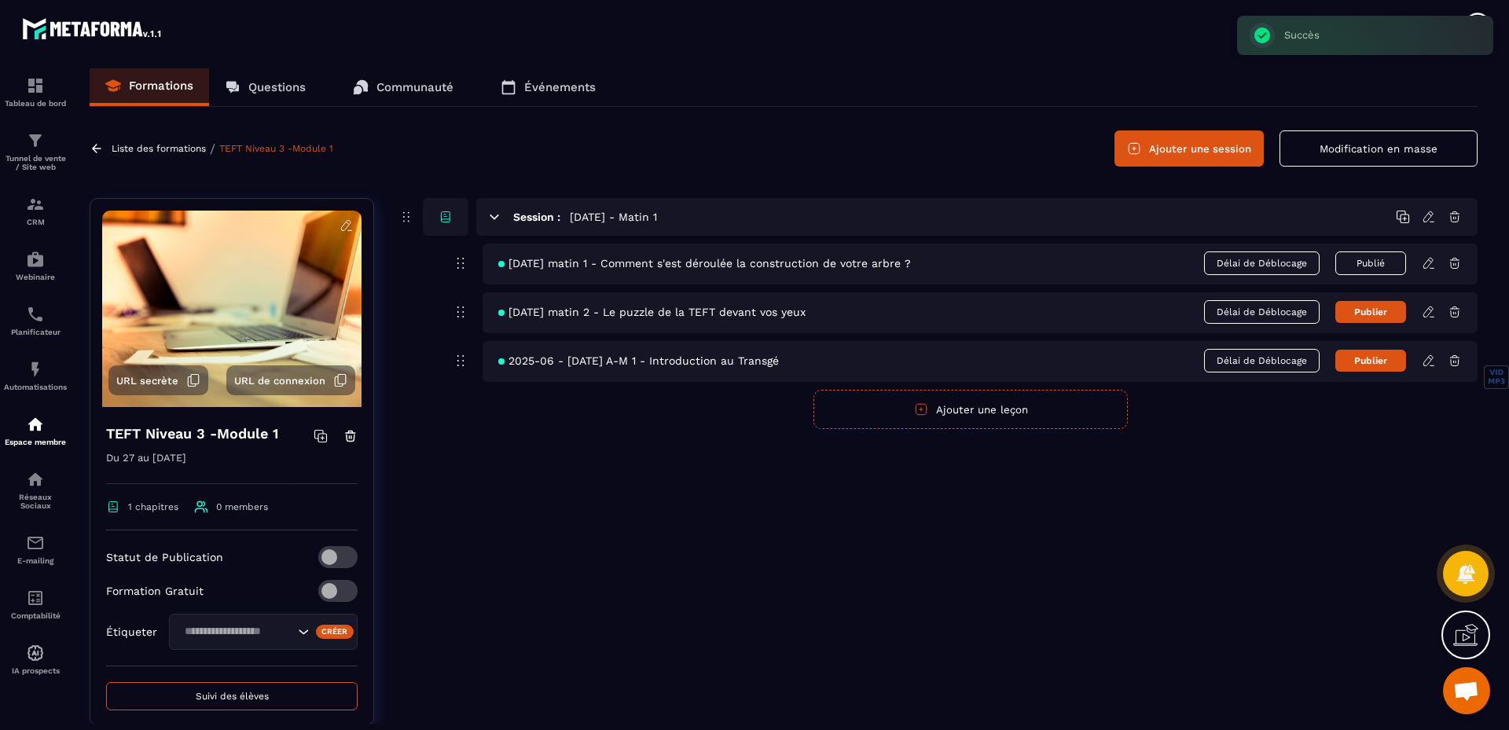
click at [1379, 267] on button "Publié" at bounding box center [1371, 264] width 71 height 24
click at [691, 266] on span "[DATE] matin 1 - Comment s'est déroulée la construction de votre arbre ?" at bounding box center [704, 263] width 413 height 13
click at [1431, 263] on icon at bounding box center [1429, 263] width 14 height 14
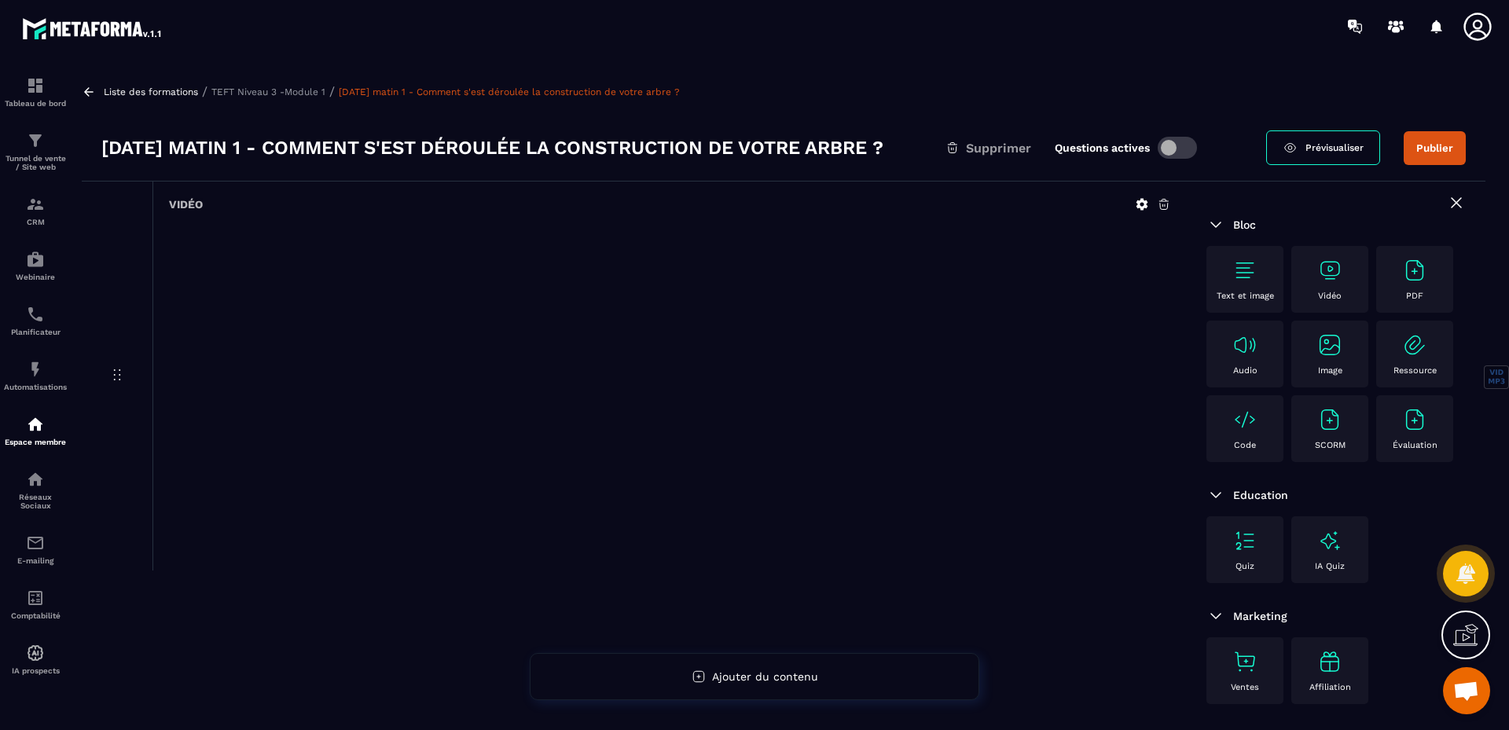
click at [1415, 280] on img at bounding box center [1415, 270] width 25 height 25
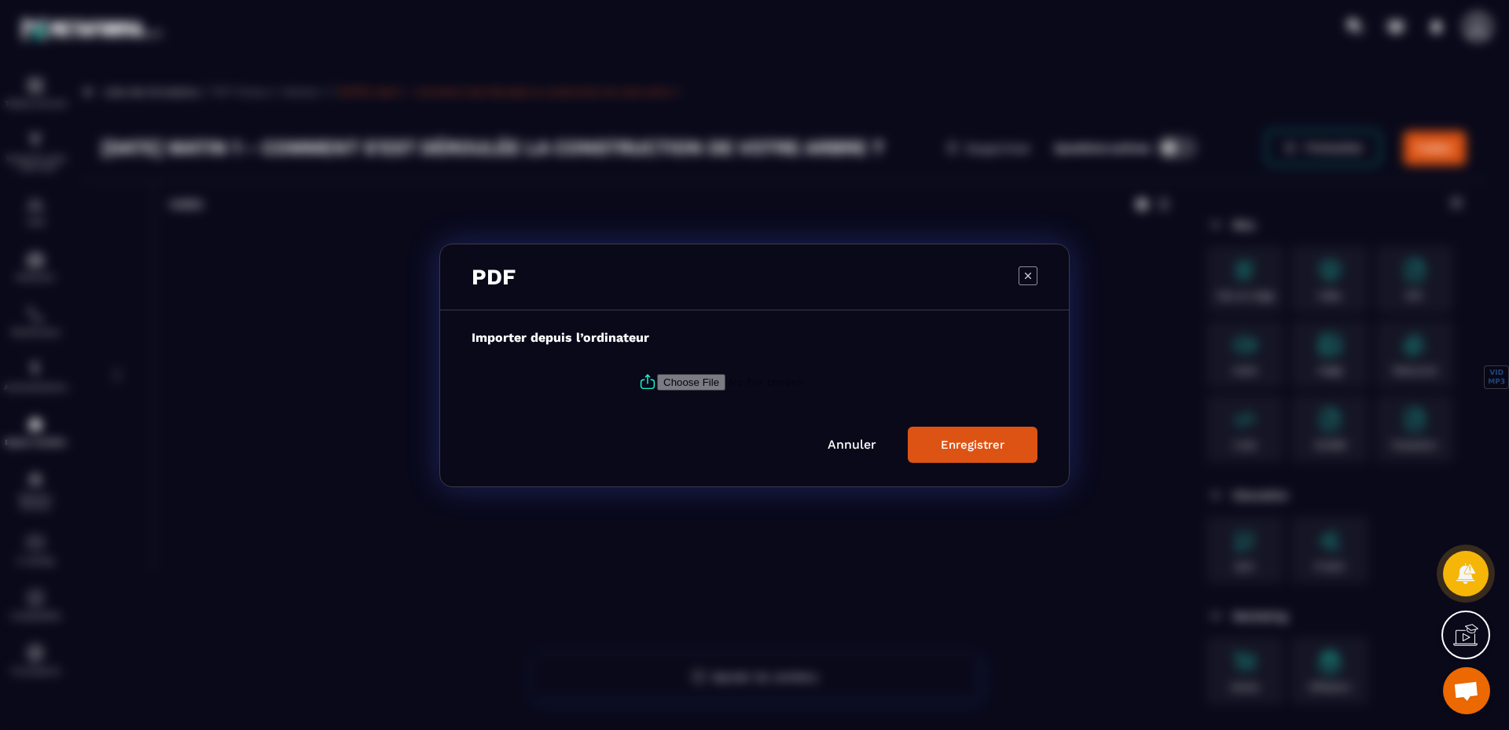
click at [645, 384] on icon "Modal window" at bounding box center [647, 382] width 19 height 19
click at [657, 384] on input "Modal window" at bounding box center [764, 381] width 214 height 17
click at [840, 444] on link "Annuler" at bounding box center [852, 444] width 49 height 15
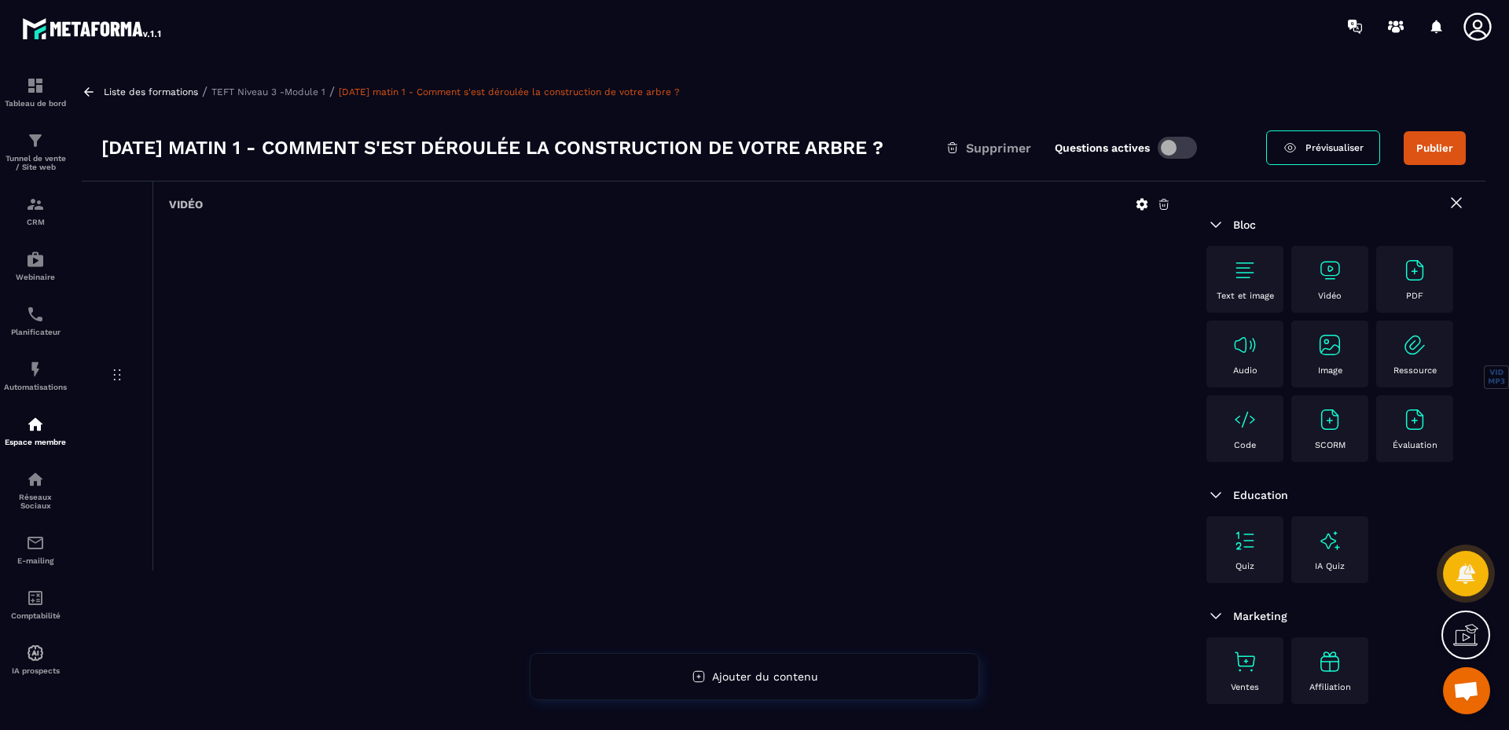
click at [303, 89] on p "TEFT Niveau 3 -Module 1" at bounding box center [268, 91] width 114 height 11
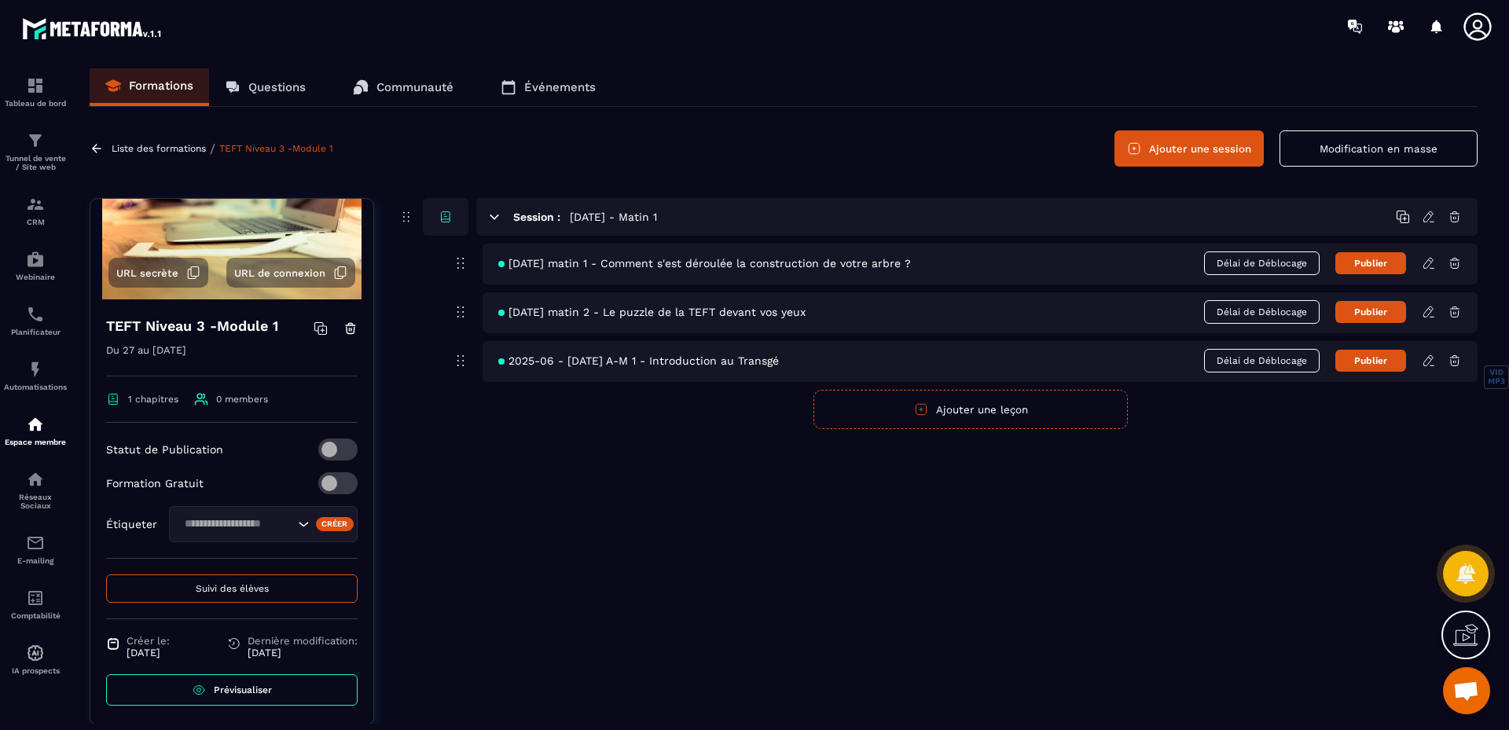
scroll to position [112, 0]
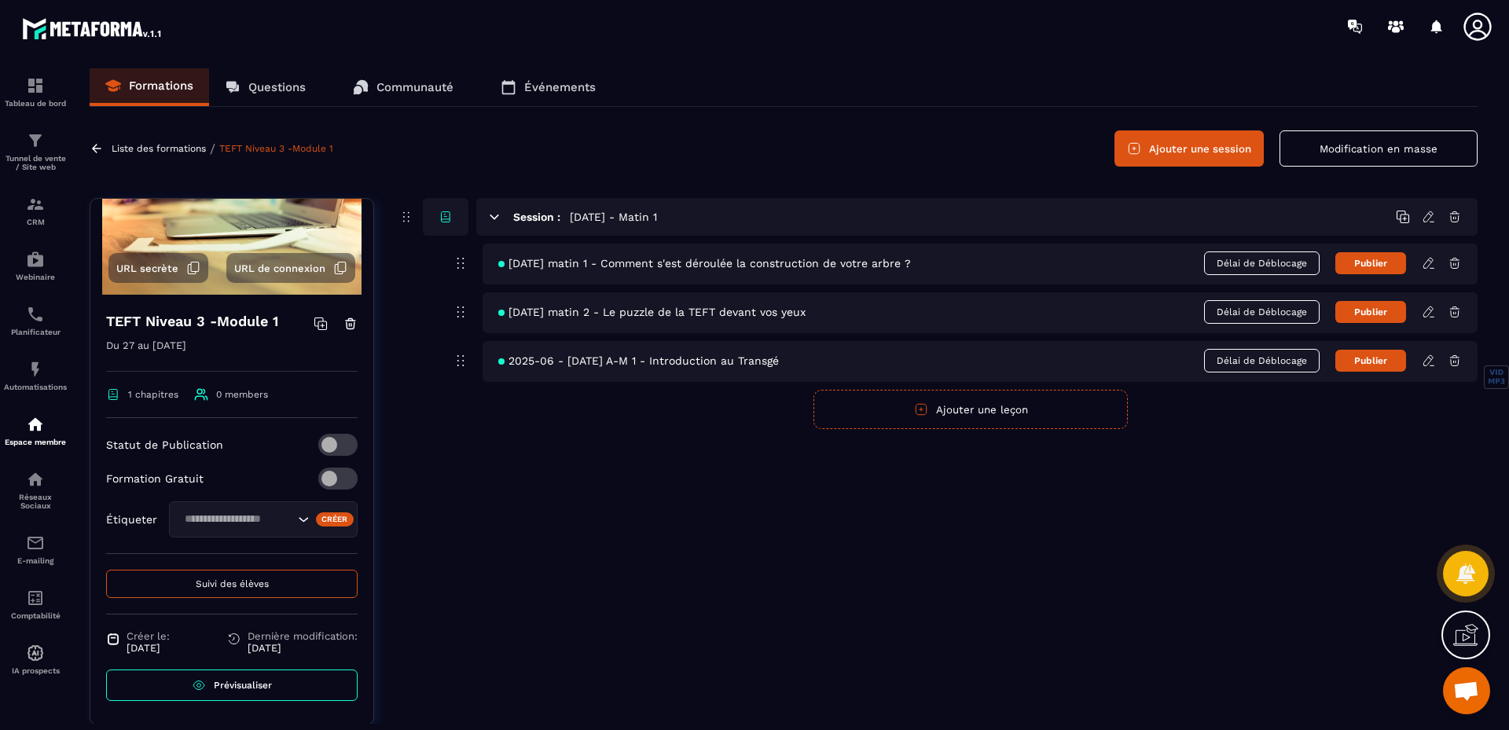
click at [296, 520] on icon "Search for option" at bounding box center [304, 520] width 16 height 16
click at [296, 516] on icon "Search for option" at bounding box center [304, 520] width 16 height 16
click at [325, 518] on div "Créer" at bounding box center [335, 520] width 39 height 14
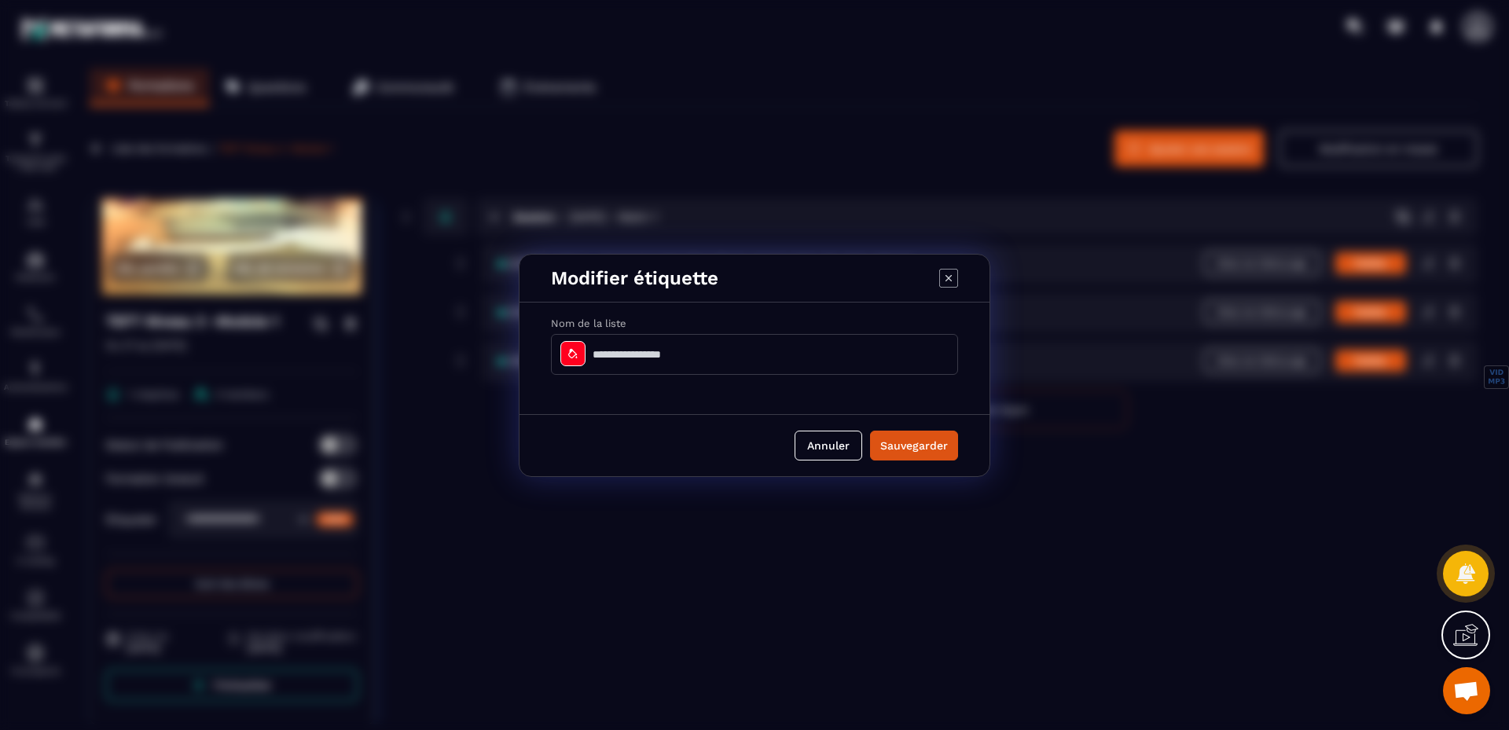
click at [571, 344] on div "Modal window" at bounding box center [573, 353] width 25 height 25
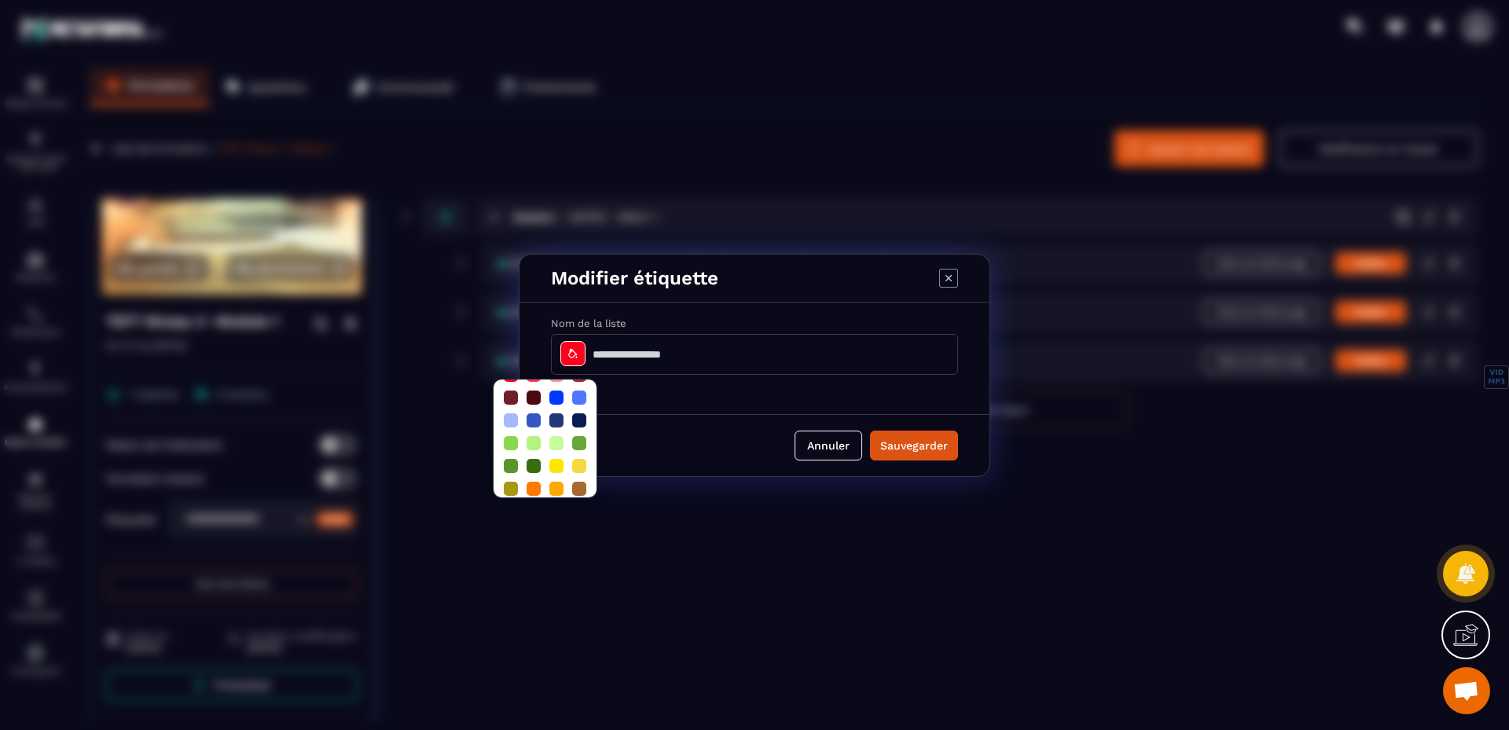
scroll to position [42, 0]
click at [514, 450] on div at bounding box center [511, 457] width 14 height 14
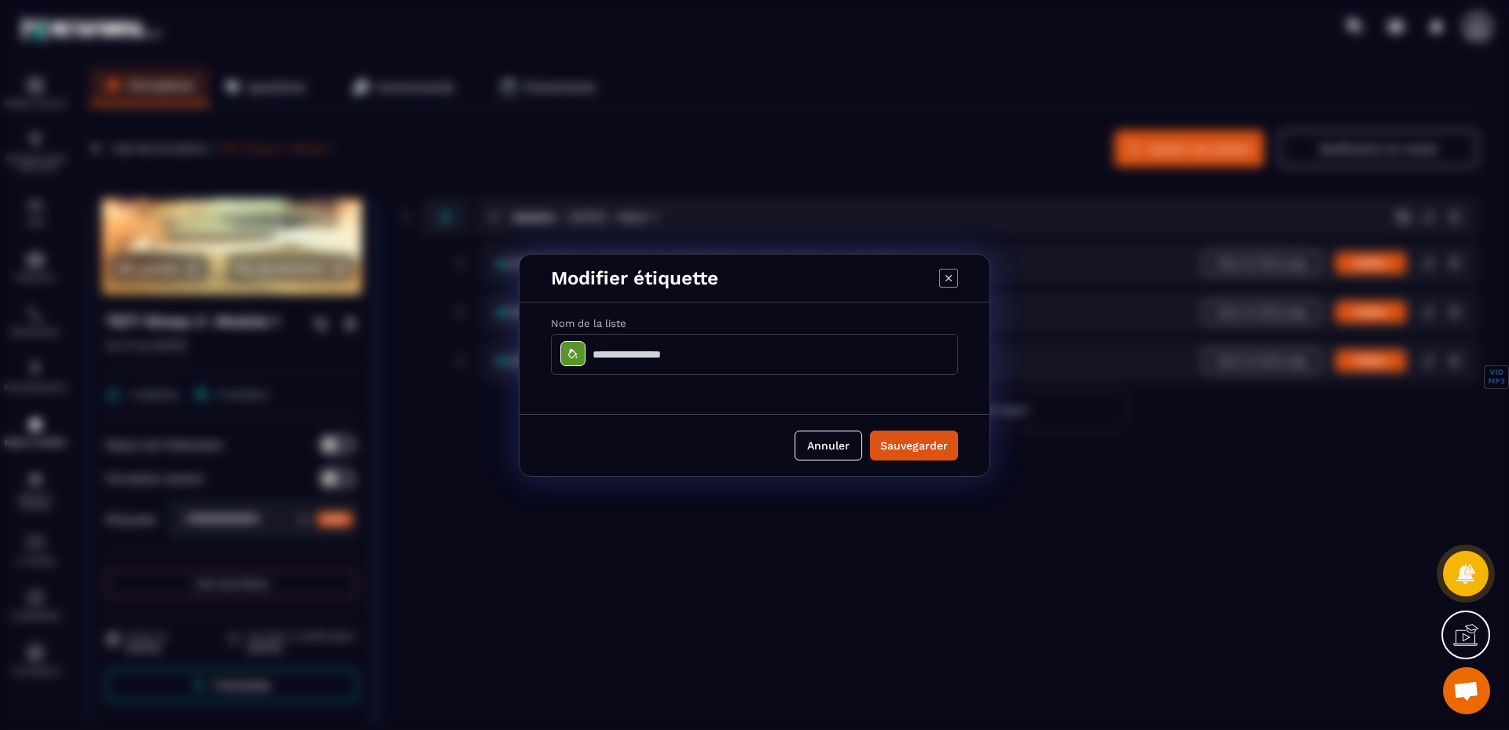
click at [704, 359] on input "Modal window" at bounding box center [754, 354] width 407 height 41
type input "**********"
click at [901, 445] on button "Sauvegarder" at bounding box center [914, 446] width 88 height 30
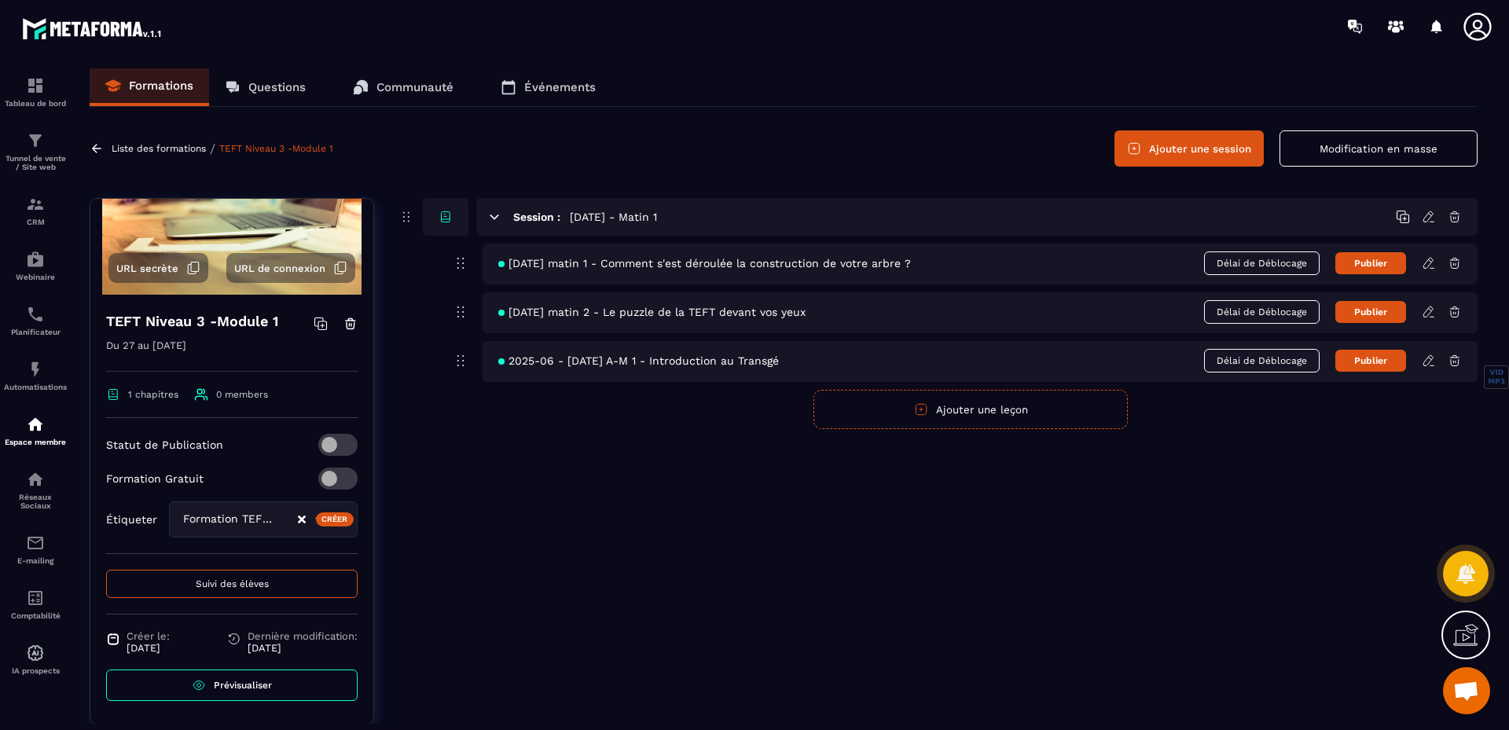
click at [158, 142] on div "Liste des formations / TEFT Niveau 3 -Module 1" at bounding box center [214, 149] width 248 height 15
click at [179, 145] on p "Liste des formations" at bounding box center [159, 148] width 94 height 11
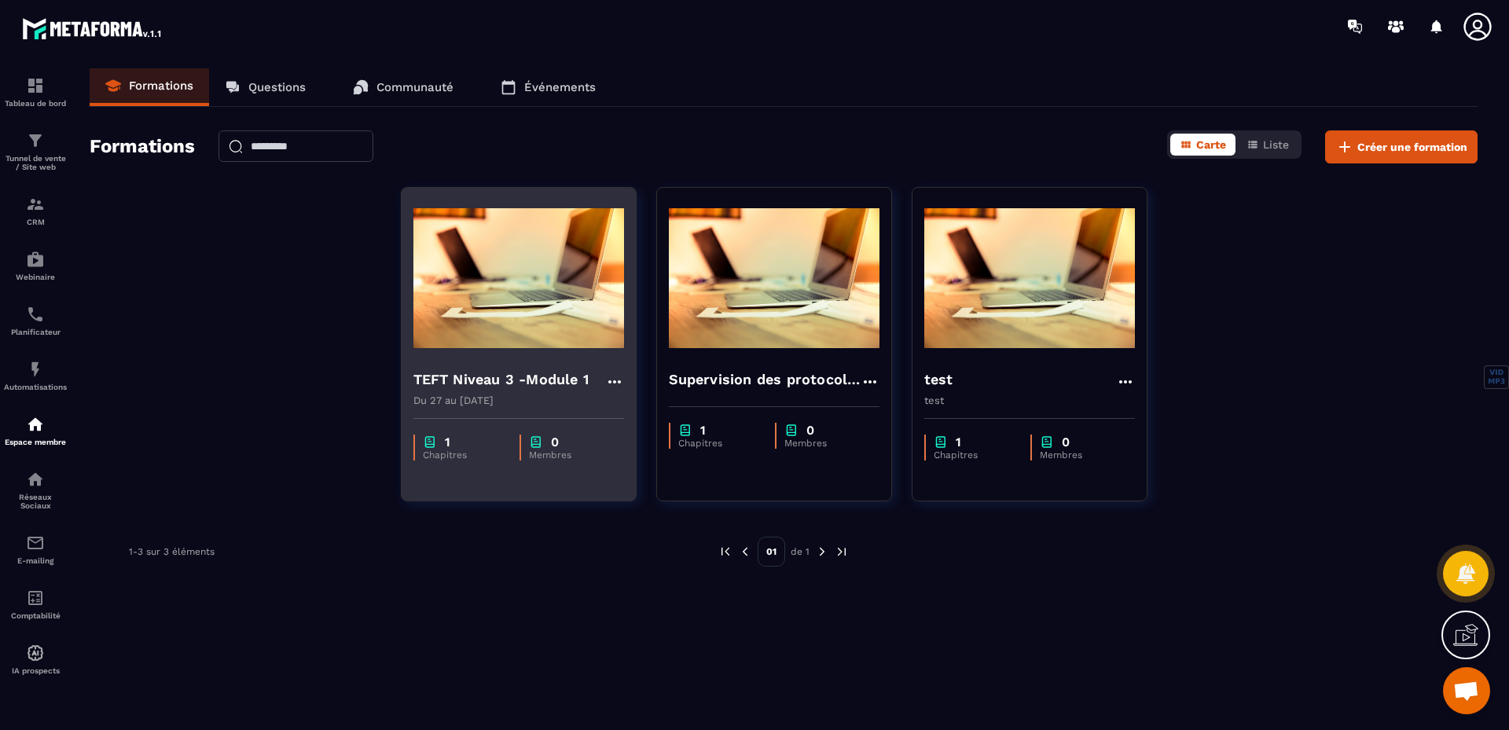
click at [610, 377] on icon at bounding box center [614, 382] width 19 height 19
click at [627, 417] on icon "button" at bounding box center [628, 414] width 14 height 14
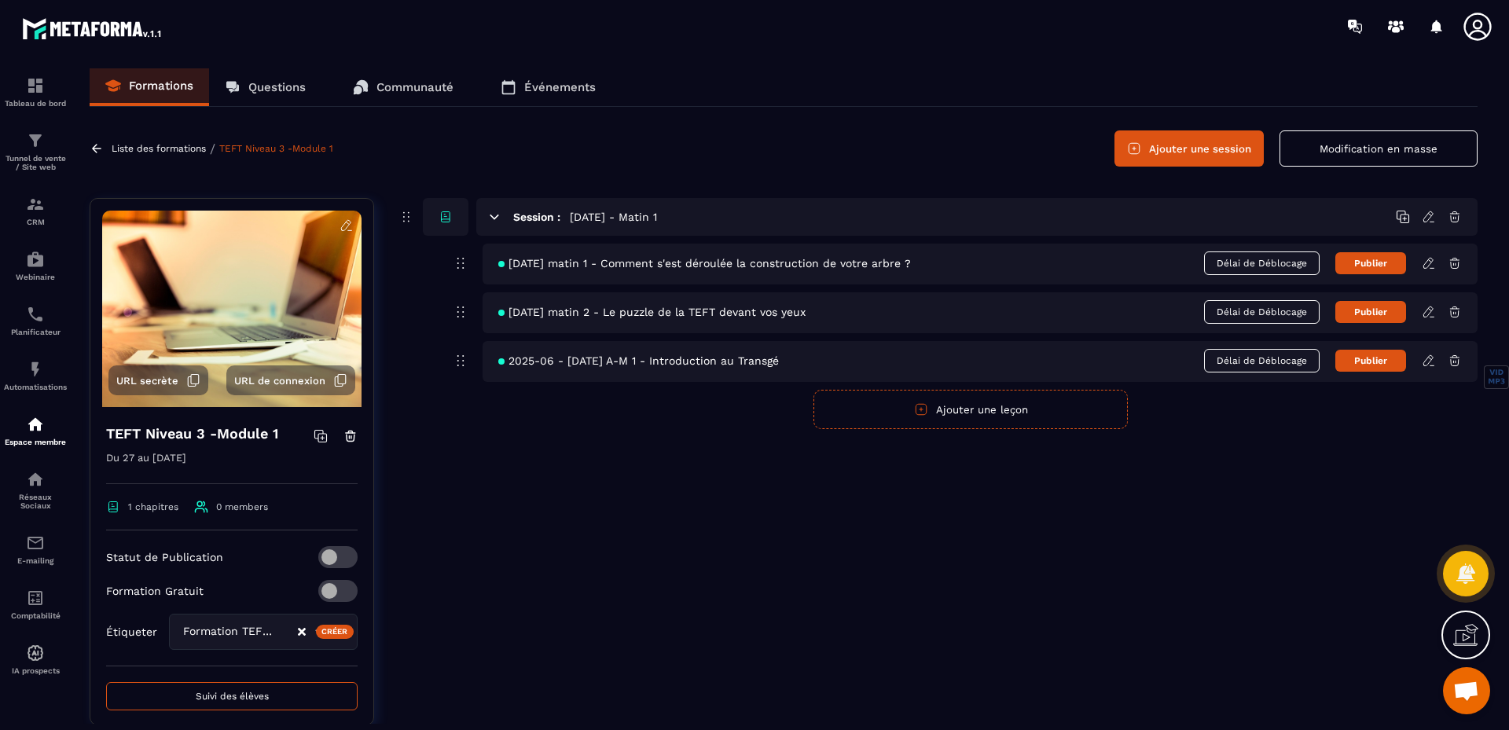
click at [199, 513] on icon at bounding box center [201, 507] width 14 height 14
click at [121, 509] on span "1 chapitres" at bounding box center [142, 507] width 72 height 14
click at [233, 511] on span "0 members" at bounding box center [242, 507] width 52 height 11
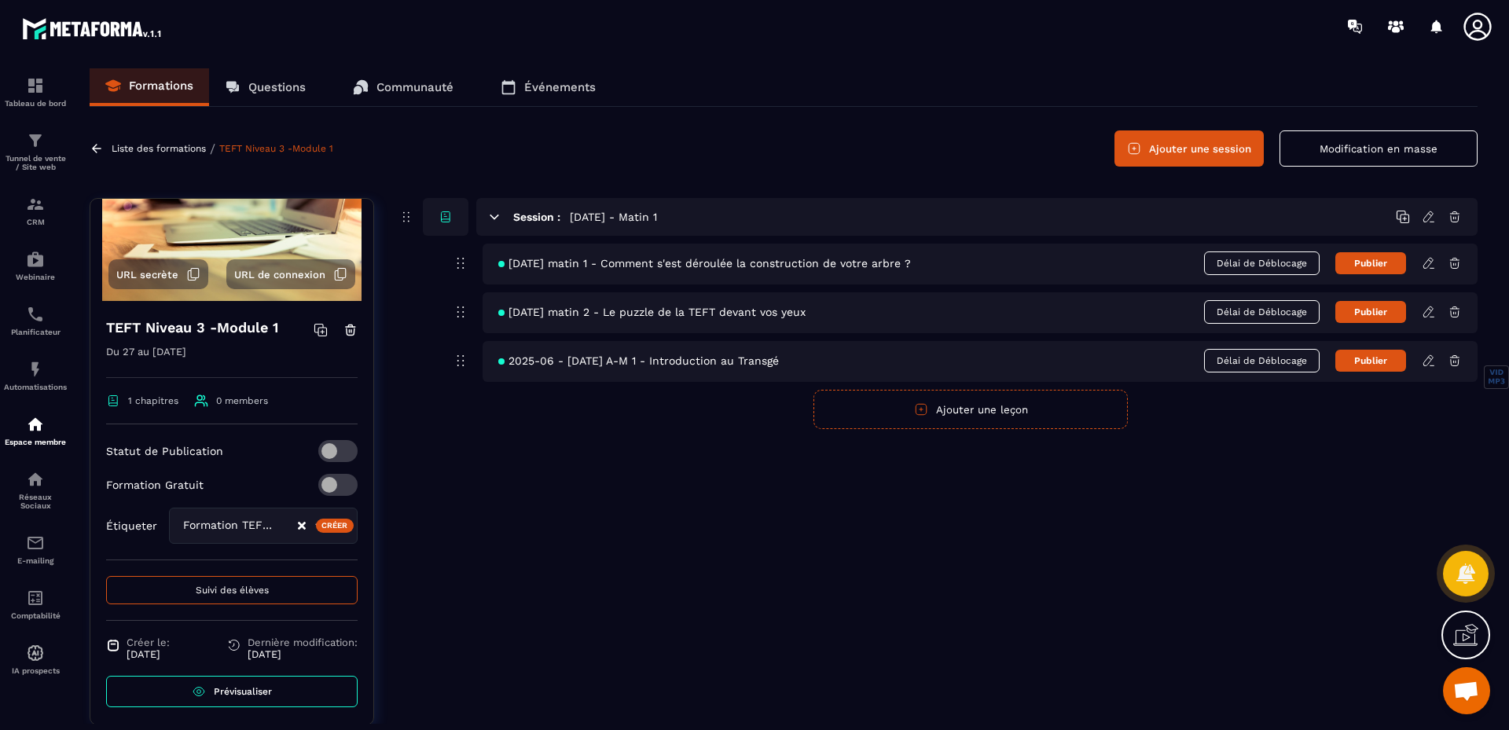
scroll to position [112, 0]
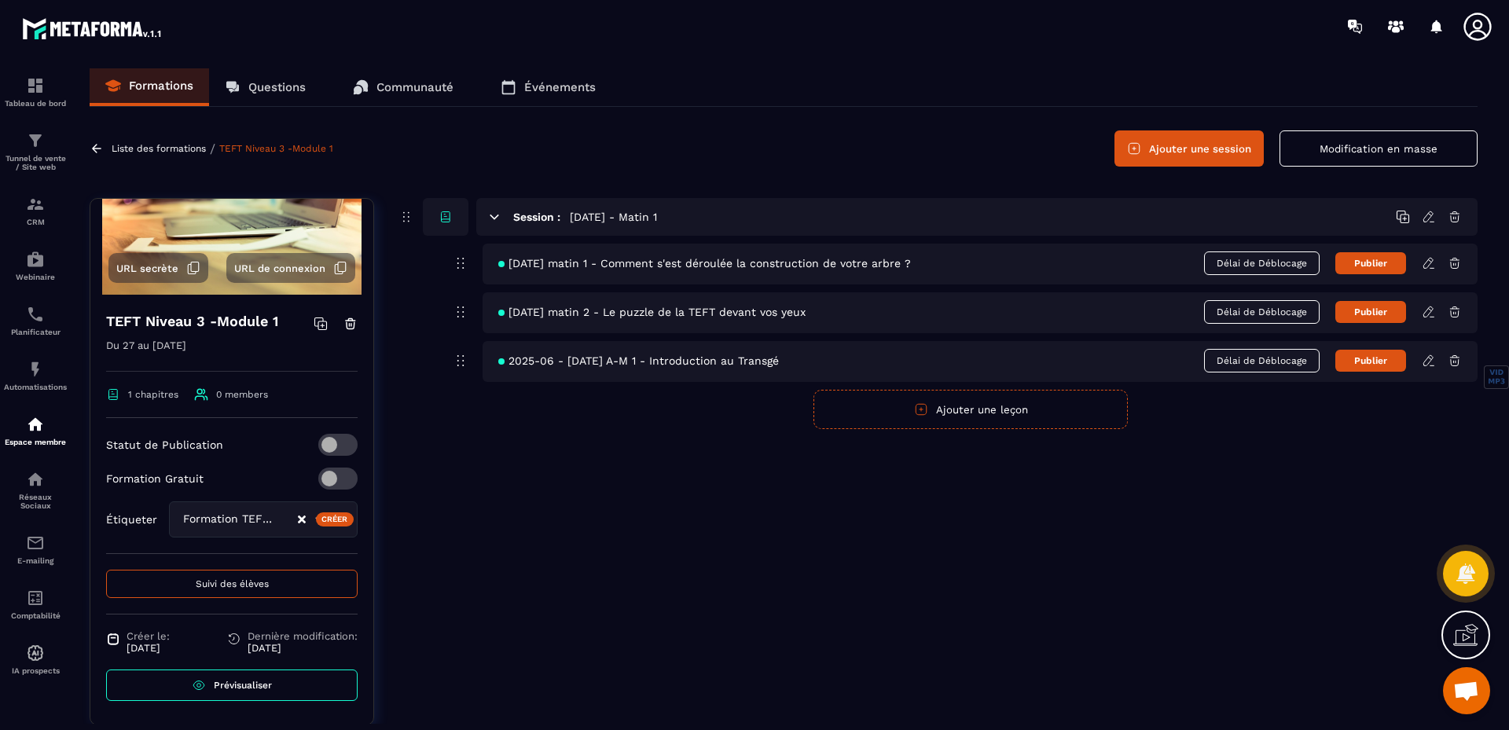
click at [231, 578] on button "Suivi des élèves" at bounding box center [232, 584] width 252 height 28
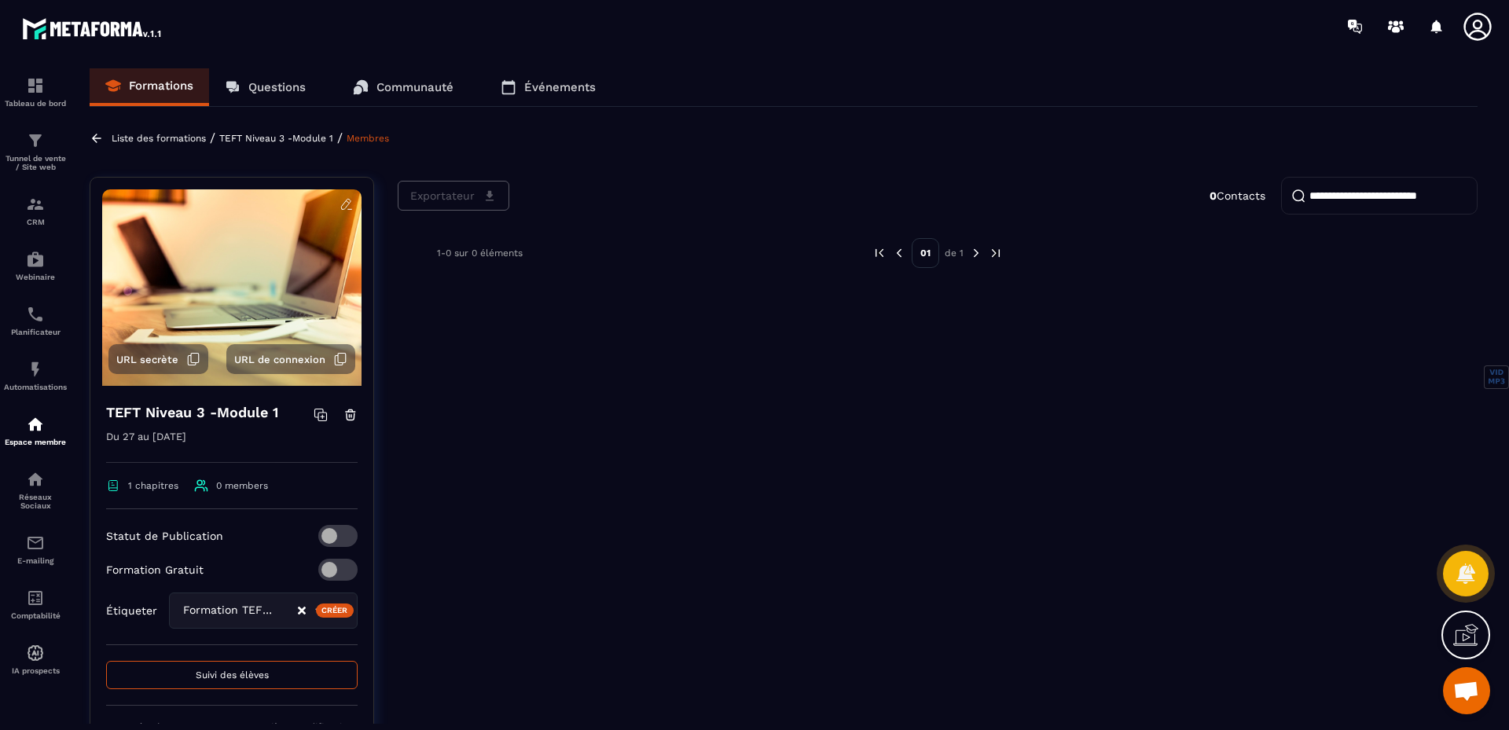
click at [255, 134] on p "TEFT Niveau 3 -Module 1" at bounding box center [276, 138] width 114 height 11
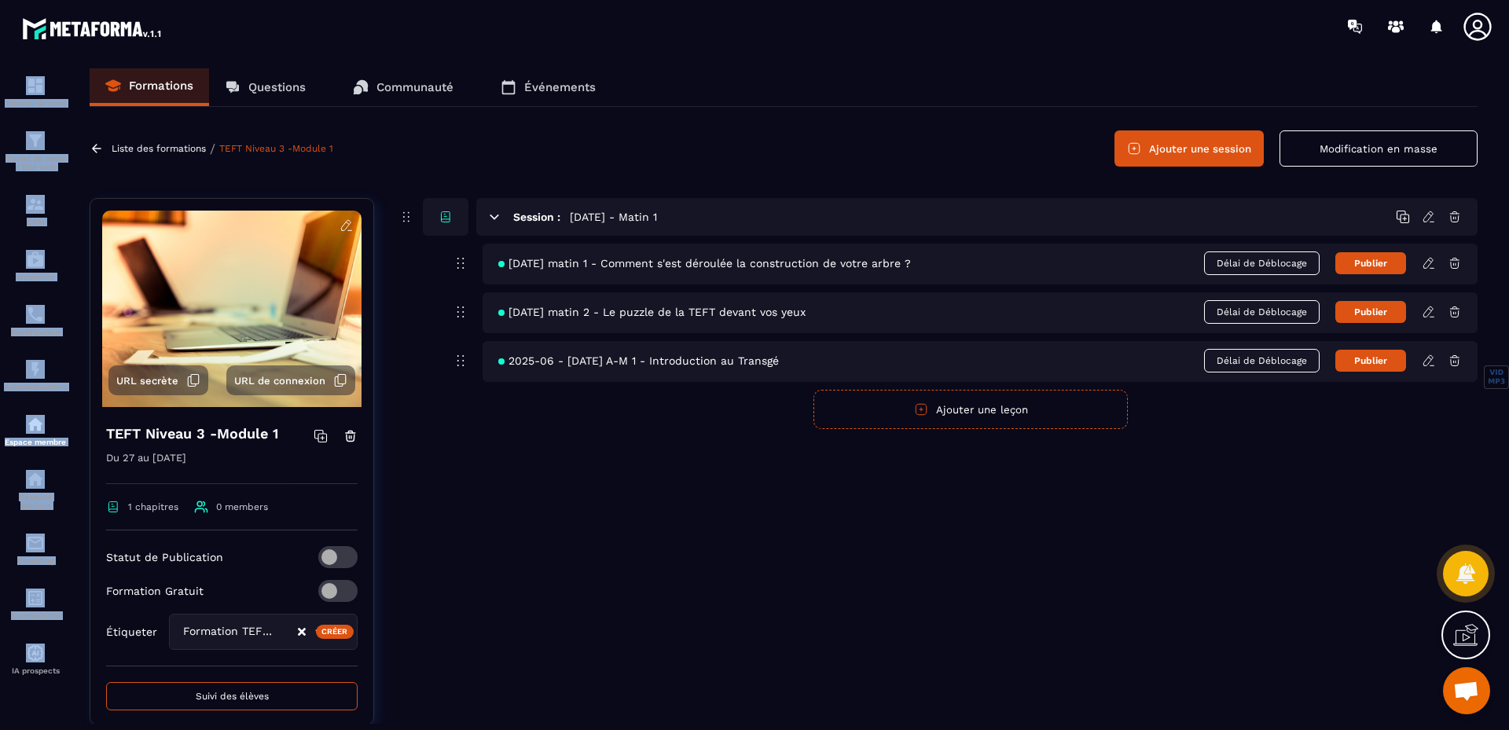
drag, startPoint x: 0, startPoint y: 712, endPoint x: 0, endPoint y: 753, distance: 41.7
click at [0, 730] on html "Tableau de bord Tunnel de vente / Site web CRM Webinaire Planificateur Automati…" at bounding box center [754, 427] width 1509 height 855
drag, startPoint x: 0, startPoint y: 729, endPoint x: 1, endPoint y: 751, distance: 22.0
click at [245, 83] on link "Questions" at bounding box center [265, 87] width 112 height 38
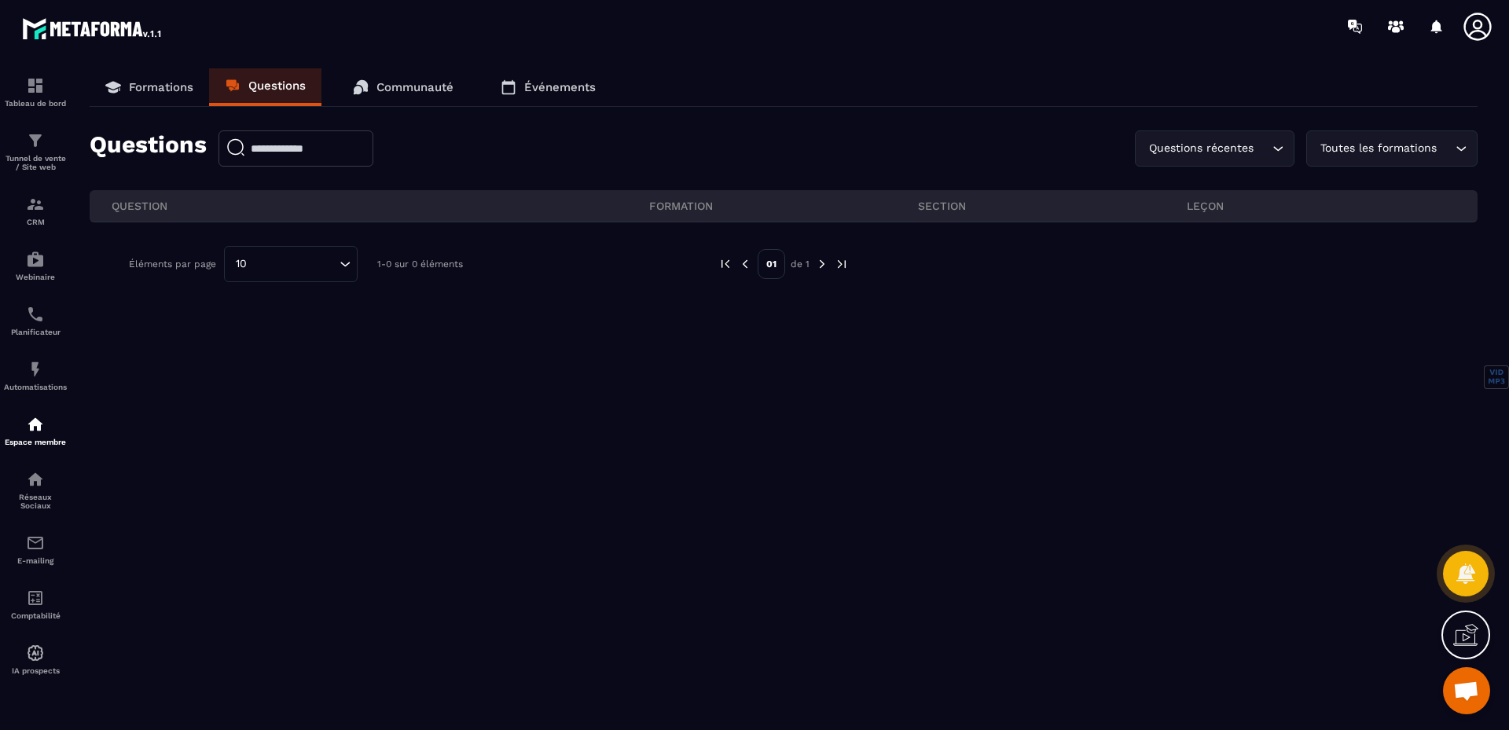
click at [441, 90] on p "Communauté" at bounding box center [415, 87] width 77 height 14
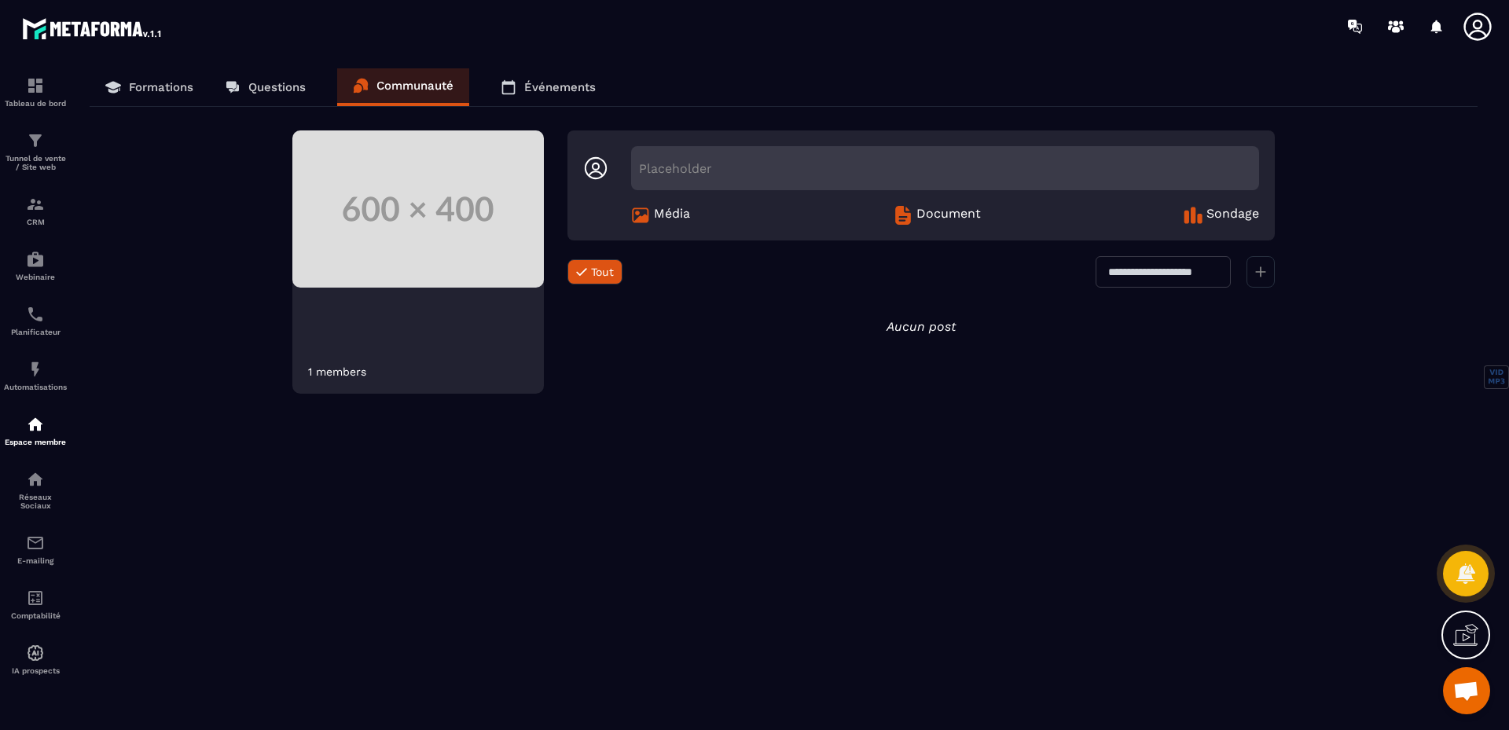
click at [573, 75] on link "Événements" at bounding box center [548, 87] width 127 height 38
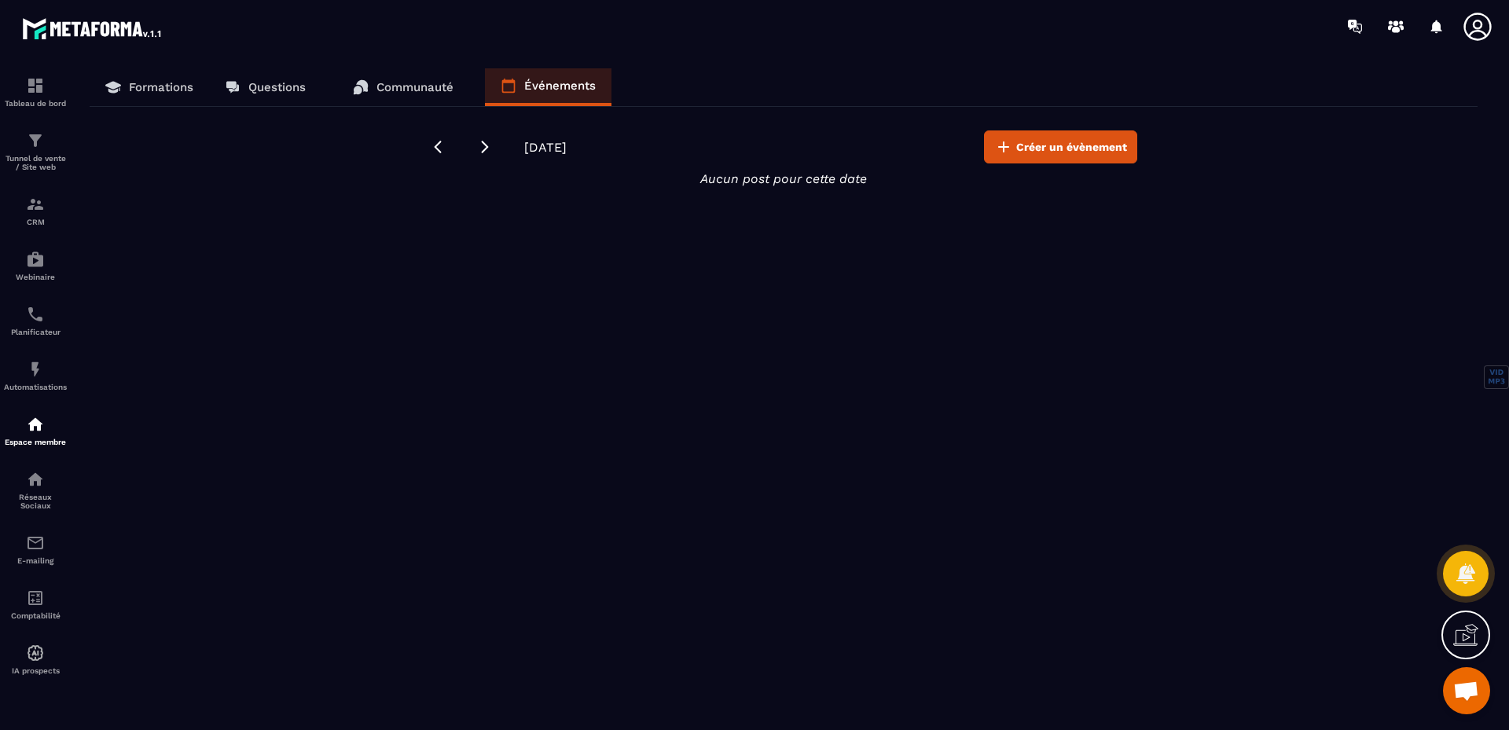
click at [291, 88] on p "Questions" at bounding box center [276, 87] width 57 height 14
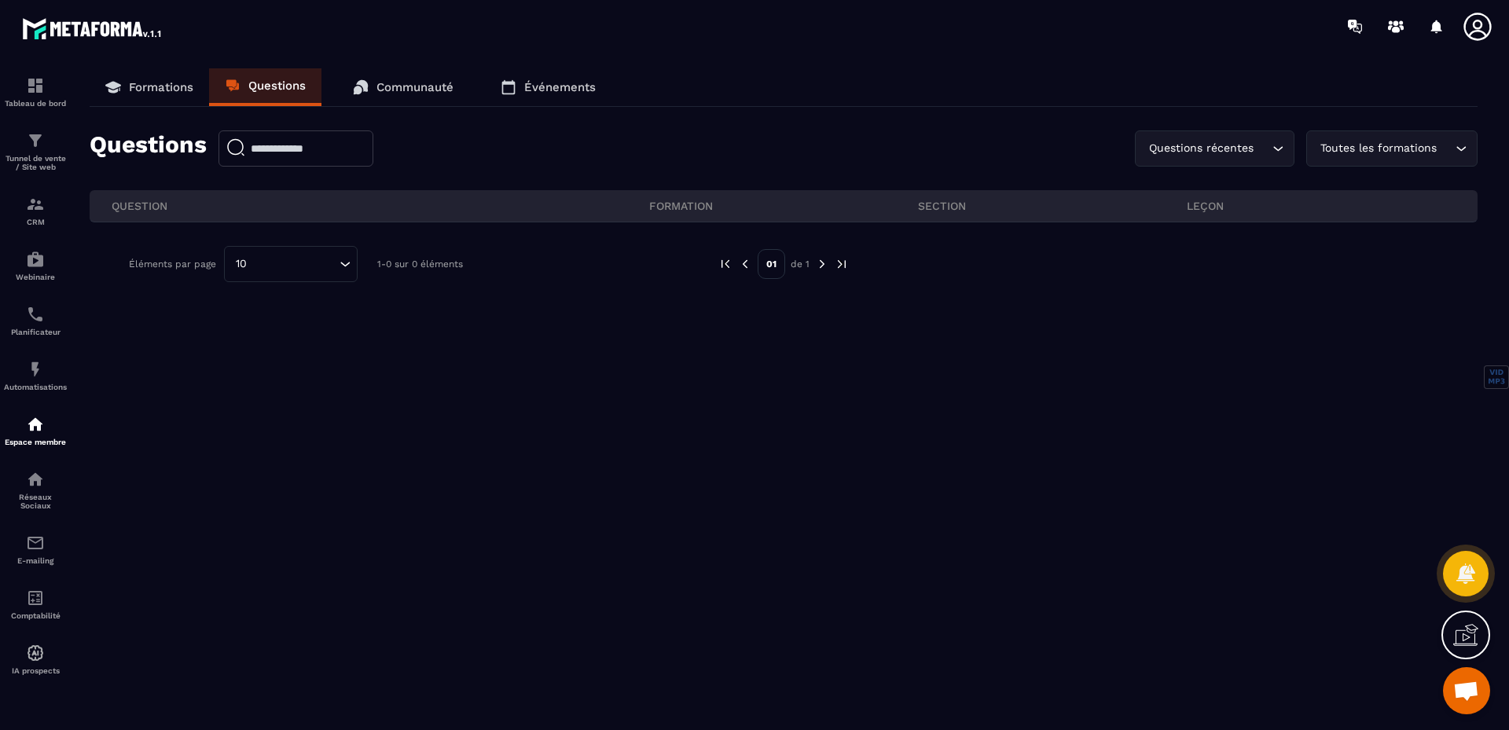
click at [142, 87] on p "Formations" at bounding box center [161, 87] width 64 height 14
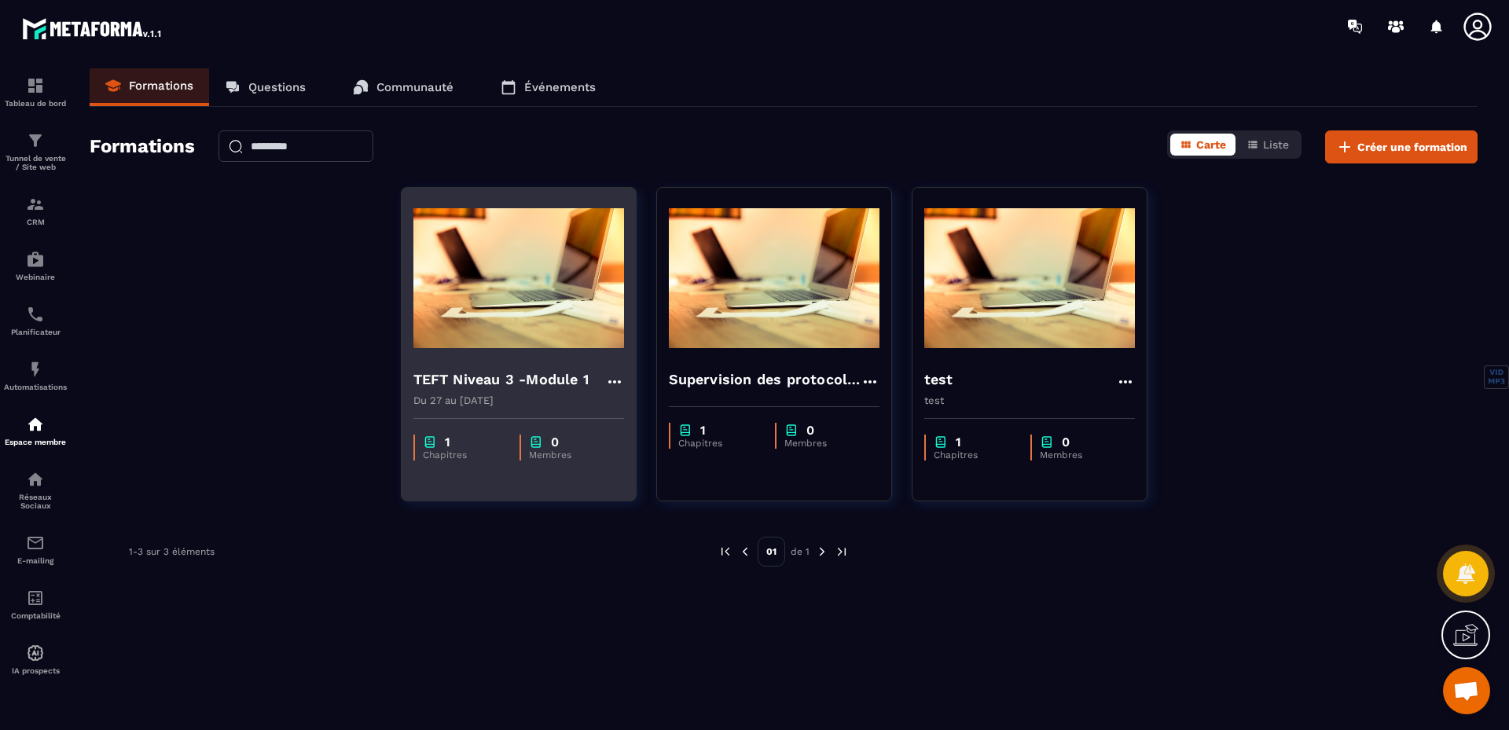
click at [617, 382] on icon at bounding box center [614, 382] width 19 height 19
click at [664, 414] on button "Modifier" at bounding box center [661, 414] width 98 height 28
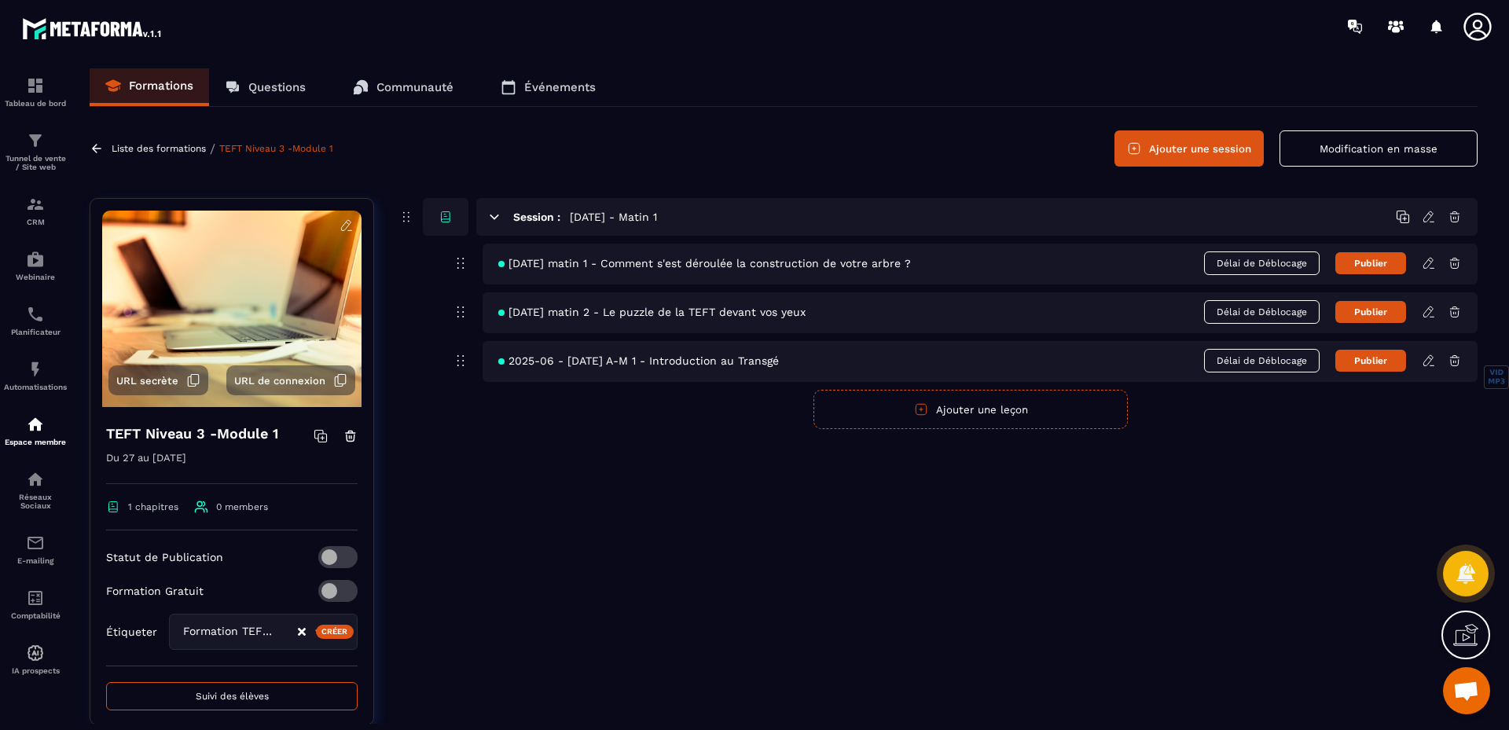
click at [137, 316] on img at bounding box center [231, 309] width 259 height 197
click at [230, 294] on img at bounding box center [231, 309] width 259 height 197
click at [245, 294] on img at bounding box center [231, 309] width 259 height 197
click at [43, 206] on img at bounding box center [35, 204] width 19 height 19
